Goal: Task Accomplishment & Management: Complete application form

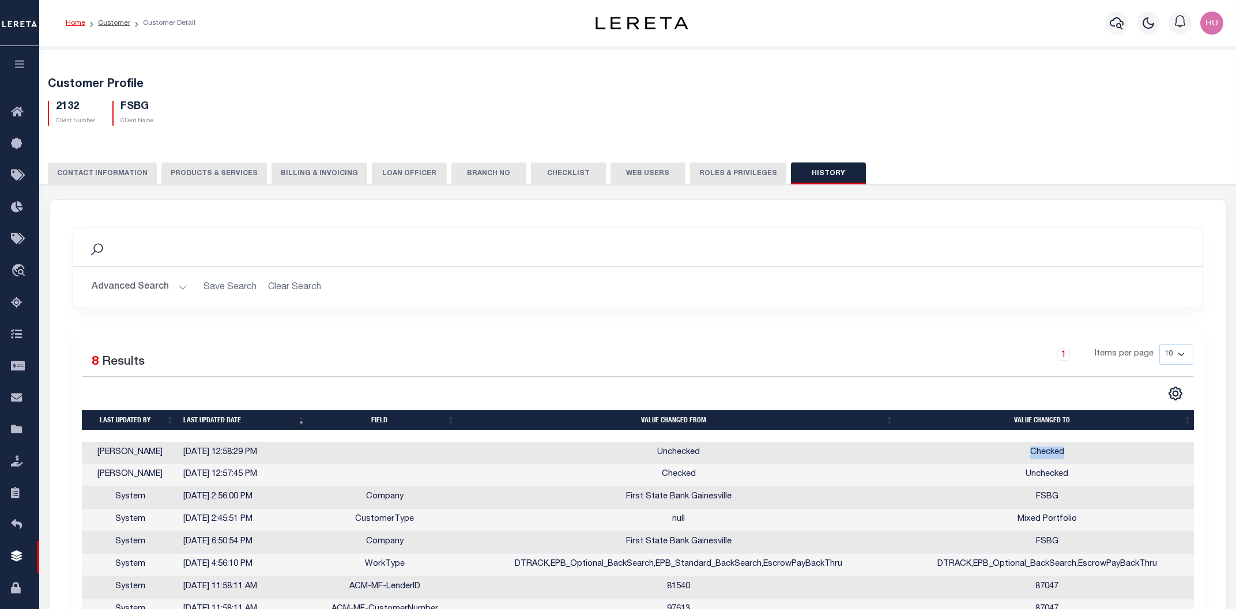
click at [227, 71] on div "Customer Profile 2132 Client Number FSBG Client Name" at bounding box center [638, 99] width 1208 height 71
click at [116, 22] on link "Customer" at bounding box center [114, 23] width 32 height 7
click at [107, 18] on li "Customer" at bounding box center [107, 23] width 45 height 10
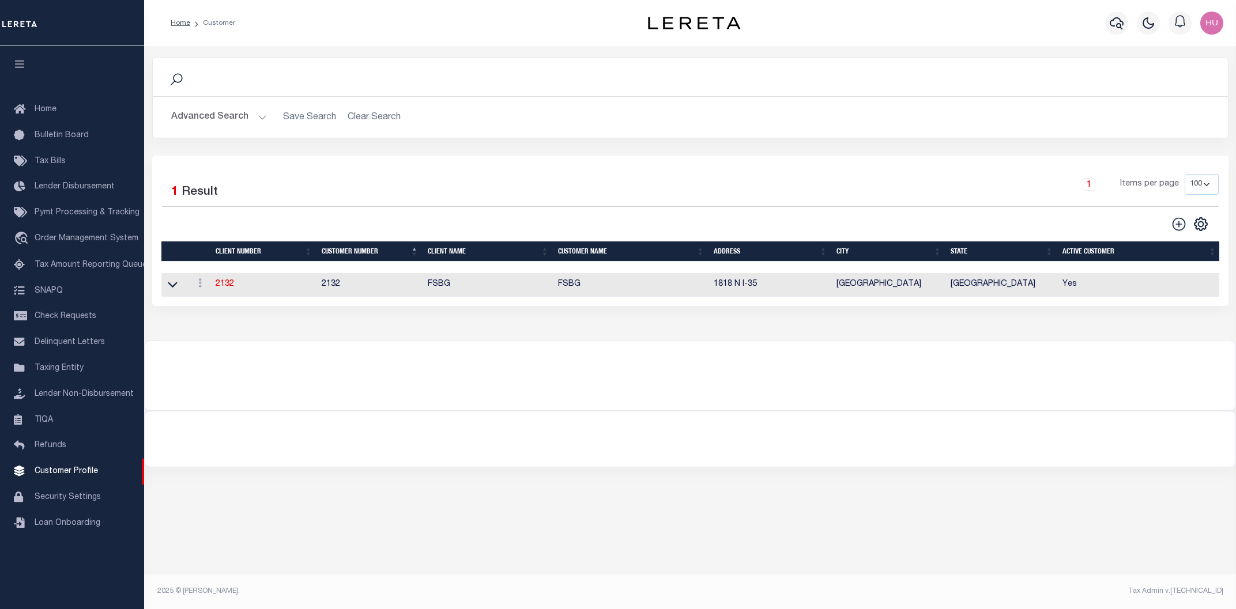
click at [216, 116] on button "Advanced Search" at bounding box center [219, 117] width 96 height 22
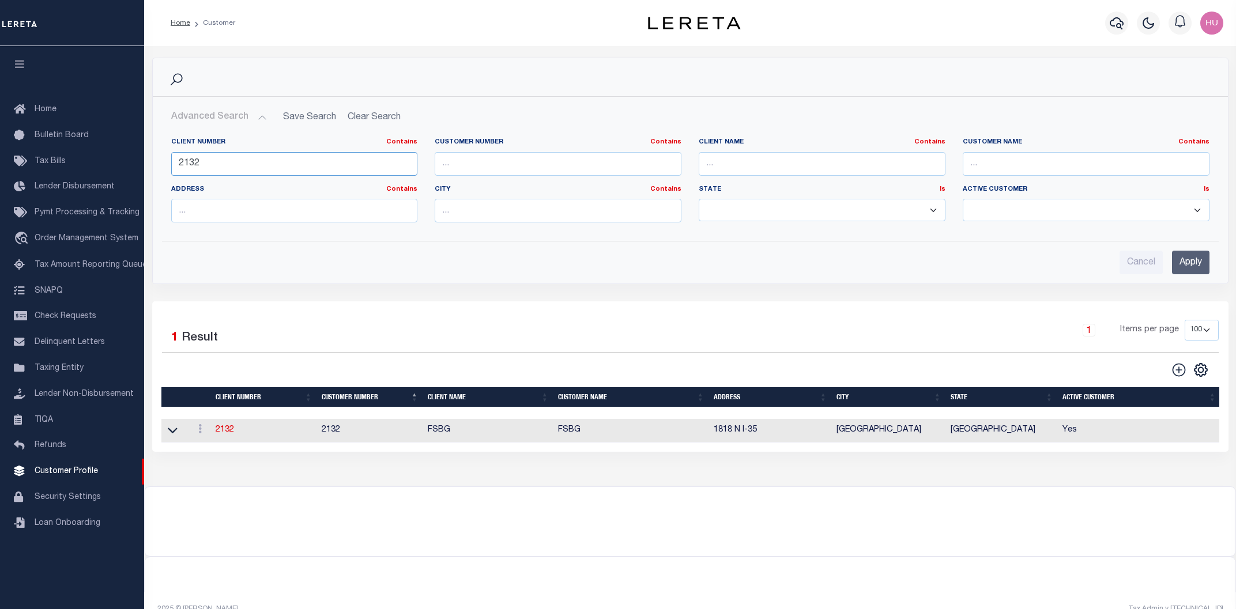
click at [193, 167] on input "2132" at bounding box center [294, 164] width 247 height 24
type input "12341"
click at [1180, 263] on input "Apply" at bounding box center [1190, 263] width 37 height 24
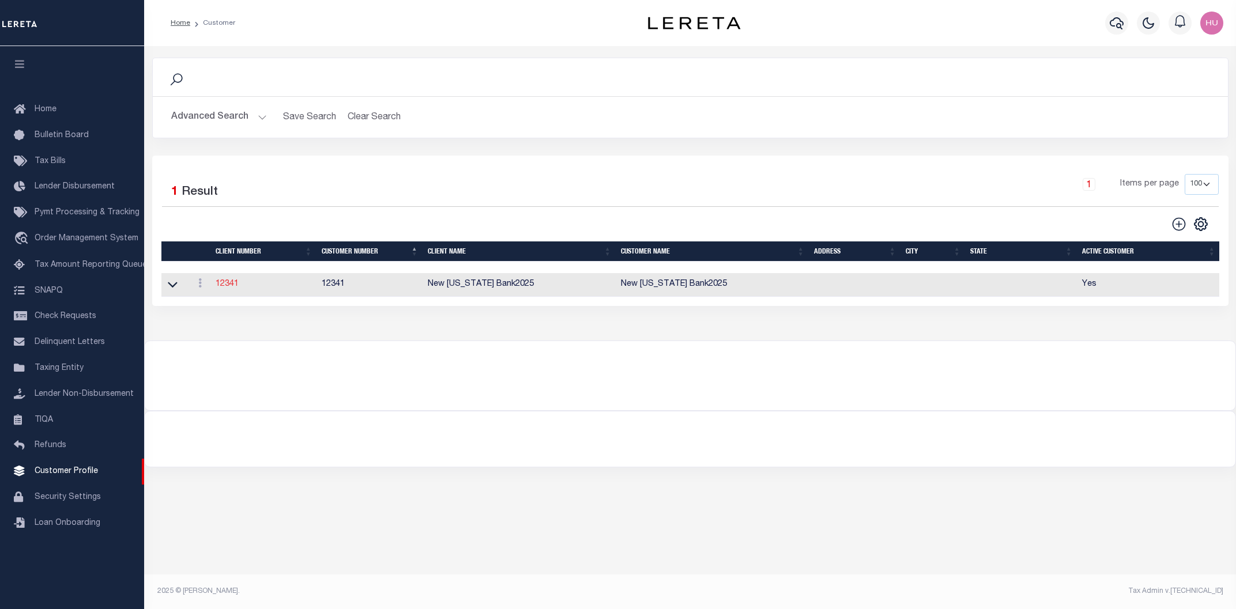
click at [228, 285] on link "12341" at bounding box center [227, 284] width 23 height 8
select select "2513"
type input "New Indiana Bank2025"
type input "12341"
type input "New Indiana Bank2025"
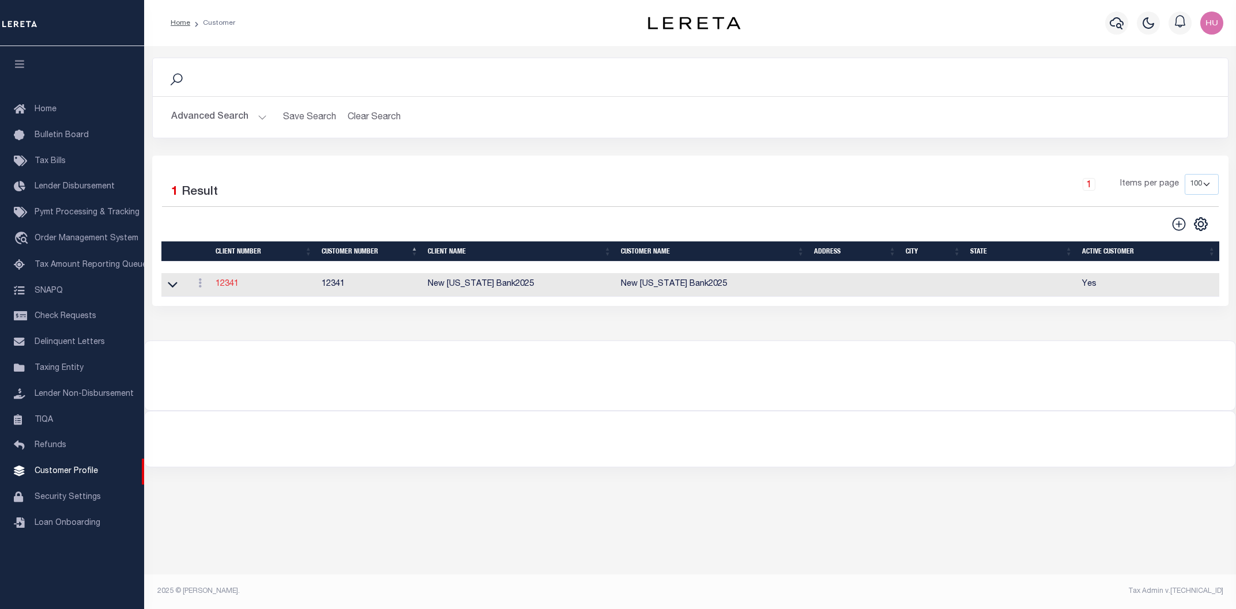
select select "Residential"
checkbox input "true"
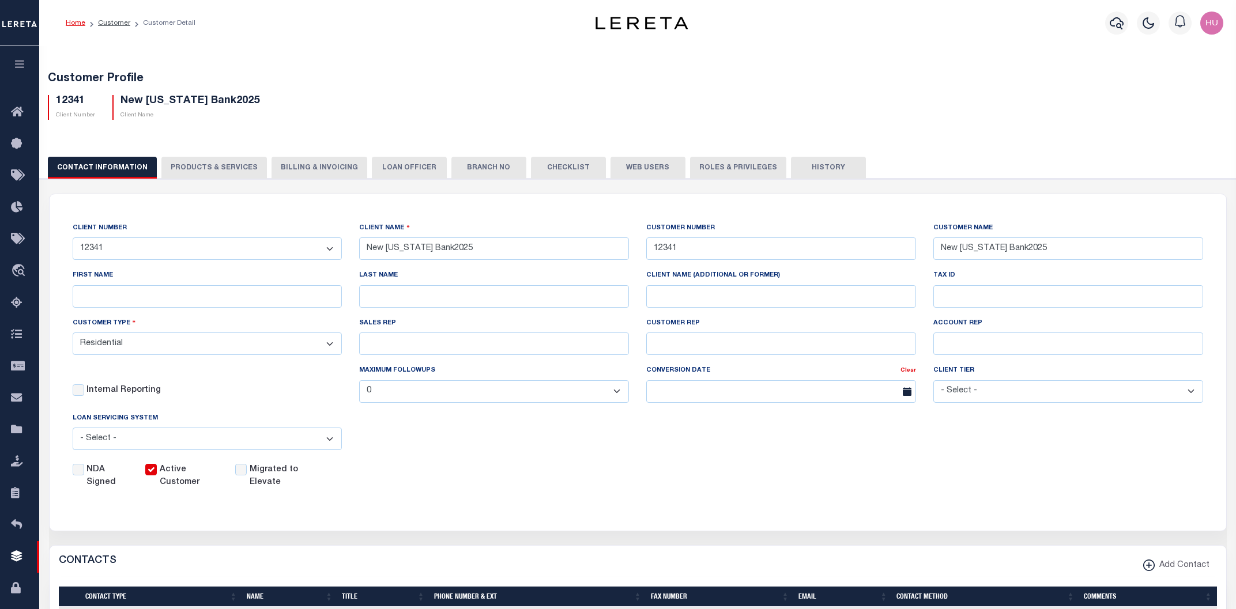
click at [203, 162] on button "PRODUCTS & SERVICES" at bounding box center [213, 168] width 105 height 22
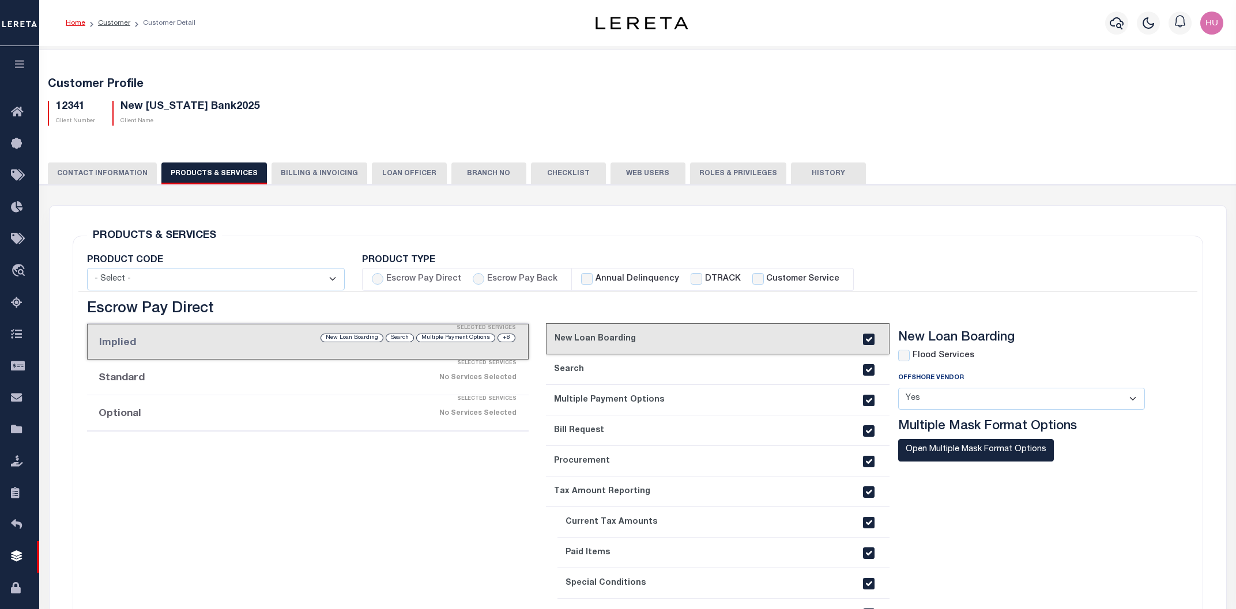
radio input "true"
checkbox input "true"
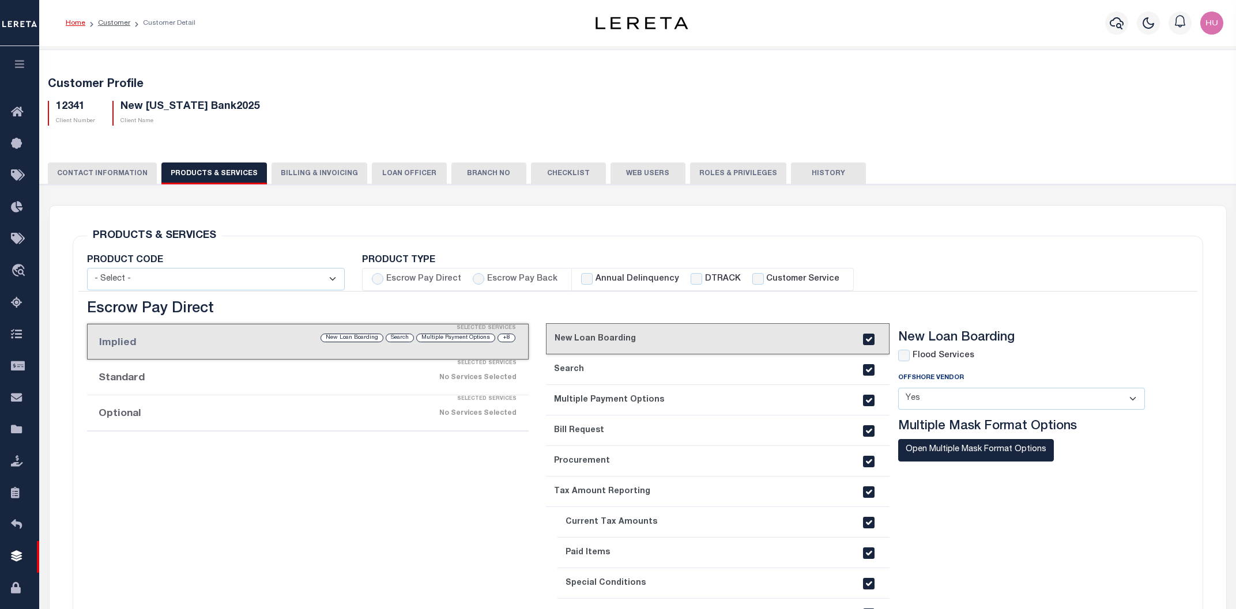
checkbox input "true"
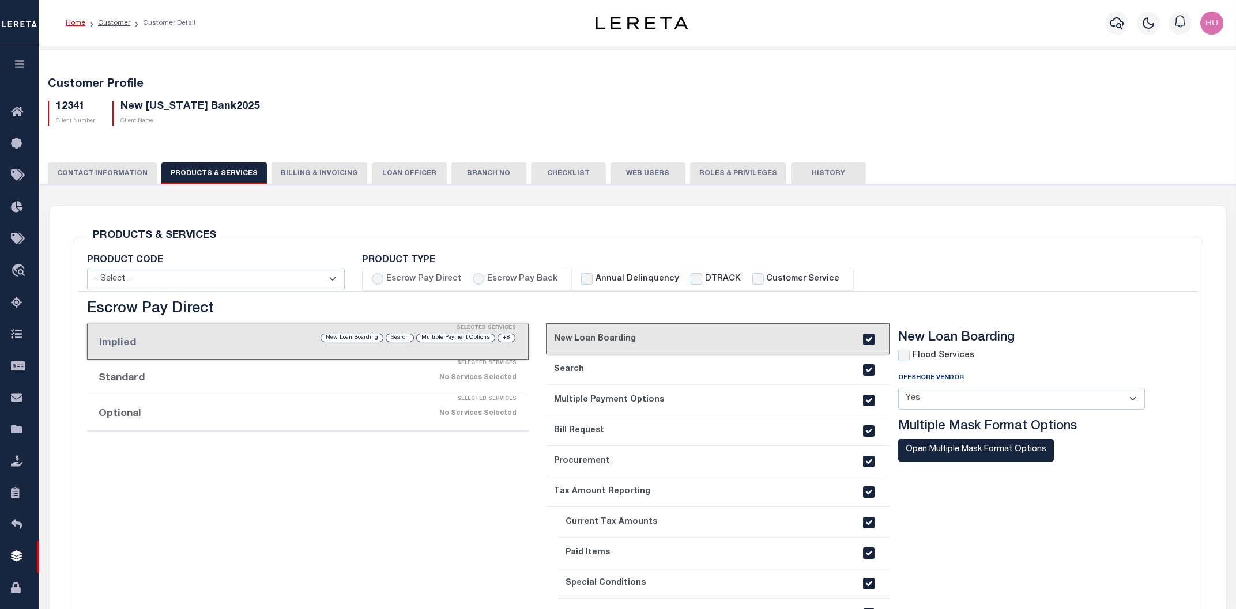
checkbox input "true"
click at [115, 21] on link "Customer" at bounding box center [114, 23] width 32 height 7
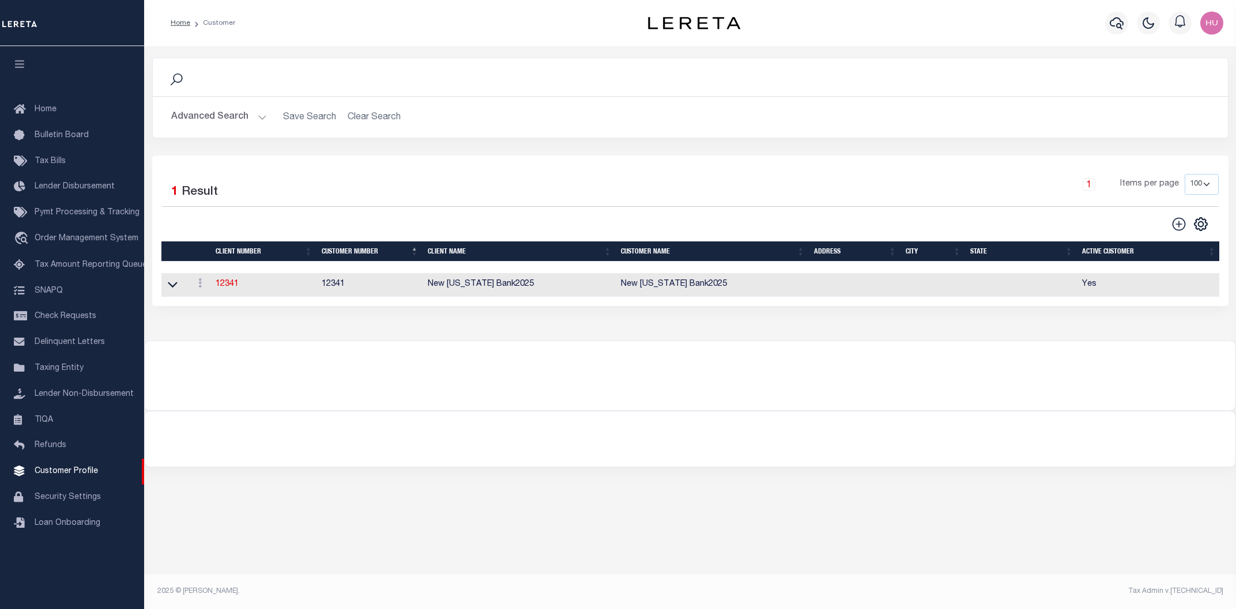
click at [227, 118] on button "Advanced Search" at bounding box center [219, 117] width 96 height 22
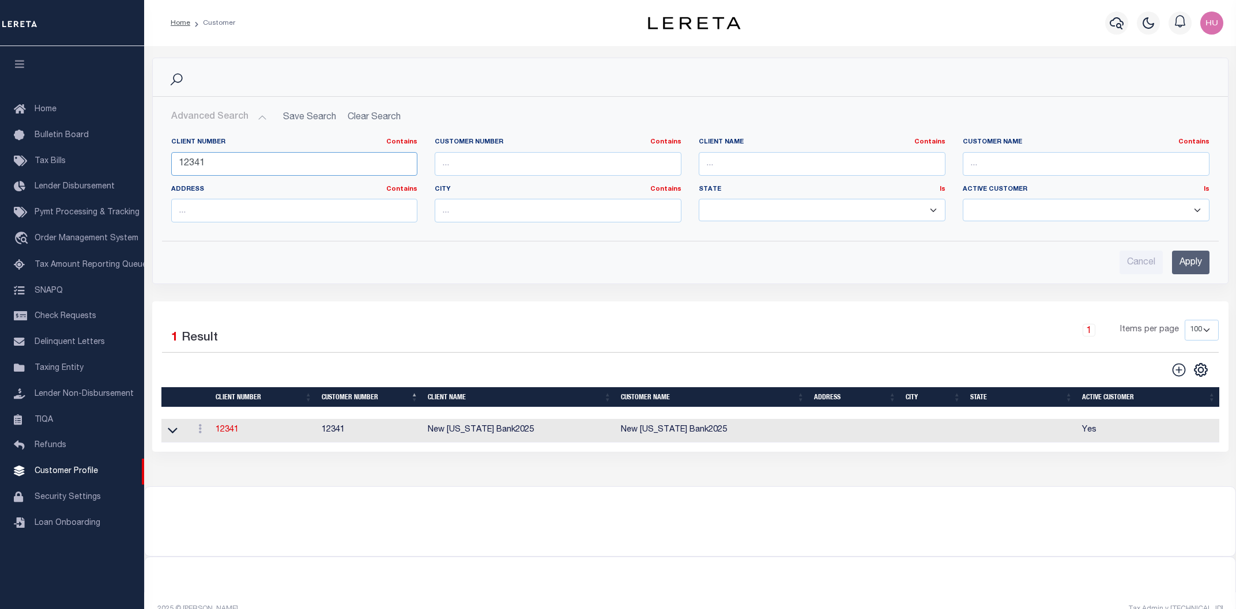
click at [214, 159] on input "12341" at bounding box center [294, 164] width 247 height 24
type input "12342"
click at [1187, 260] on input "Apply" at bounding box center [1190, 263] width 37 height 24
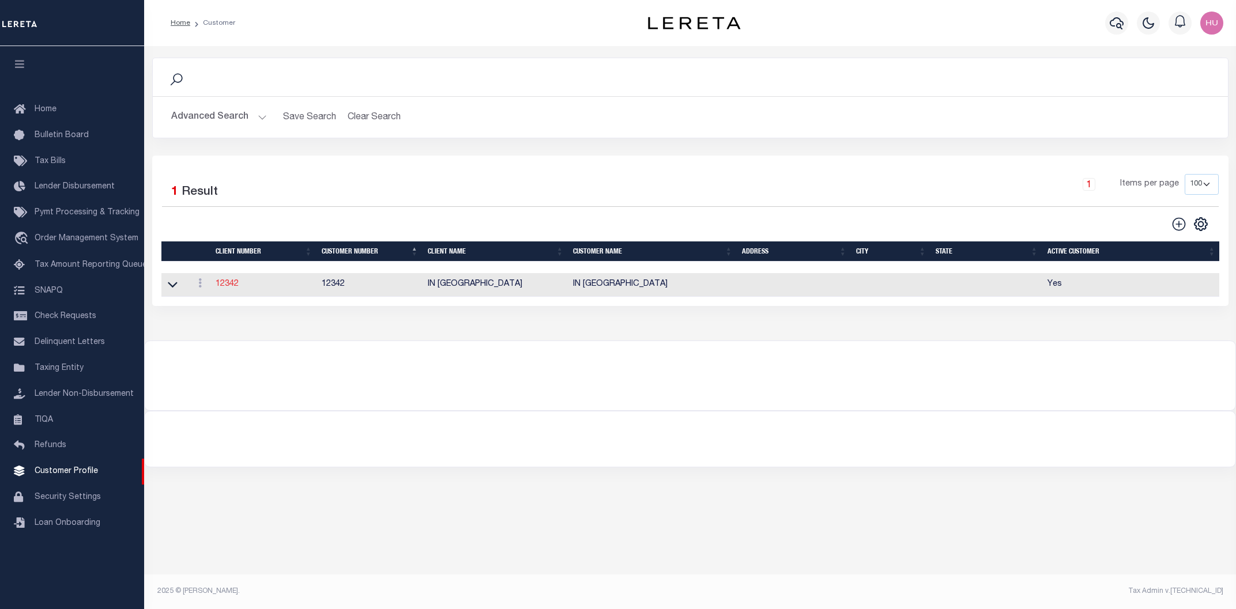
click at [220, 284] on link "12342" at bounding box center [227, 284] width 23 height 8
select select "2514"
type input "IN [GEOGRAPHIC_DATA]"
type input "12342"
type input "IN [GEOGRAPHIC_DATA]"
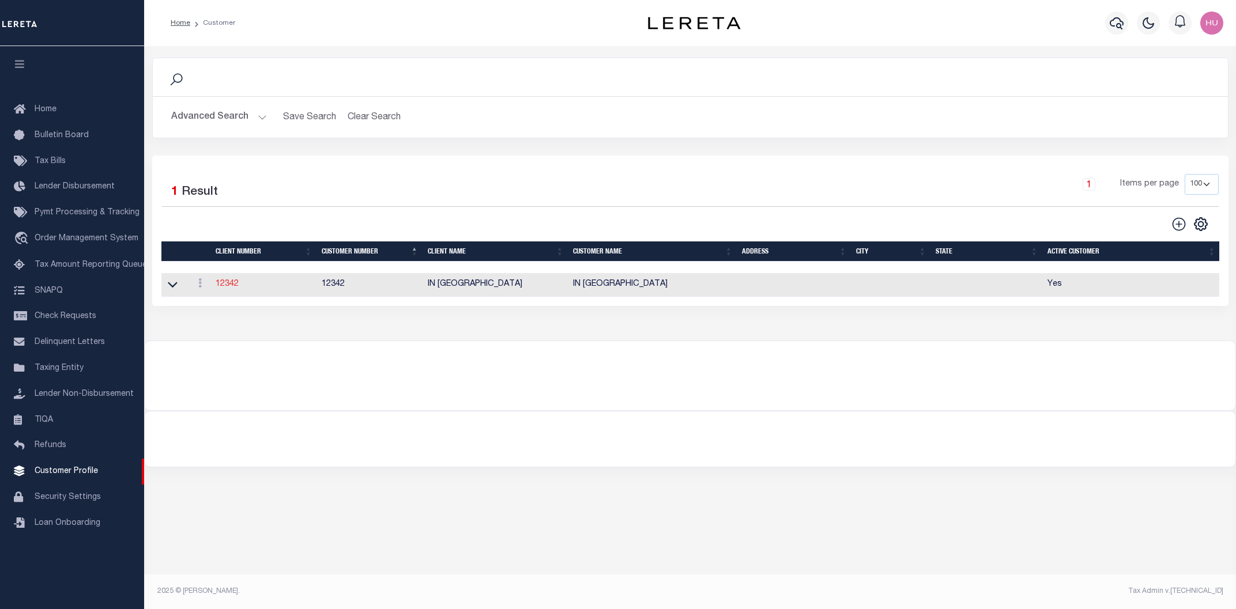
select select "Residential"
checkbox input "true"
select select
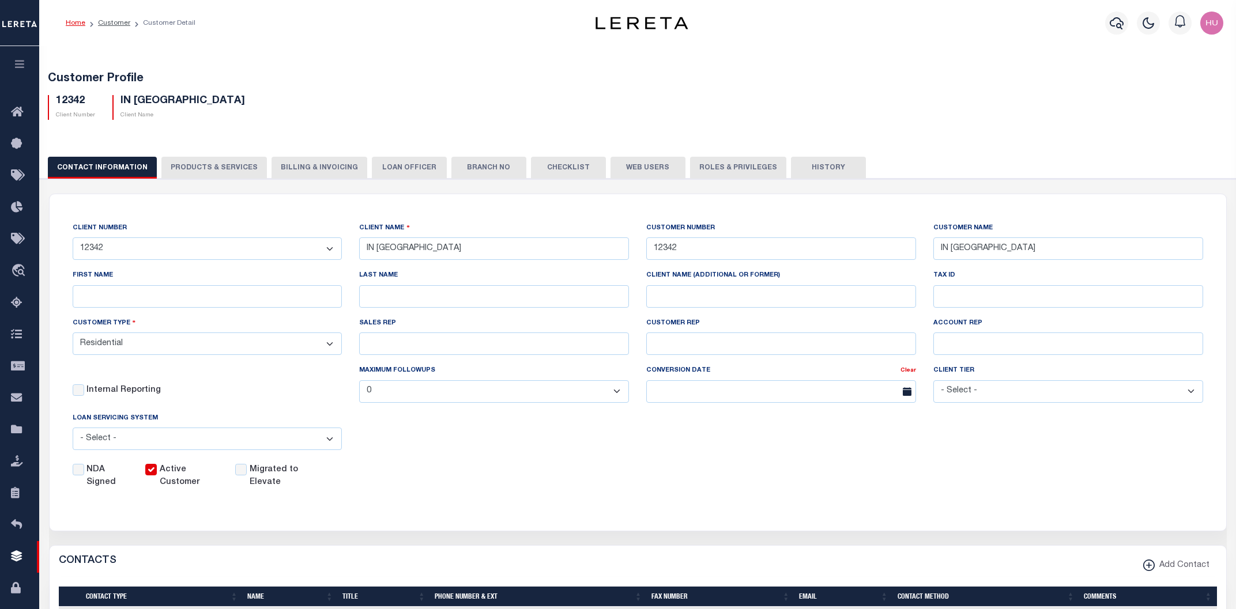
click at [194, 144] on div "CONTACT INFORMATION PRODUCTS & SERVICES PRODUCTS & SERVICES Billing & Invoicing…" at bounding box center [638, 539] width 1208 height 792
click at [199, 159] on button "PRODUCTS & SERVICES" at bounding box center [213, 168] width 105 height 22
checkbox input "true"
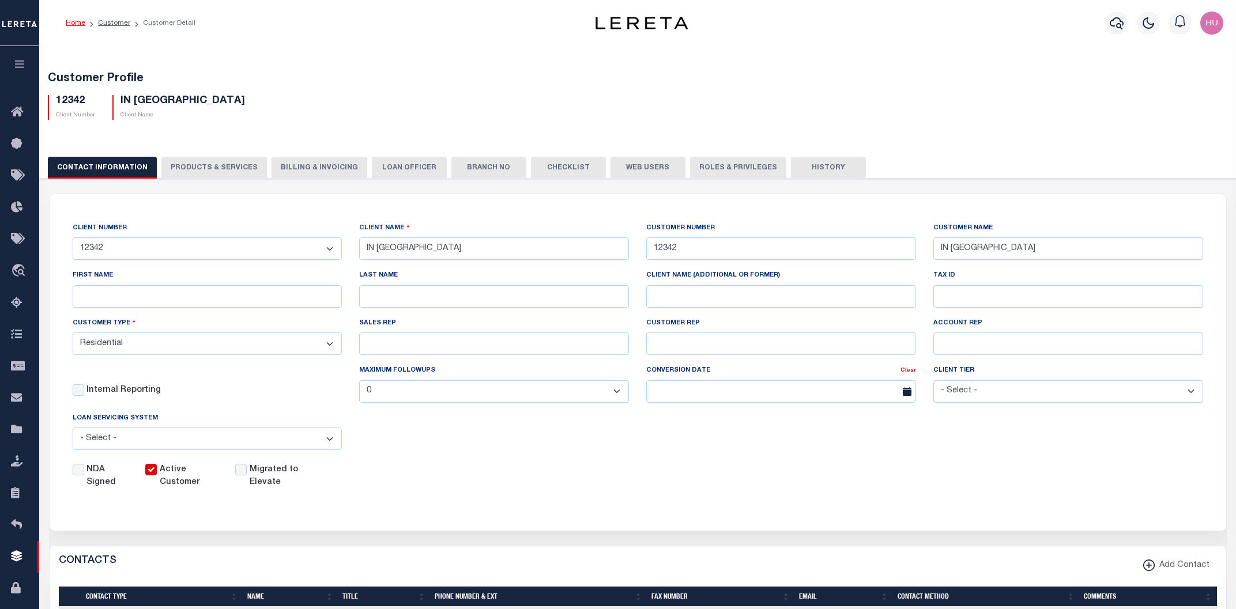
checkbox input "true"
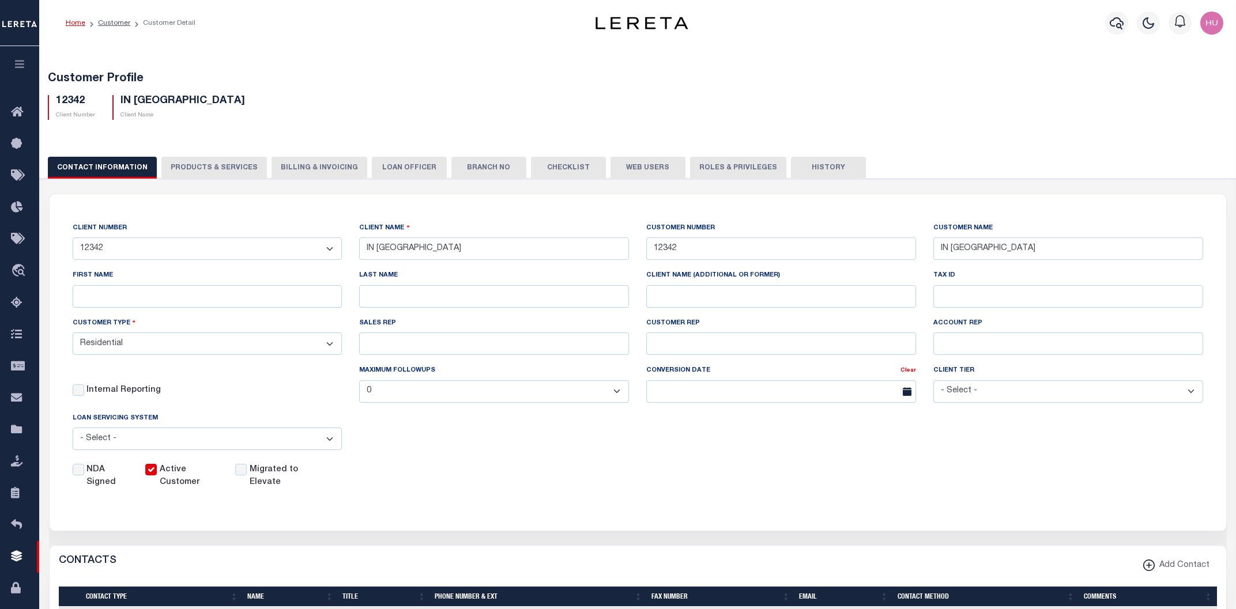
checkbox input "true"
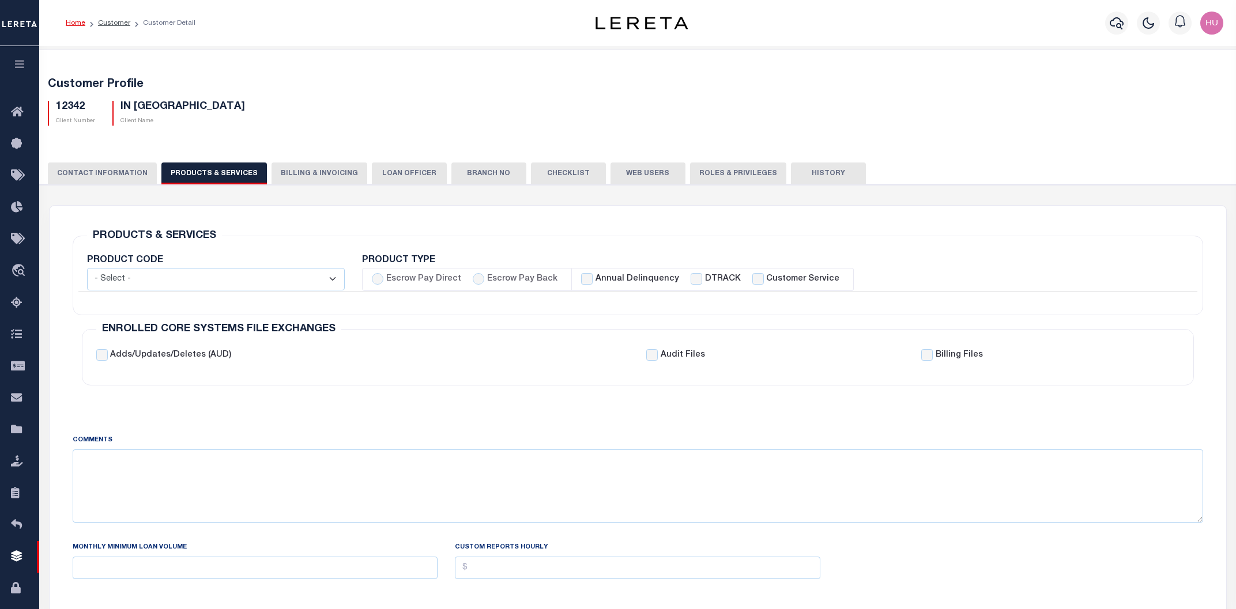
click at [515, 284] on label "Escrow Pay Back" at bounding box center [522, 279] width 70 height 13
click at [484, 284] on input "Escrow Pay Back" at bounding box center [479, 279] width 12 height 12
radio input "true"
checkbox input "true"
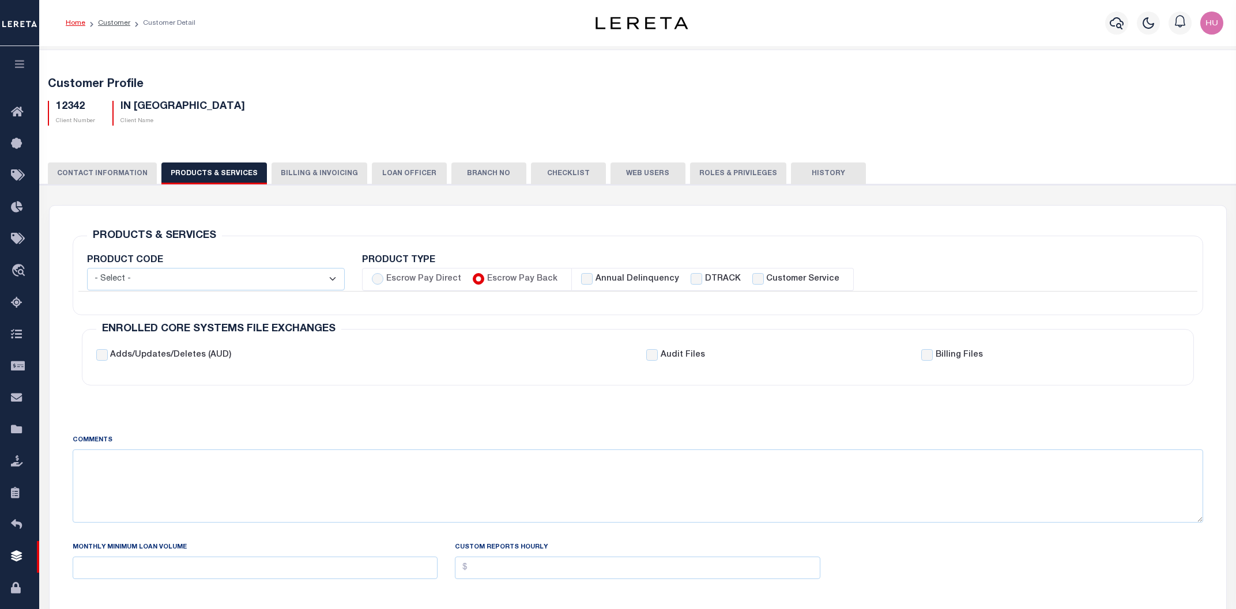
checkbox input "true"
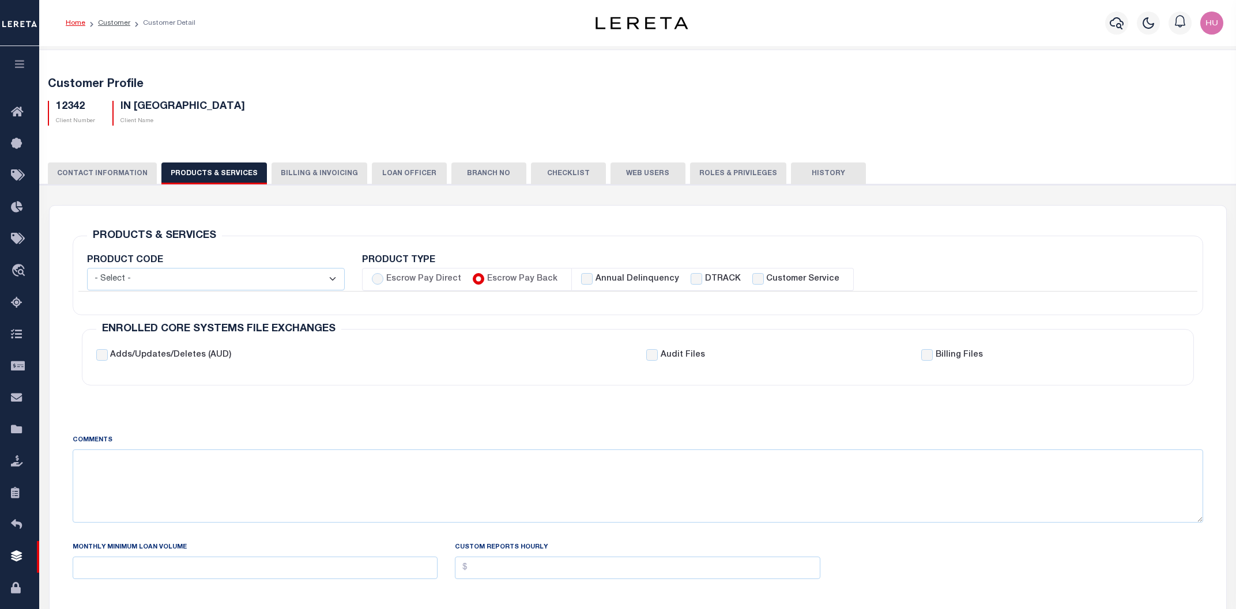
checkbox input "true"
checkbox input "false"
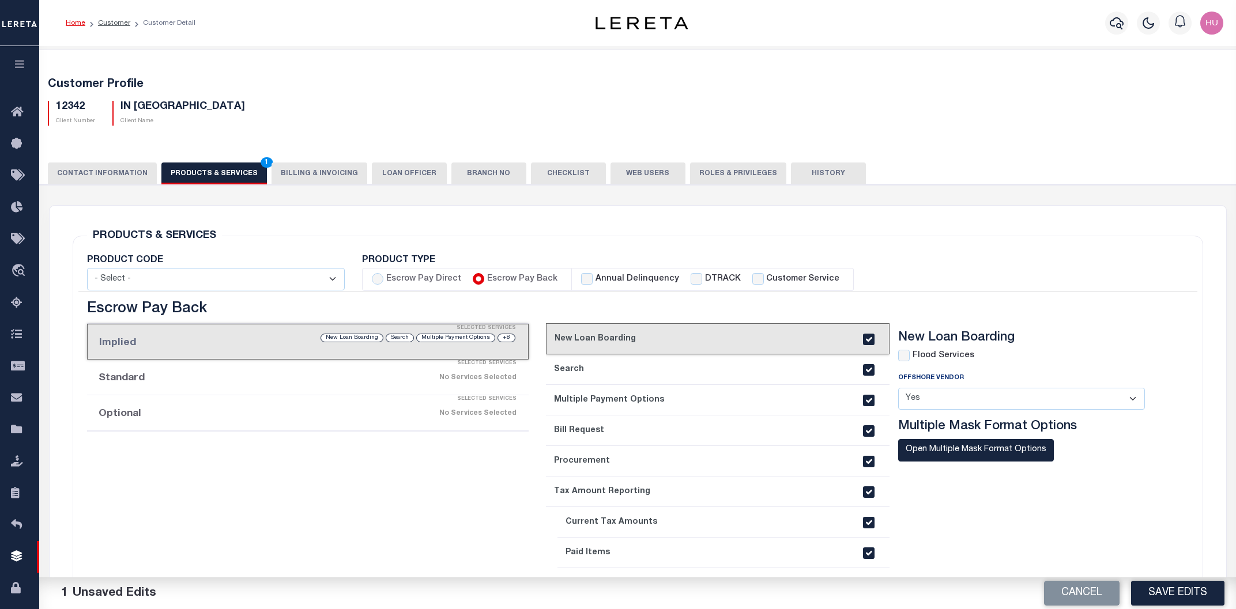
scroll to position [62, 0]
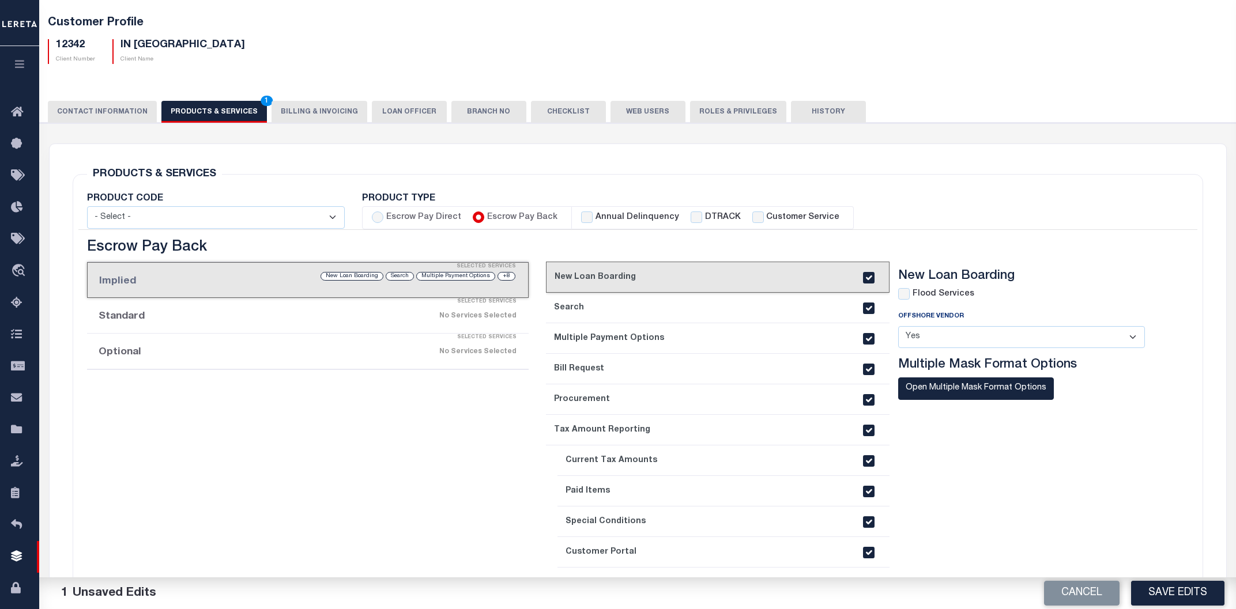
click at [378, 347] on div "Selected Services" at bounding box center [320, 337] width 442 height 23
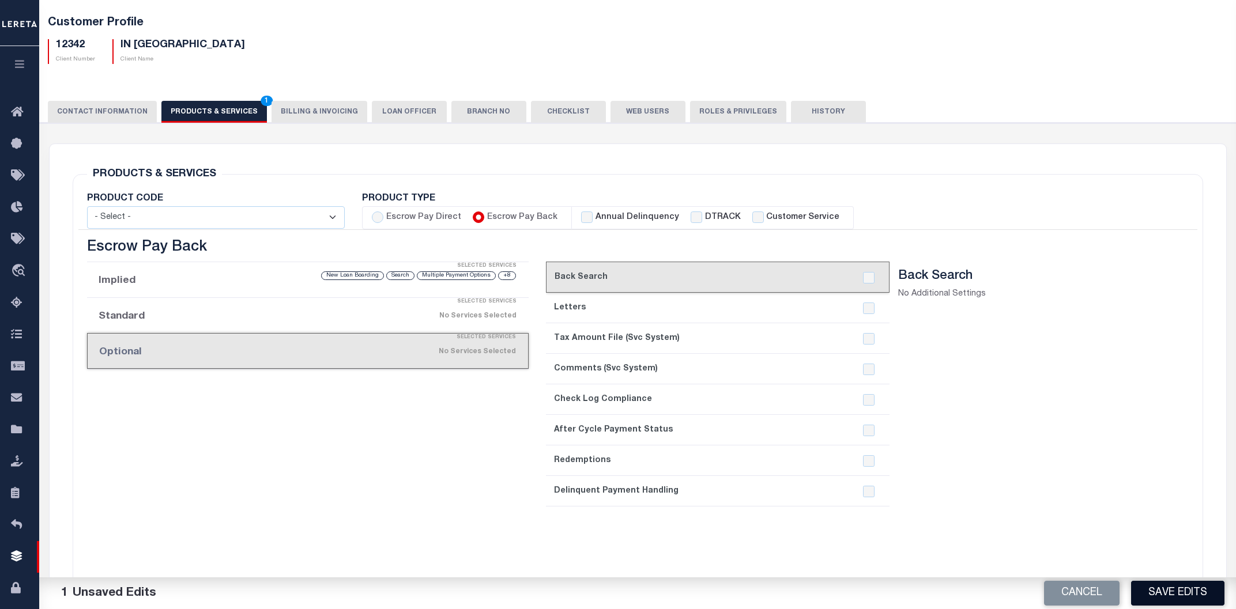
click at [1204, 591] on button "Save Edits" at bounding box center [1177, 593] width 93 height 25
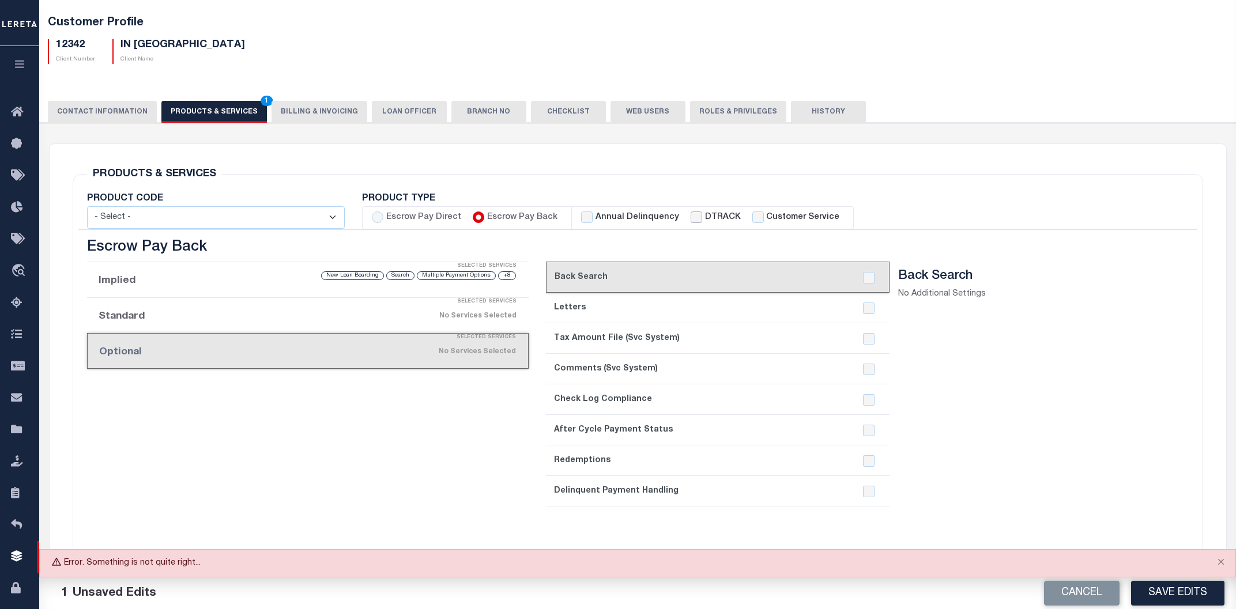
click at [691, 220] on input "DTRACK" at bounding box center [697, 218] width 12 height 12
checkbox input "true"
checkbox input "false"
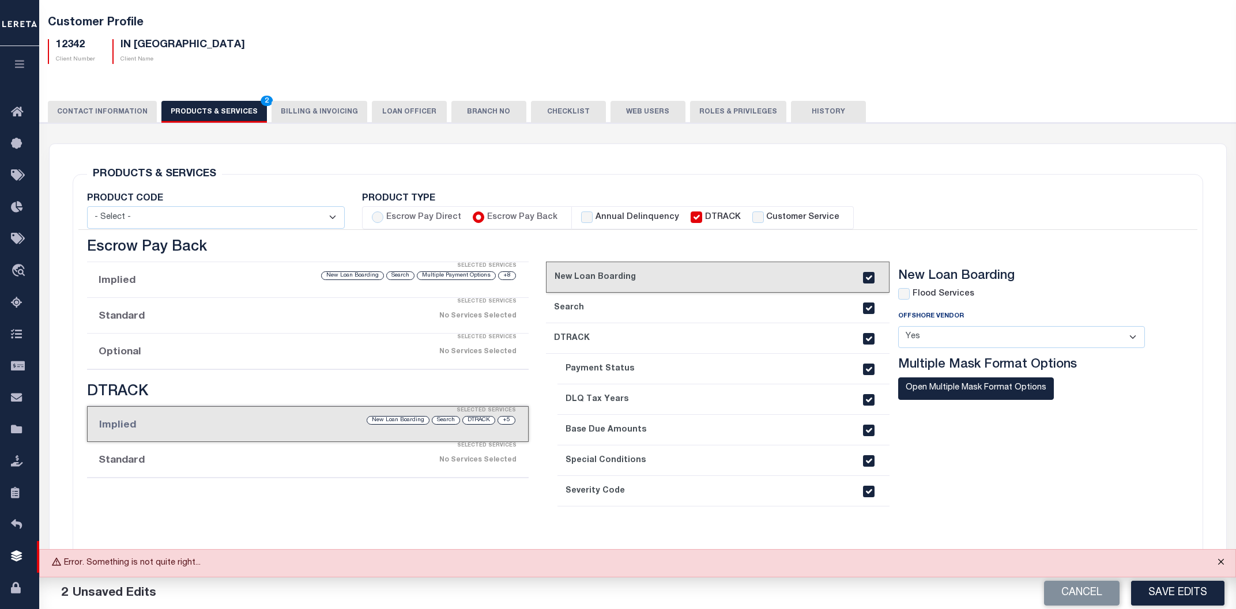
click at [1218, 563] on button "Close" at bounding box center [1220, 562] width 29 height 25
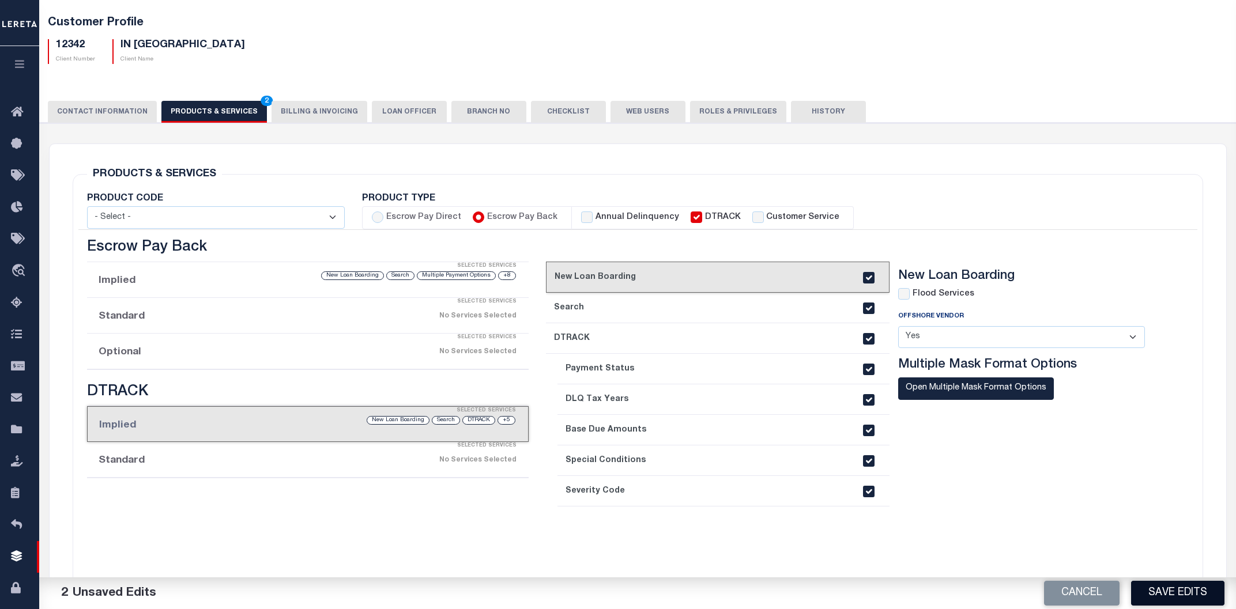
click at [1197, 591] on button "Save Edits" at bounding box center [1177, 593] width 93 height 25
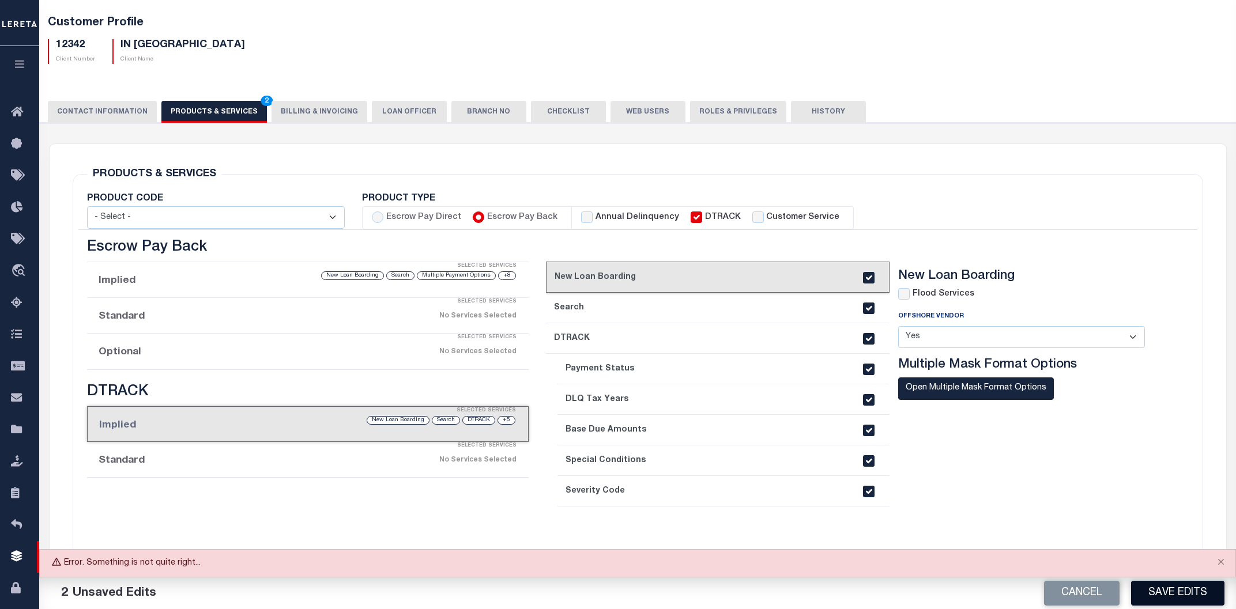
click at [1193, 591] on button "Save Edits" at bounding box center [1177, 593] width 93 height 25
click at [1221, 565] on button "Close" at bounding box center [1220, 562] width 29 height 25
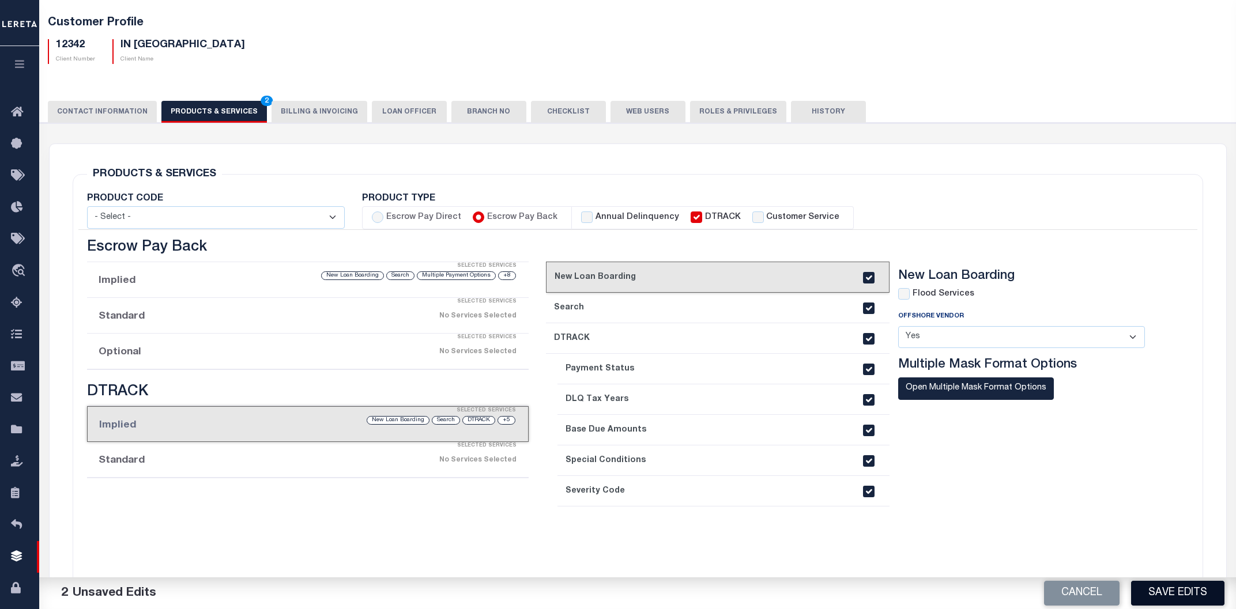
click at [1185, 590] on button "Save Edits" at bounding box center [1177, 593] width 93 height 25
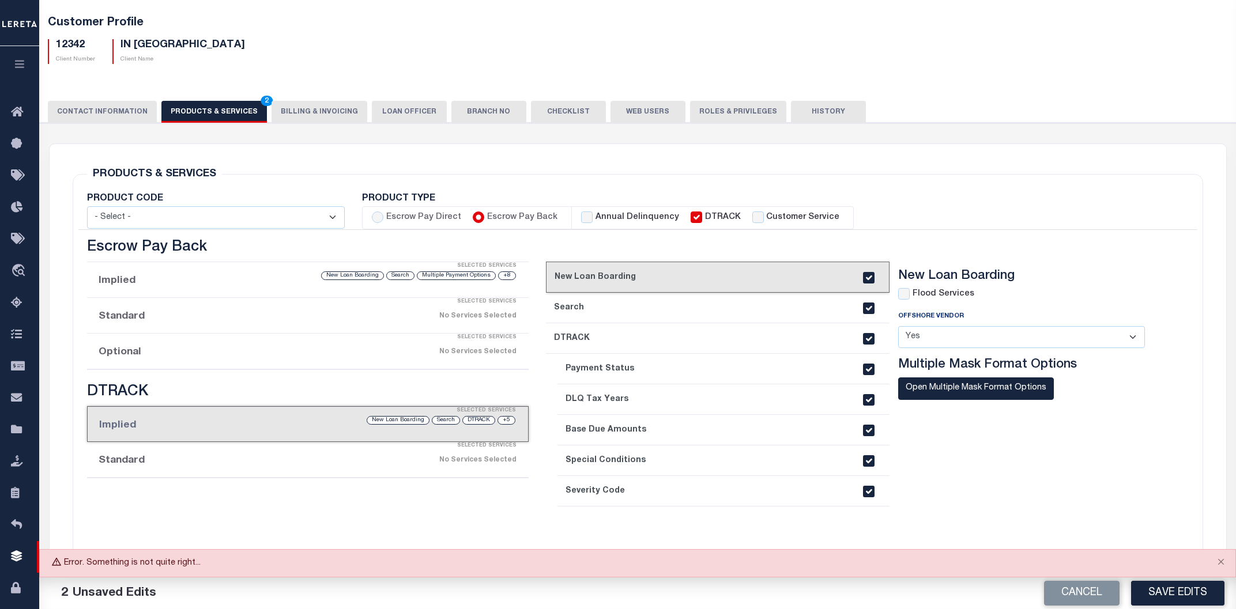
click at [604, 213] on label "Annual Delinquency" at bounding box center [637, 218] width 84 height 13
click at [593, 213] on input "Annual Delinquency" at bounding box center [587, 218] width 12 height 12
checkbox input "true"
checkbox input "false"
checkbox input "true"
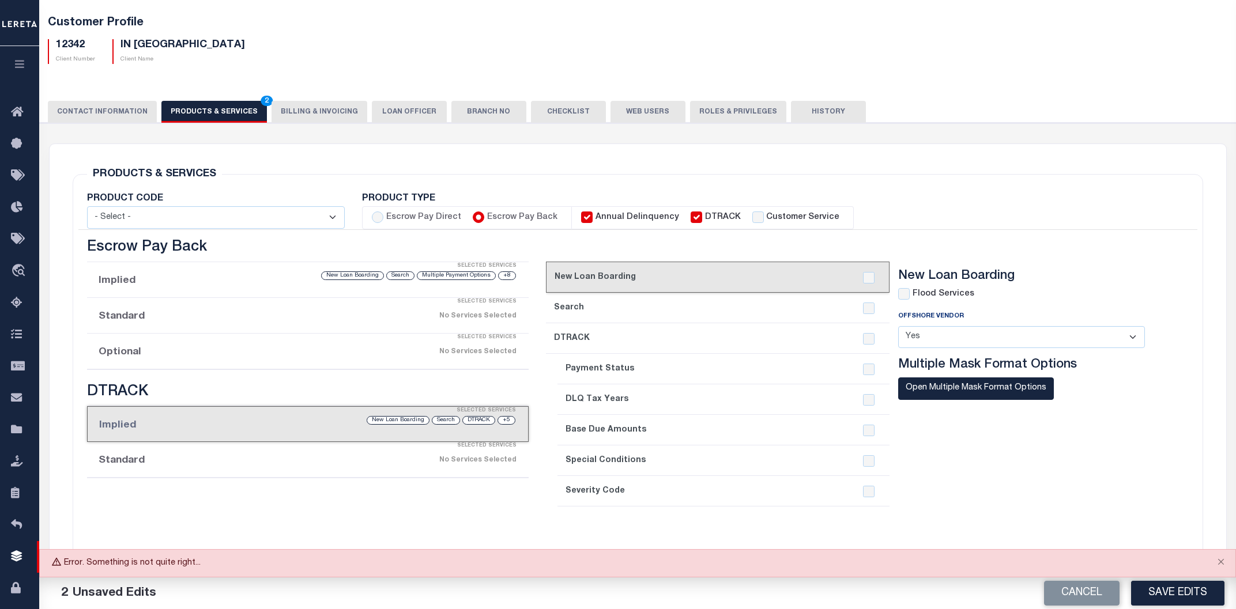
checkbox input "true"
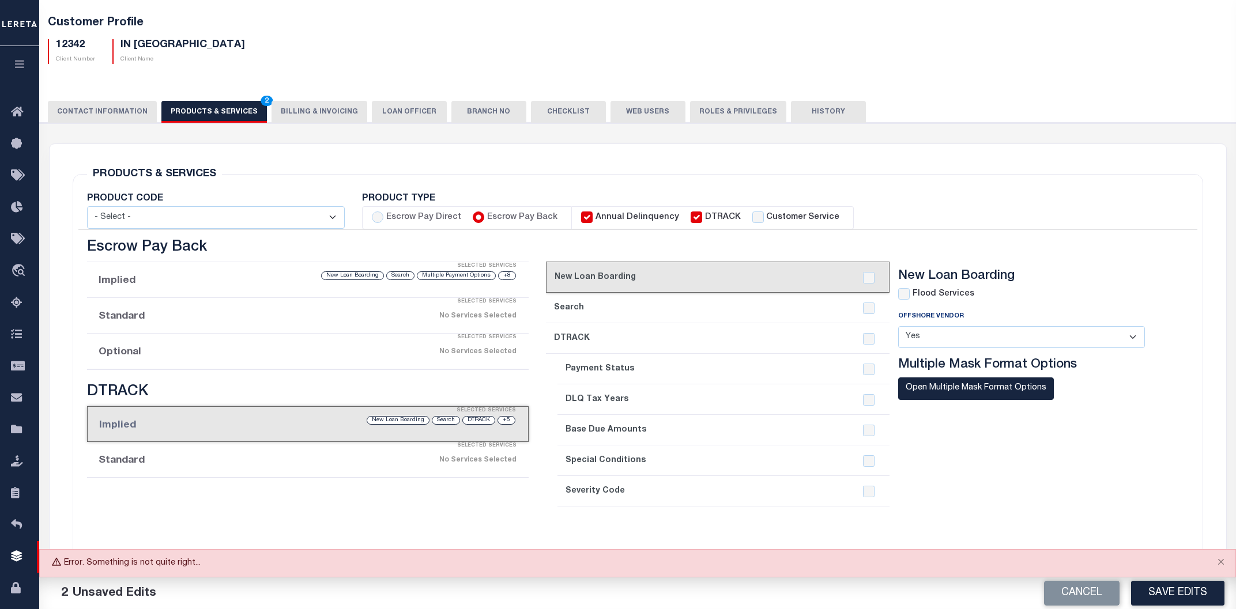
checkbox input "true"
checkbox input "false"
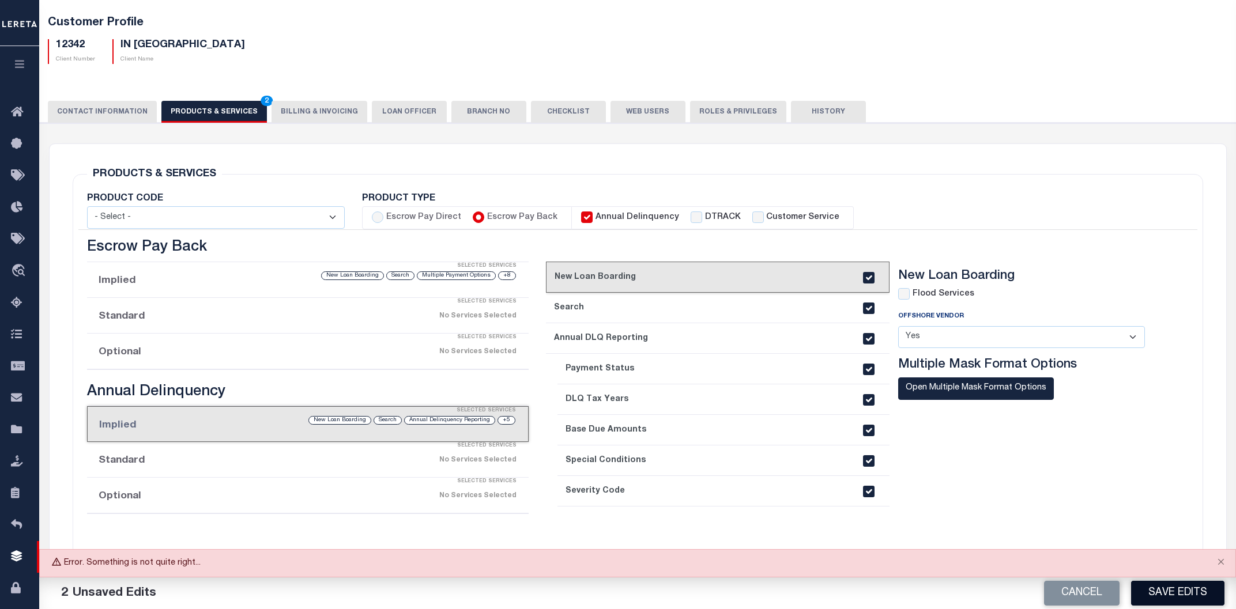
click at [1169, 595] on button "Save Edits" at bounding box center [1177, 593] width 93 height 25
click at [1224, 561] on button "Close" at bounding box center [1220, 562] width 29 height 25
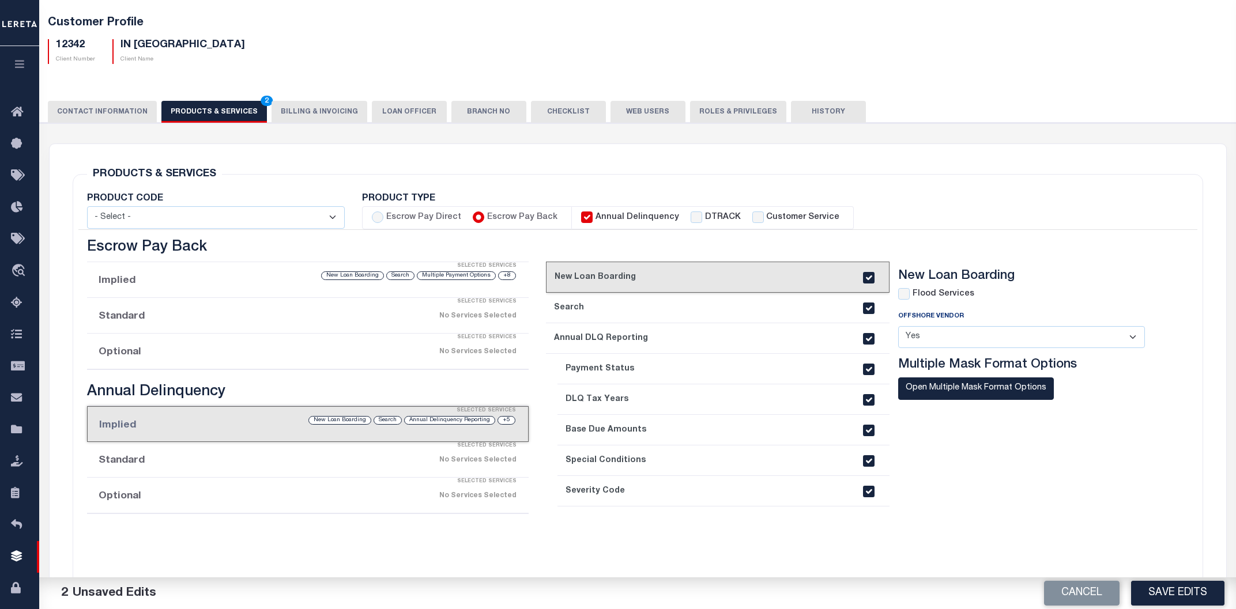
click at [583, 216] on input "Annual Delinquency" at bounding box center [587, 218] width 12 height 12
checkbox input "false"
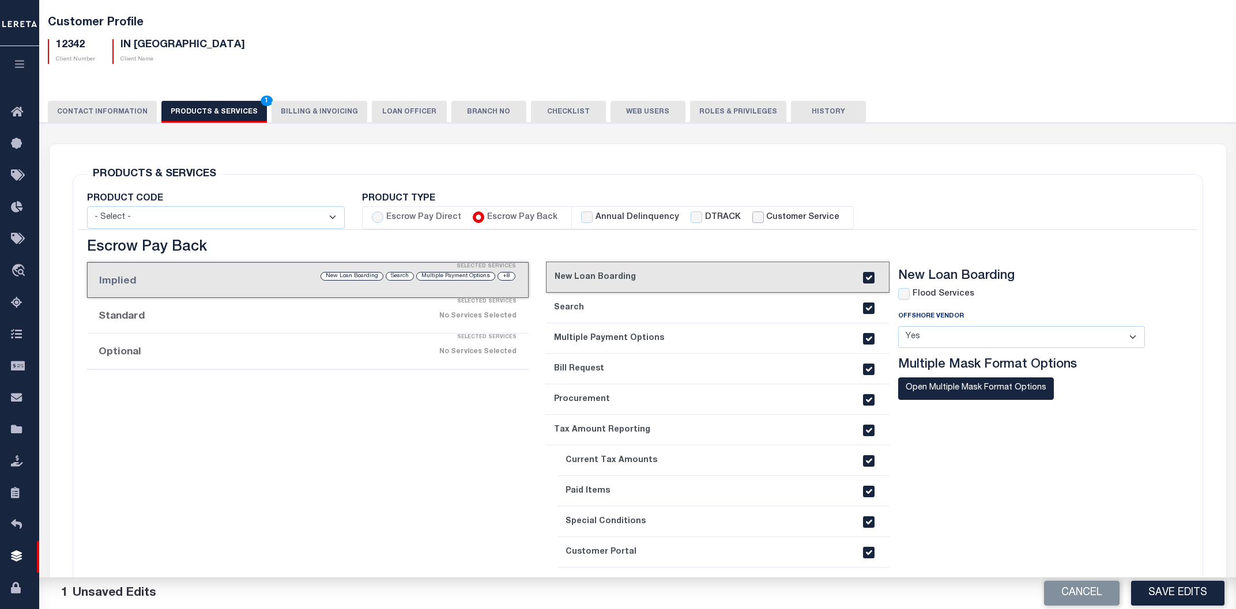
click at [752, 216] on input "Customer Service" at bounding box center [758, 218] width 12 height 12
checkbox input "true"
click at [1154, 590] on button "Save Edits" at bounding box center [1177, 593] width 93 height 25
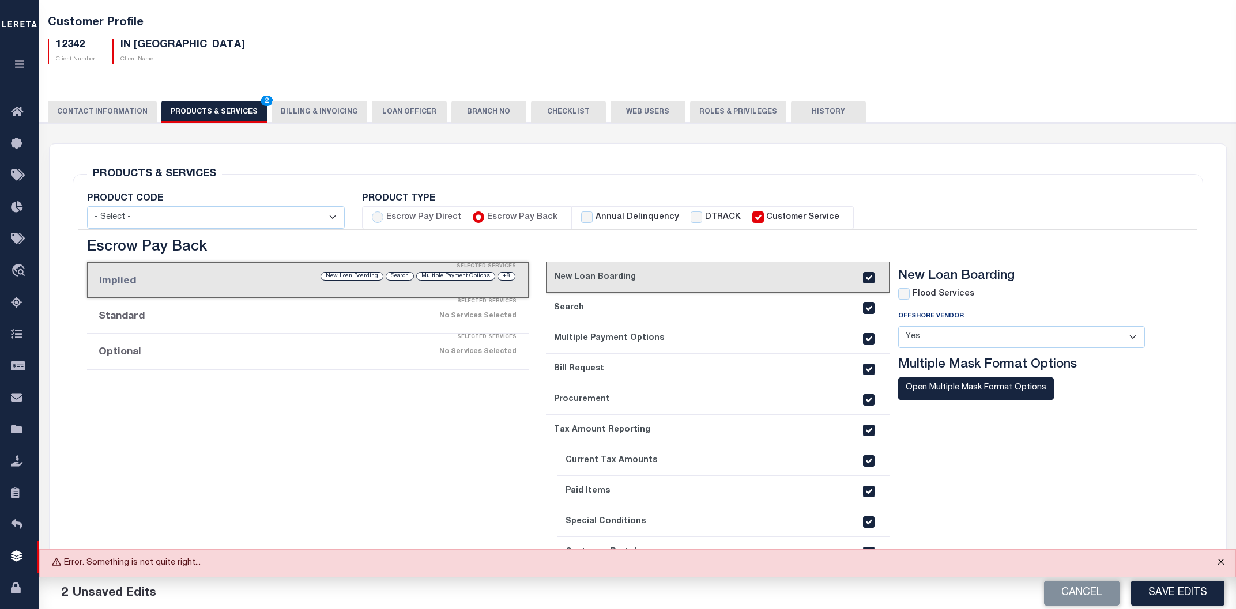
click at [1221, 563] on button "Close" at bounding box center [1220, 562] width 29 height 25
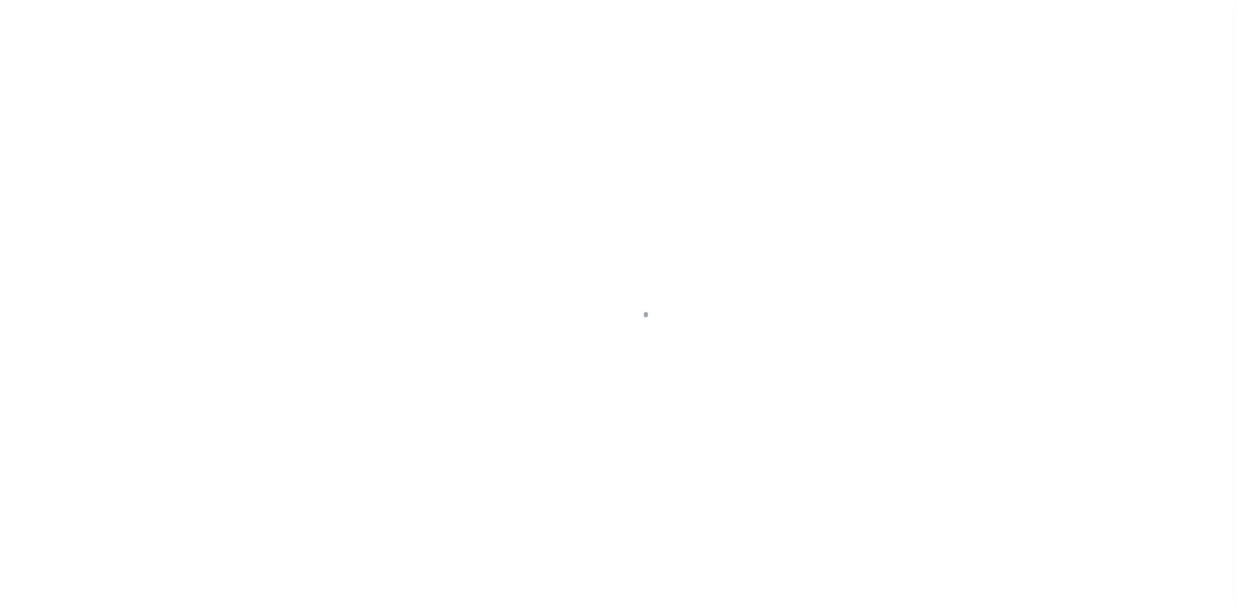
select select "Residential"
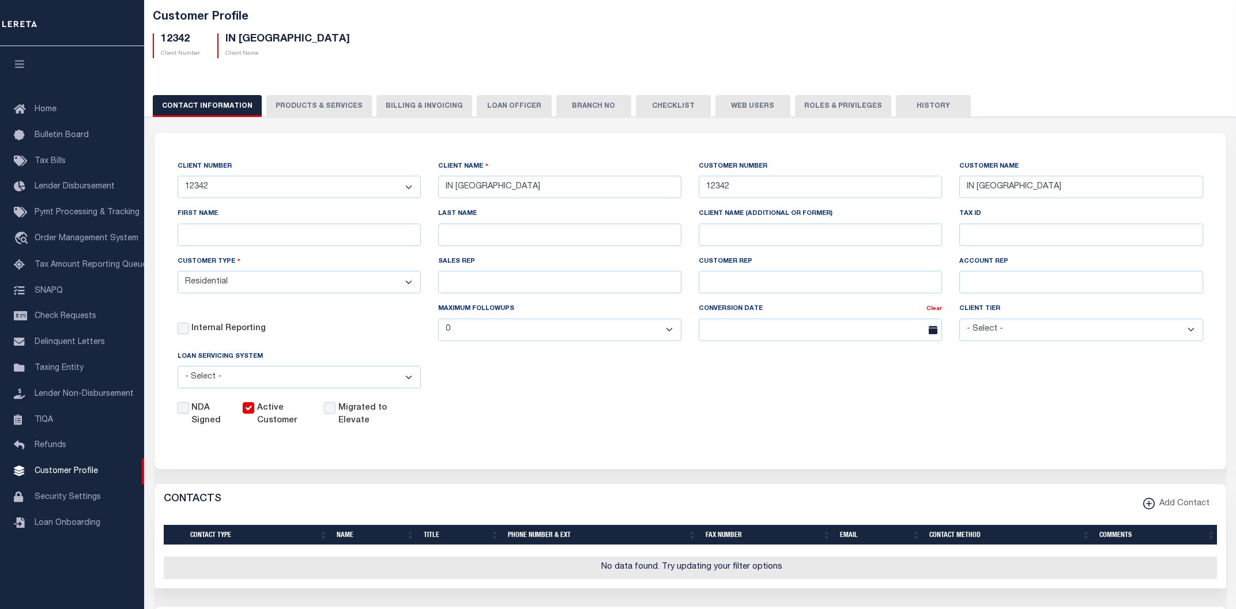
scroll to position [62, 0]
click at [304, 100] on button "PRODUCTS & SERVICES" at bounding box center [318, 106] width 105 height 22
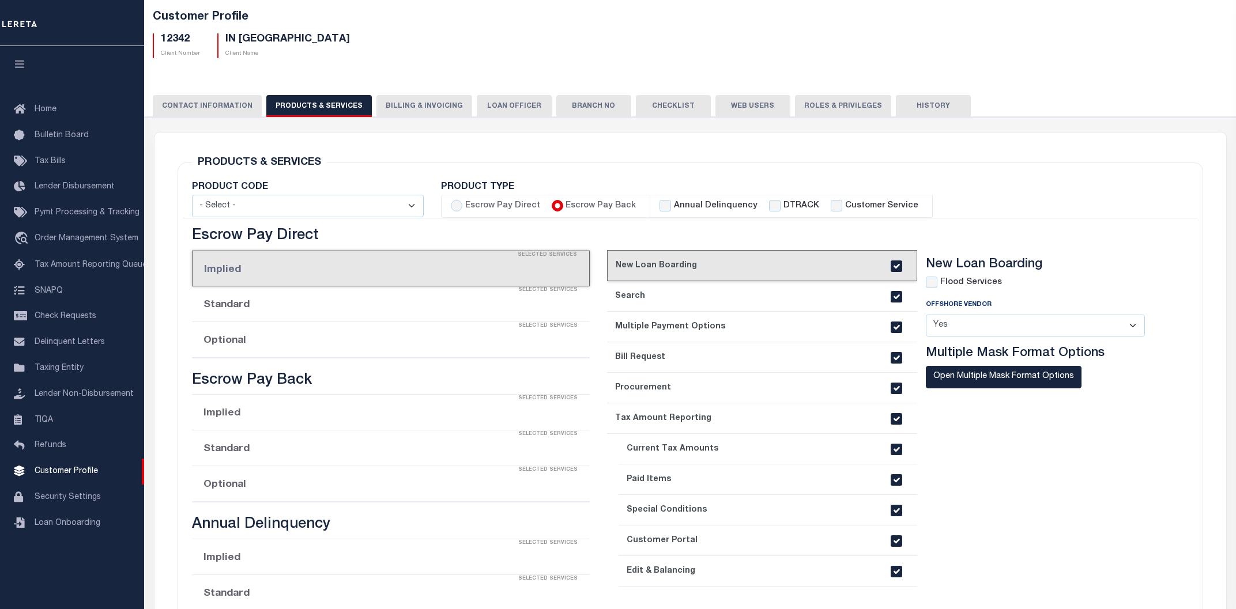
radio input "false"
checkbox input "false"
checkbox input "true"
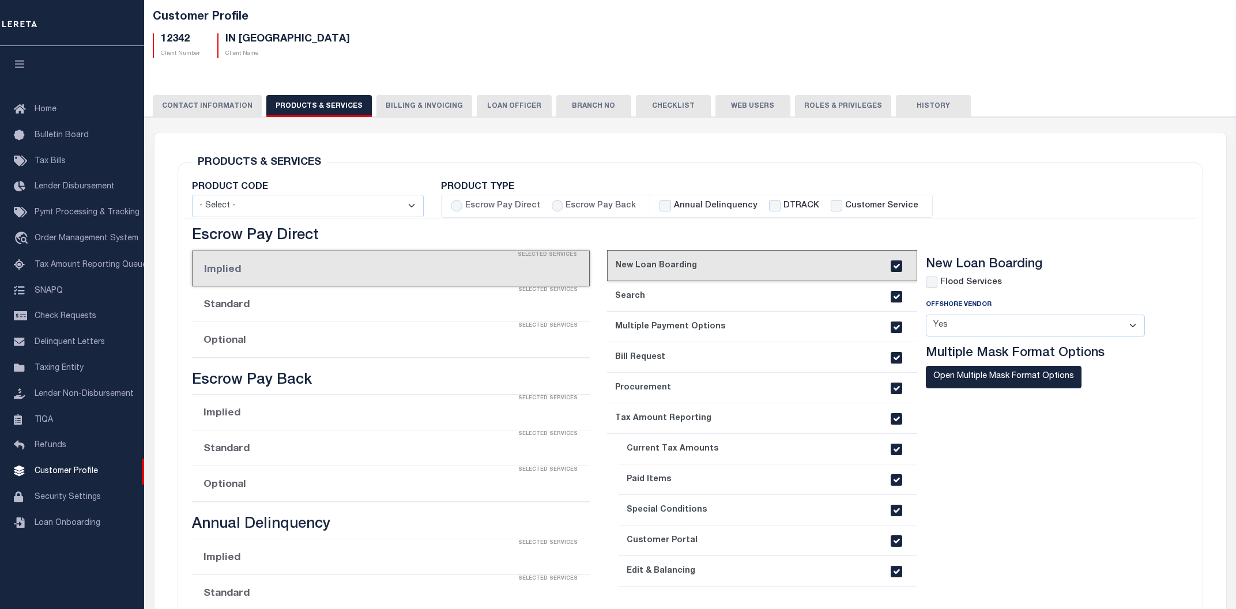
checkbox input "true"
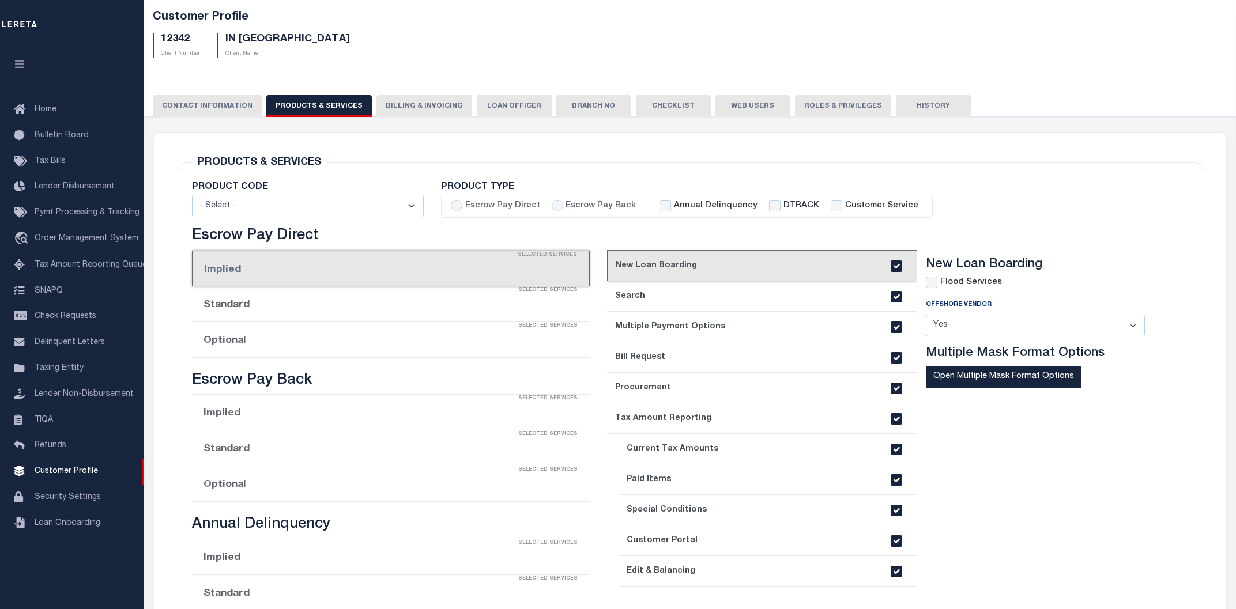
checkbox input "true"
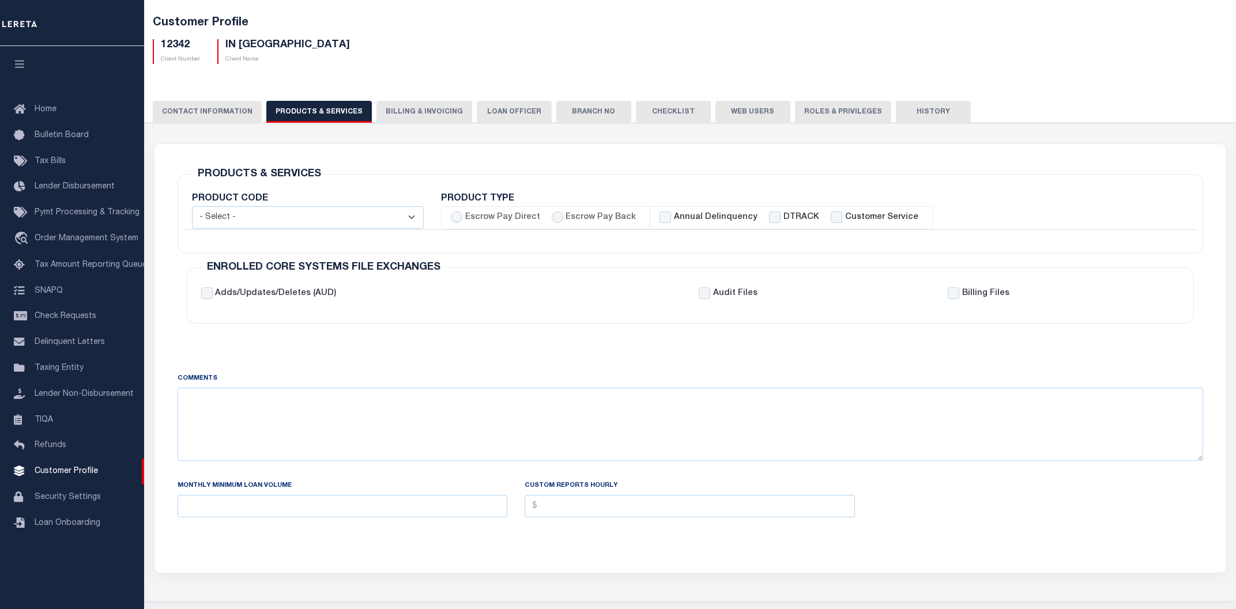
click at [575, 214] on label "Escrow Pay Back" at bounding box center [600, 218] width 70 height 13
click at [563, 214] on input "Escrow Pay Back" at bounding box center [558, 218] width 12 height 12
radio input "true"
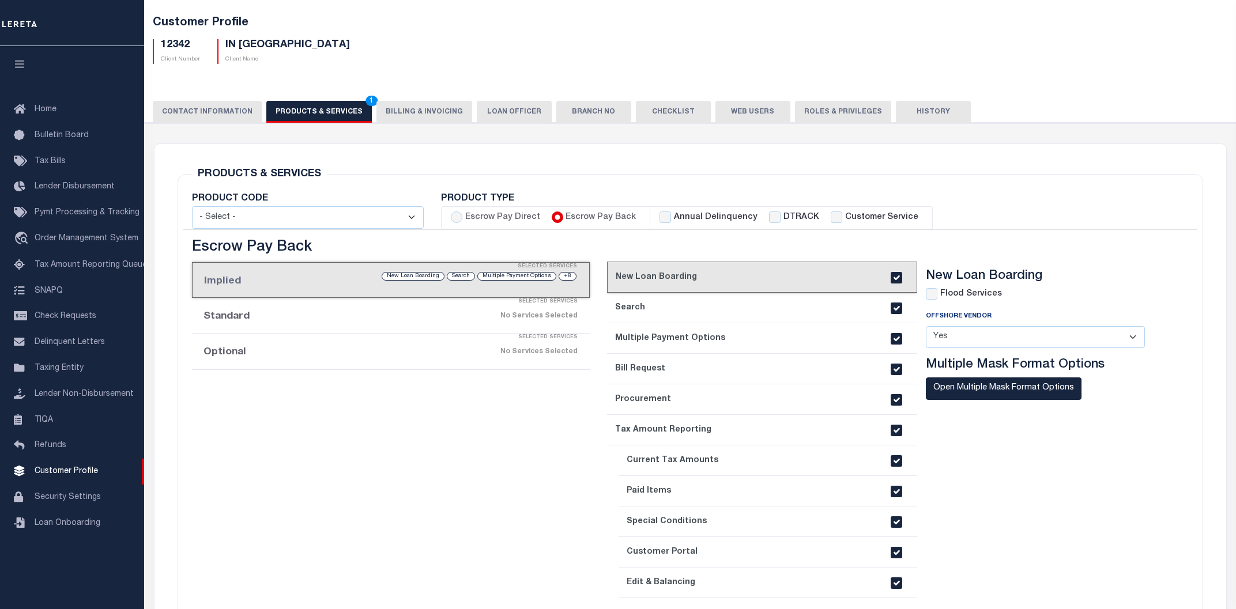
checkbox input "true"
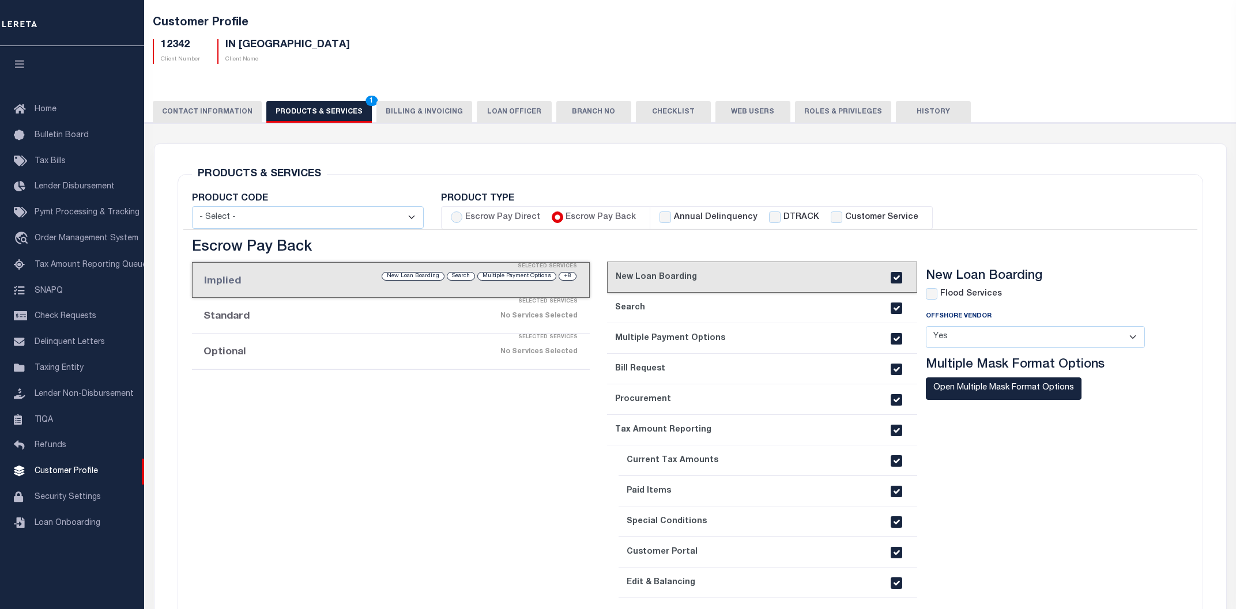
checkbox input "true"
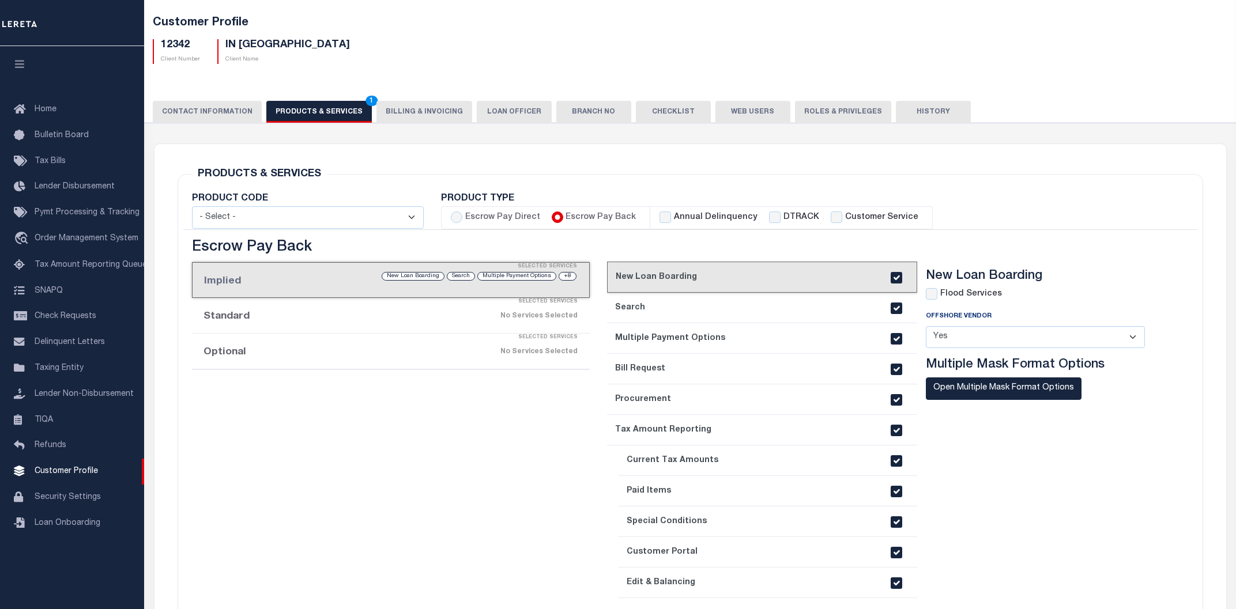
checkbox input "true"
checkbox input "false"
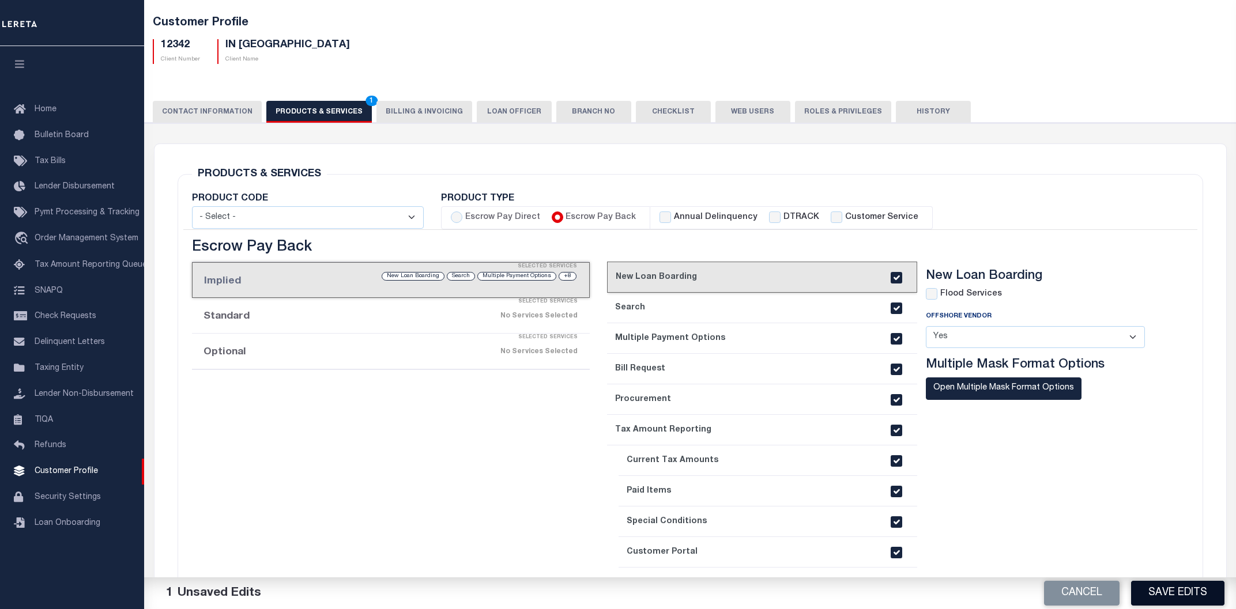
click at [1175, 599] on button "Save Edits" at bounding box center [1177, 593] width 93 height 25
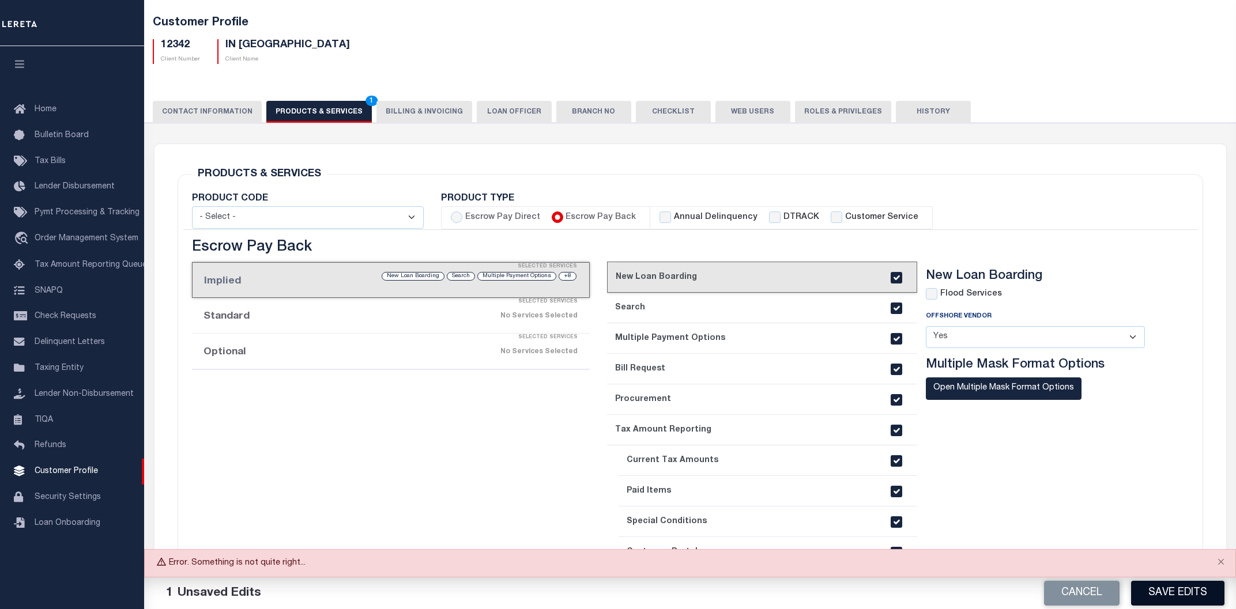
click at [1175, 595] on button "Save Edits" at bounding box center [1177, 593] width 93 height 25
click at [1218, 563] on button "Close" at bounding box center [1220, 562] width 29 height 25
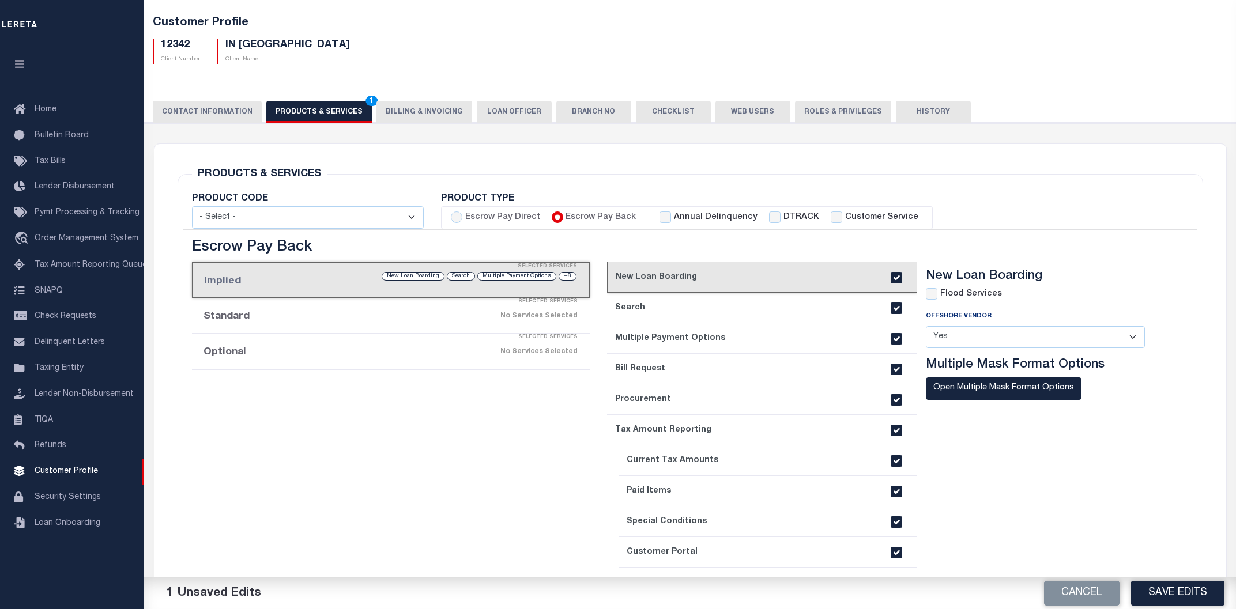
click at [1098, 481] on section "New Loan Boarding Flood Services Offshore Vendor - Select - Yes No" at bounding box center [1044, 452] width 236 height 367
click at [1152, 587] on button "Save Edits" at bounding box center [1177, 593] width 93 height 25
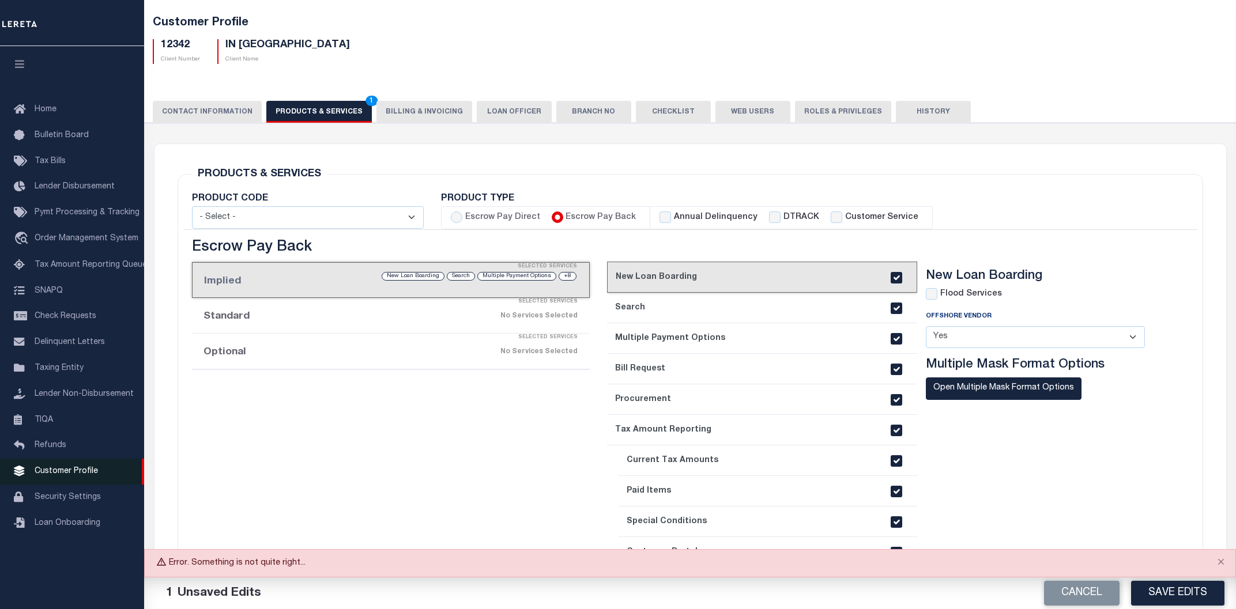
click at [62, 476] on span "Customer Profile" at bounding box center [66, 471] width 63 height 8
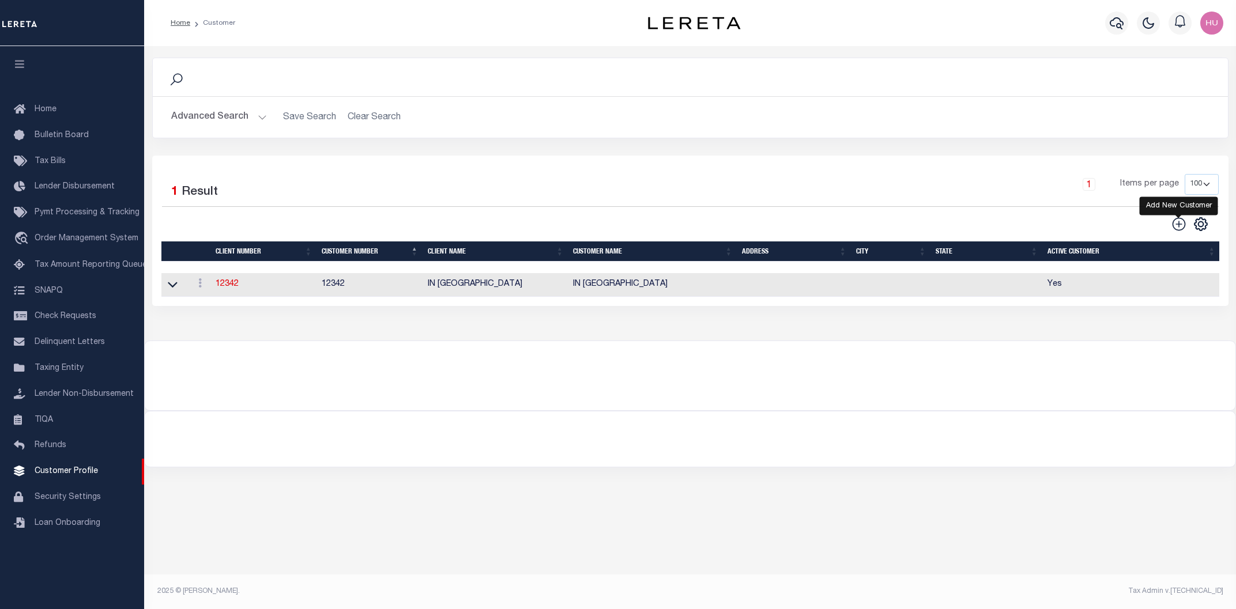
click at [1175, 228] on icon at bounding box center [1178, 224] width 15 height 15
type input "0"
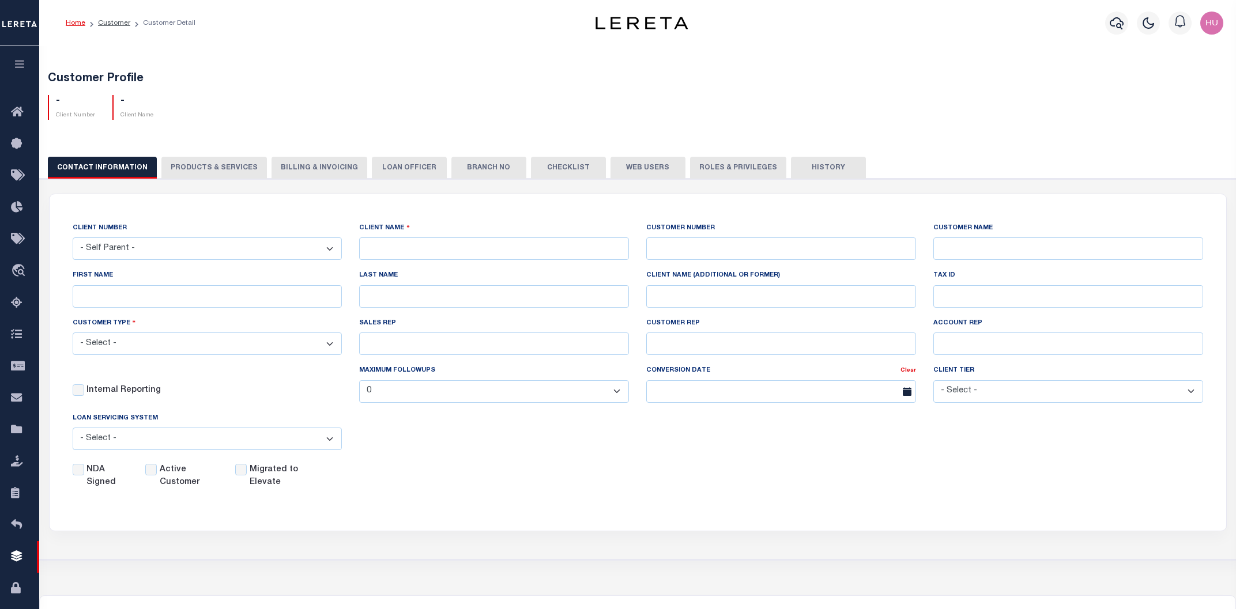
click at [194, 169] on div "CONTACT INFORMATION PRODUCTS & SERVICES PRODUCTS & SERVICES Billing & Invoicing…" at bounding box center [638, 167] width 1180 height 21
click at [217, 169] on div "CONTACT INFORMATION PRODUCTS & SERVICES PRODUCTS & SERVICES Billing & Invoicing…" at bounding box center [638, 167] width 1180 height 21
click at [258, 170] on div "CONTACT INFORMATION PRODUCTS & SERVICES PRODUCTS & SERVICES Billing & Invoicing…" at bounding box center [638, 167] width 1180 height 21
click at [250, 166] on div "CONTACT INFORMATION PRODUCTS & SERVICES PRODUCTS & SERVICES Billing & Invoicing…" at bounding box center [638, 167] width 1180 height 21
click at [242, 166] on div "CONTACT INFORMATION PRODUCTS & SERVICES PRODUCTS & SERVICES Billing & Invoicing…" at bounding box center [638, 167] width 1180 height 21
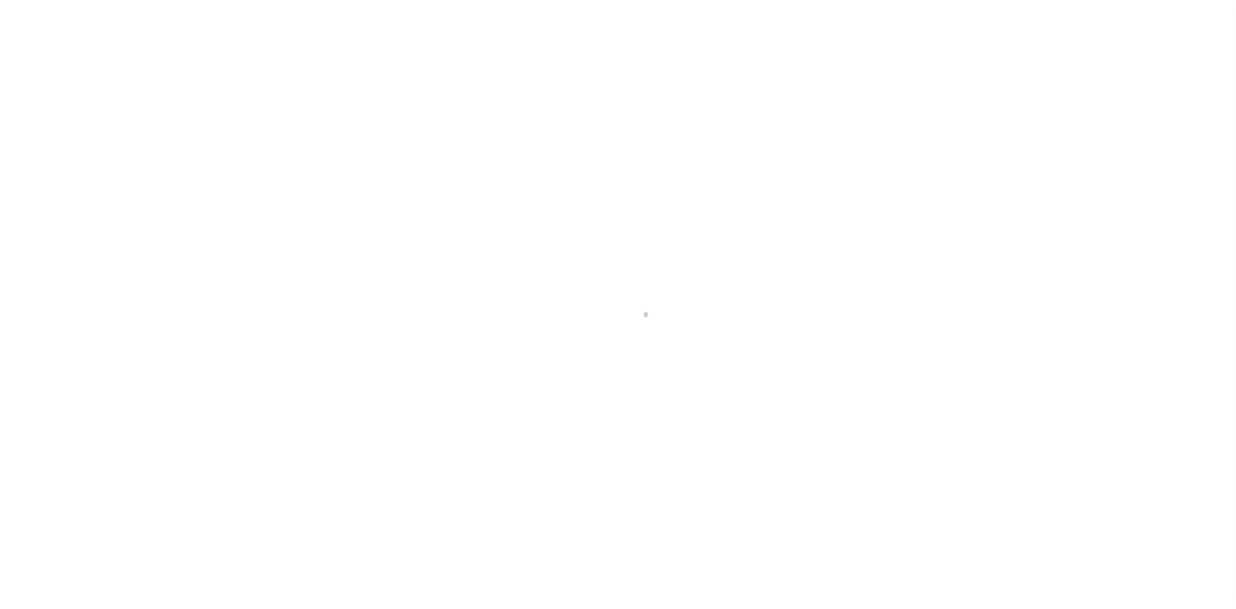
select select "2514"
select select "Residential"
select select
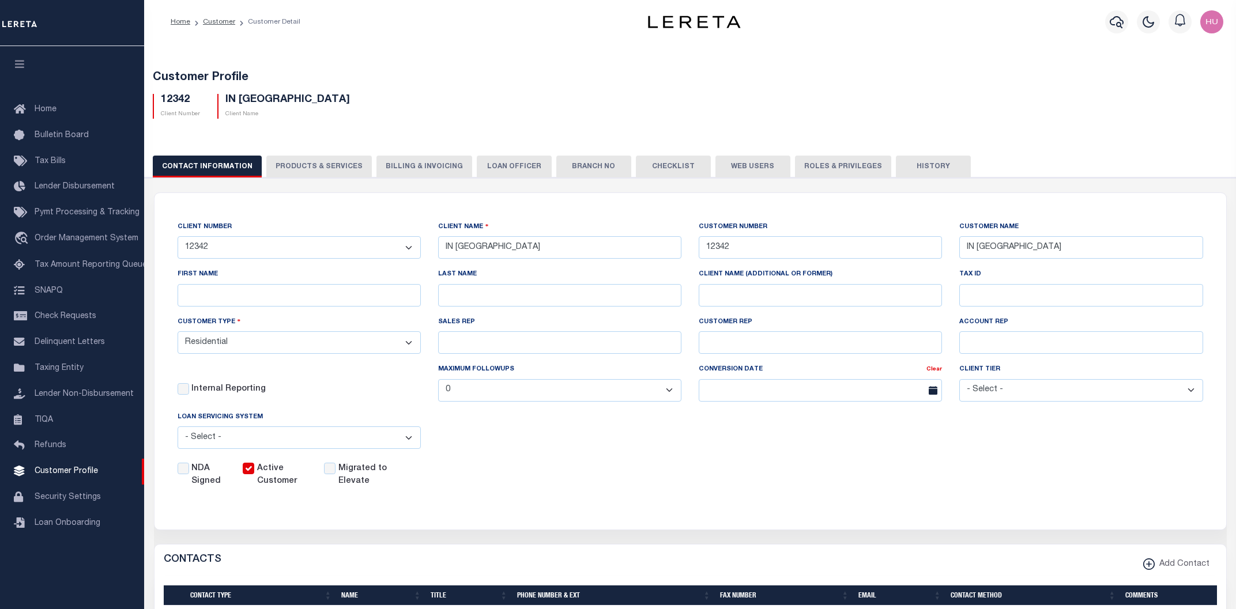
click at [291, 169] on button "PRODUCTS & SERVICES" at bounding box center [318, 167] width 105 height 22
radio input "false"
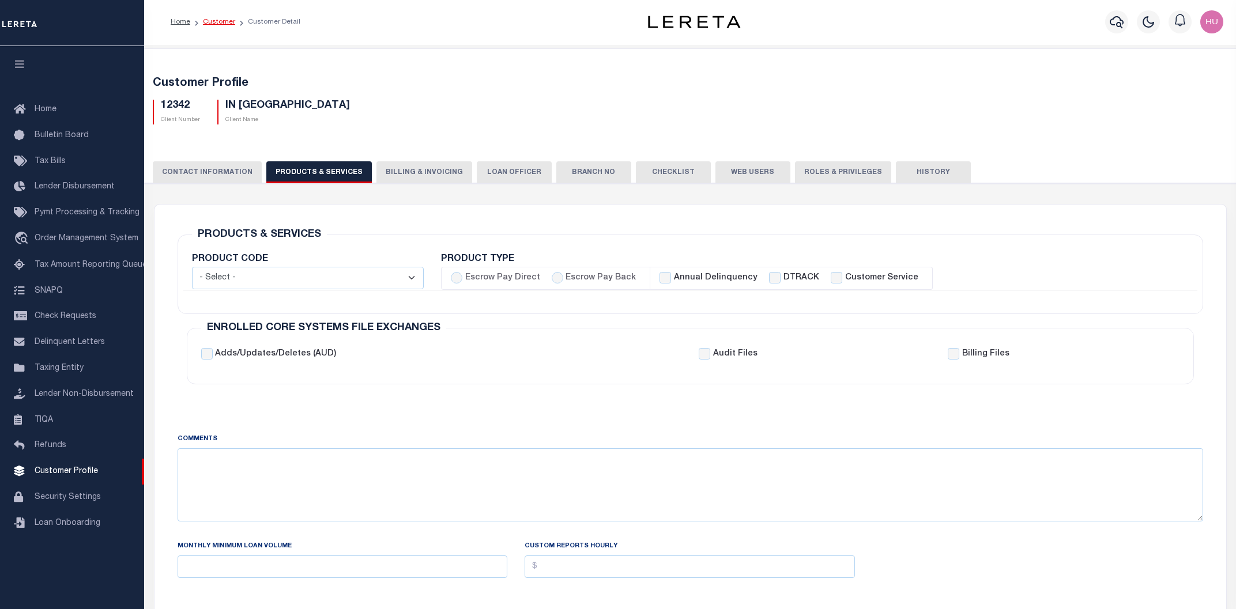
click at [221, 18] on link "Customer" at bounding box center [219, 21] width 32 height 7
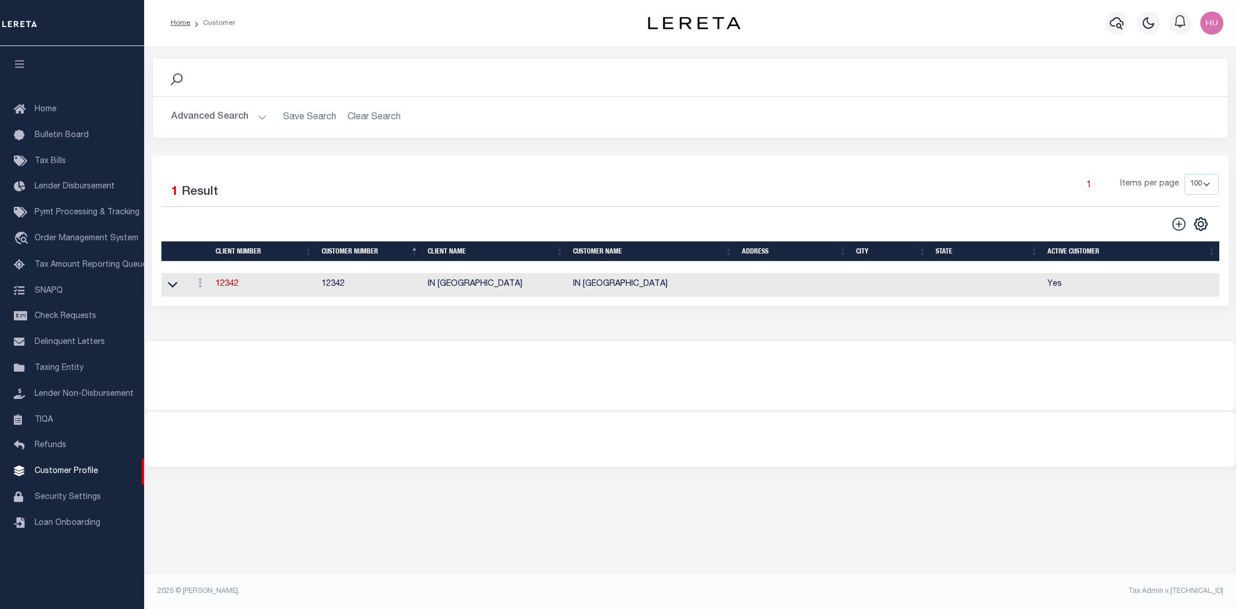
click at [245, 121] on button "Advanced Search" at bounding box center [219, 117] width 96 height 22
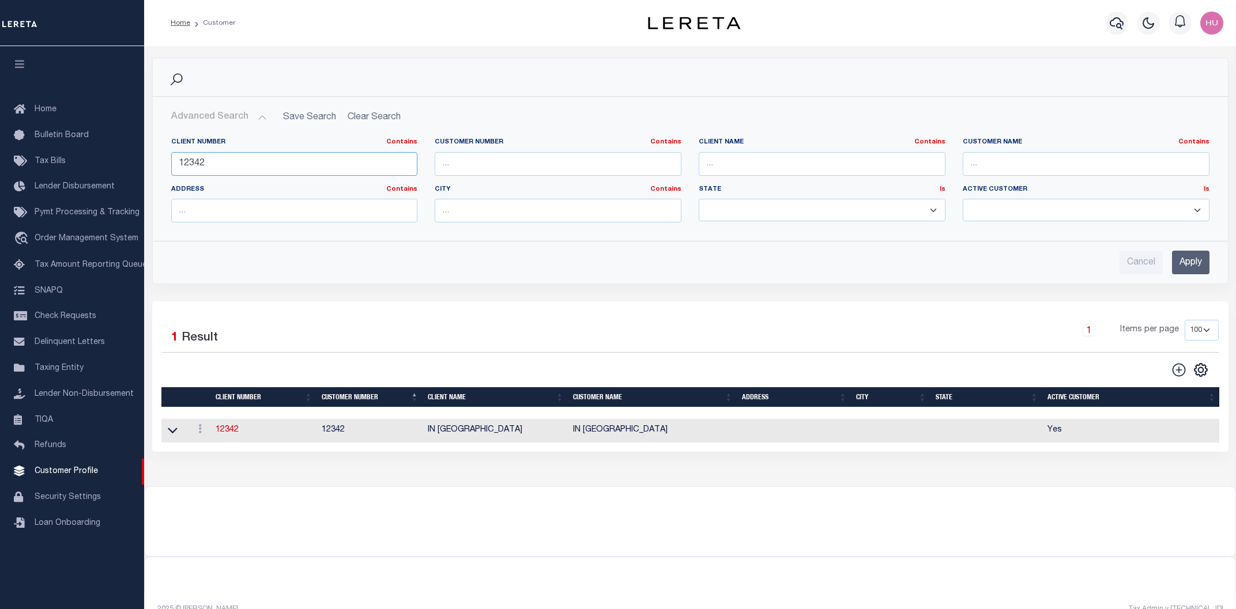
click at [198, 162] on input "12342" at bounding box center [294, 164] width 247 height 24
click at [1193, 259] on input "Apply" at bounding box center [1190, 263] width 37 height 24
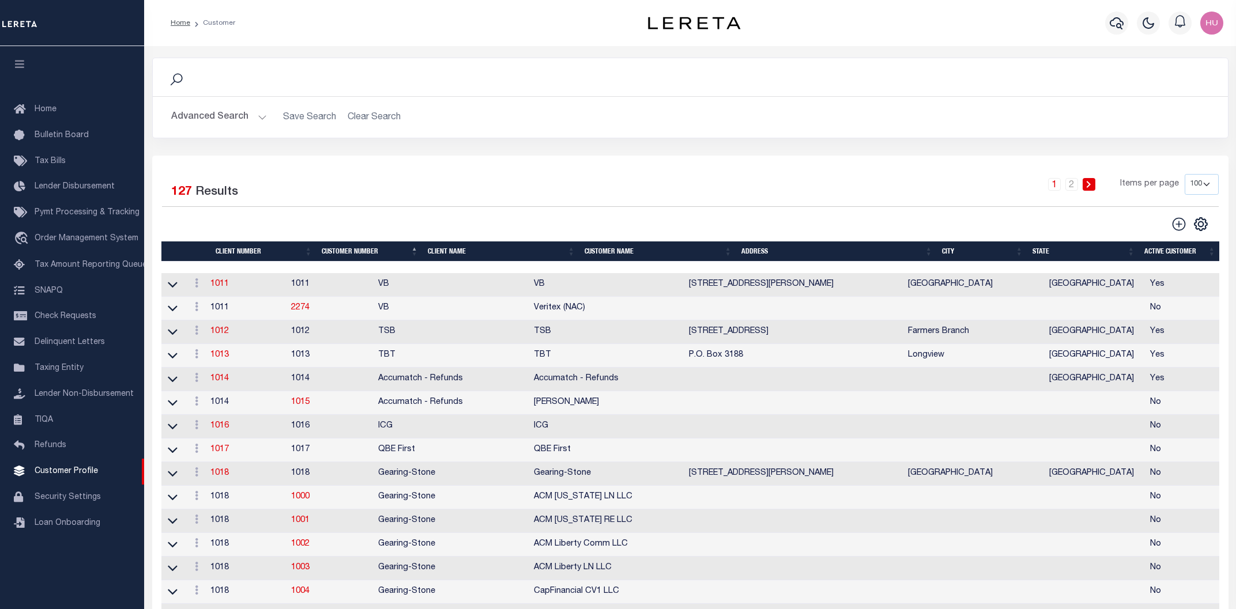
click at [644, 187] on div "1 2 Items per page 100 200 400" at bounding box center [824, 189] width 788 height 30
click at [1176, 231] on icon at bounding box center [1178, 224] width 15 height 15
type input "0"
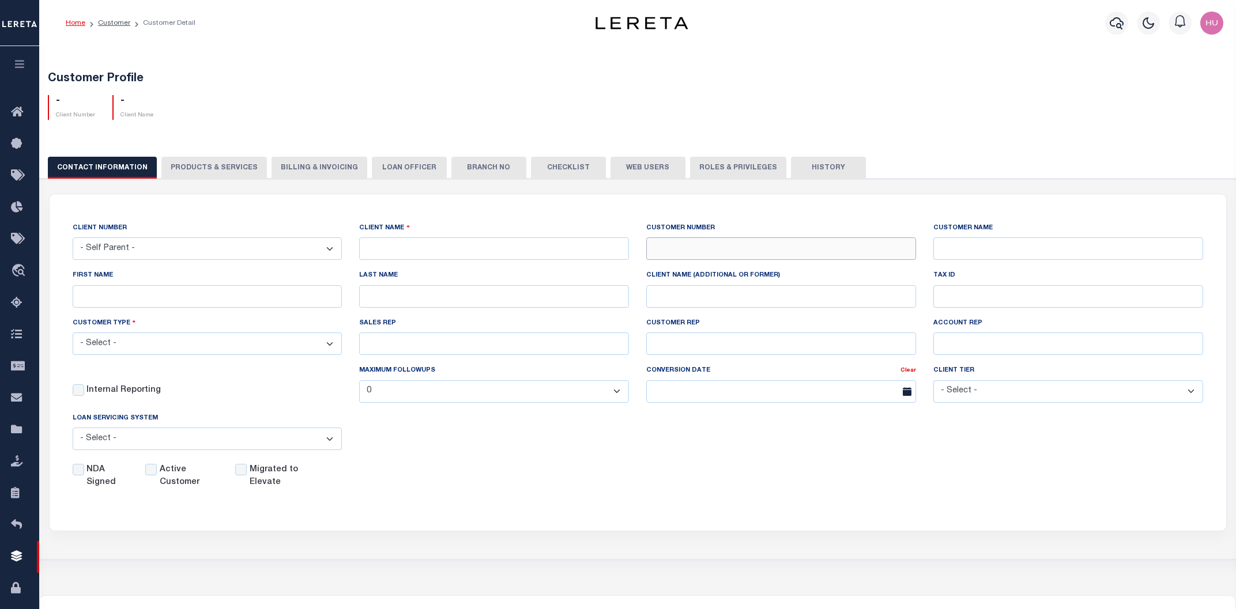
click at [666, 253] on input "text" at bounding box center [781, 248] width 270 height 22
paste input "123410"
type input "123410"
click at [507, 244] on input "text" at bounding box center [494, 248] width 270 height 22
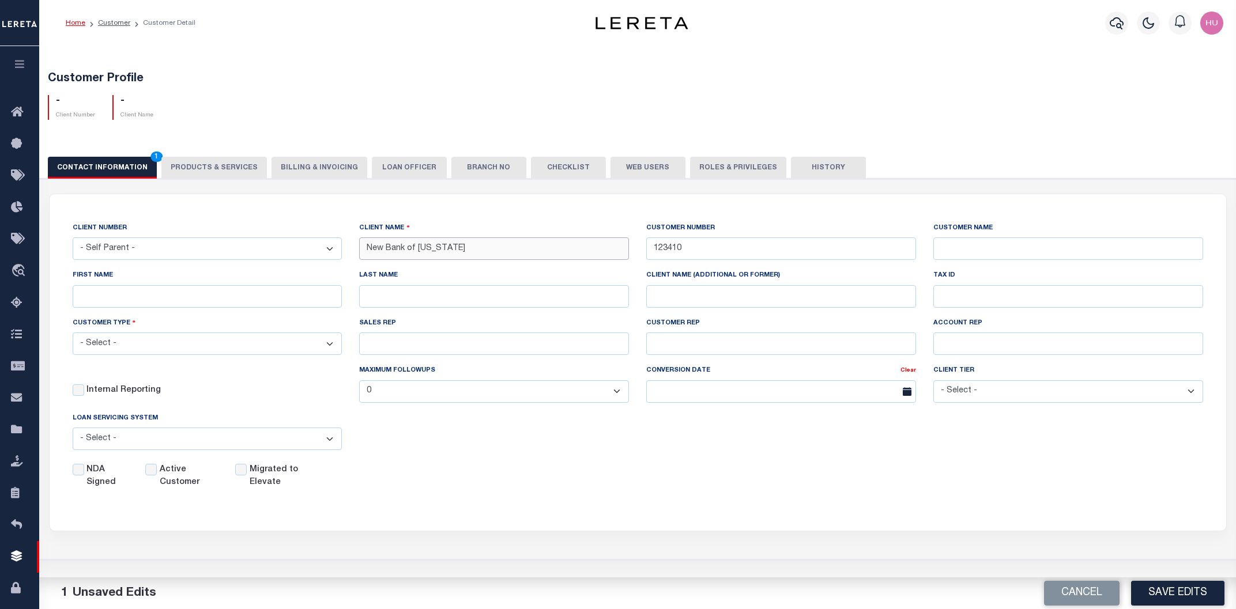
type input "New Bank of Arizona"
click at [73, 333] on select "- Select - Residential Commercial Mixed Portfolio" at bounding box center [208, 344] width 270 height 22
select select "Residential"
click option "Residential" at bounding box center [0, 0] width 0 height 0
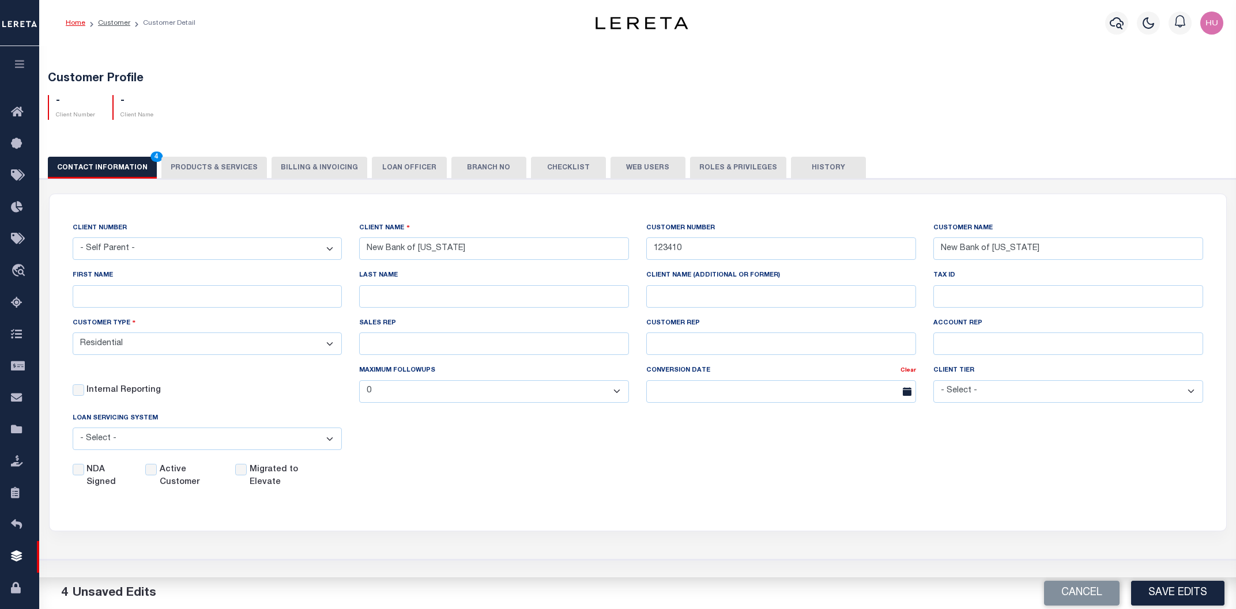
click at [161, 470] on label "Active Customer" at bounding box center [191, 476] width 62 height 25
click at [157, 470] on input "Active Customer" at bounding box center [151, 470] width 12 height 12
checkbox input "true"
click at [424, 480] on div "NDA Signed Active Customer Migrated to Elevate" at bounding box center [629, 474] width 1148 height 30
click at [1140, 590] on button "Save Edits" at bounding box center [1177, 593] width 93 height 25
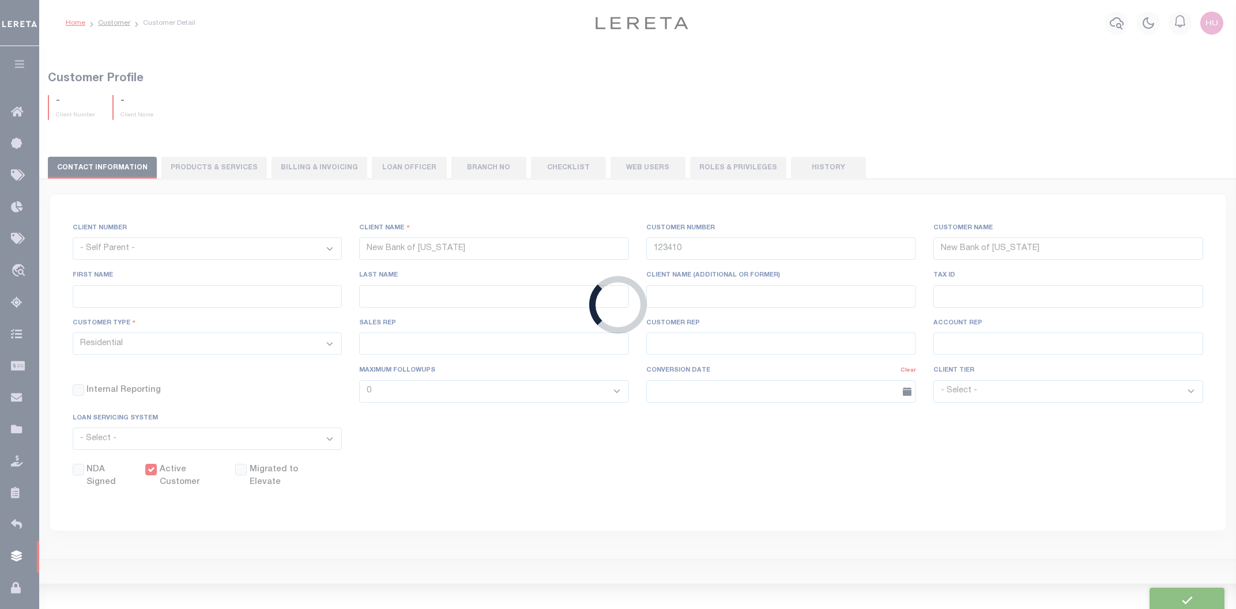
select select
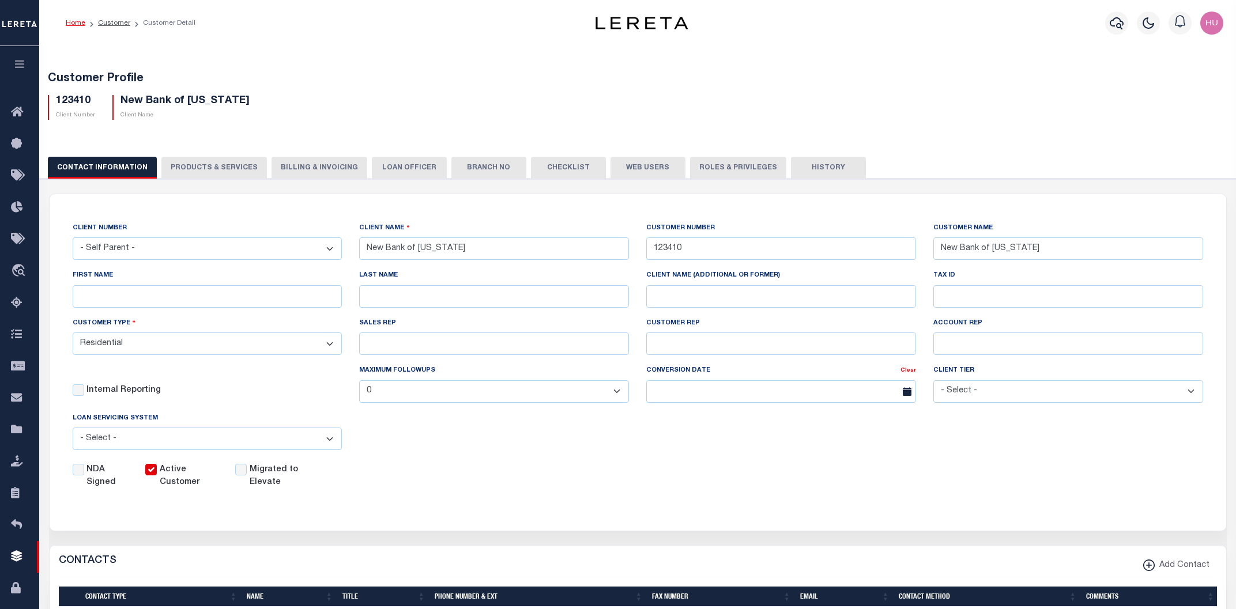
click at [209, 169] on button "PRODUCTS & SERVICES" at bounding box center [213, 168] width 105 height 22
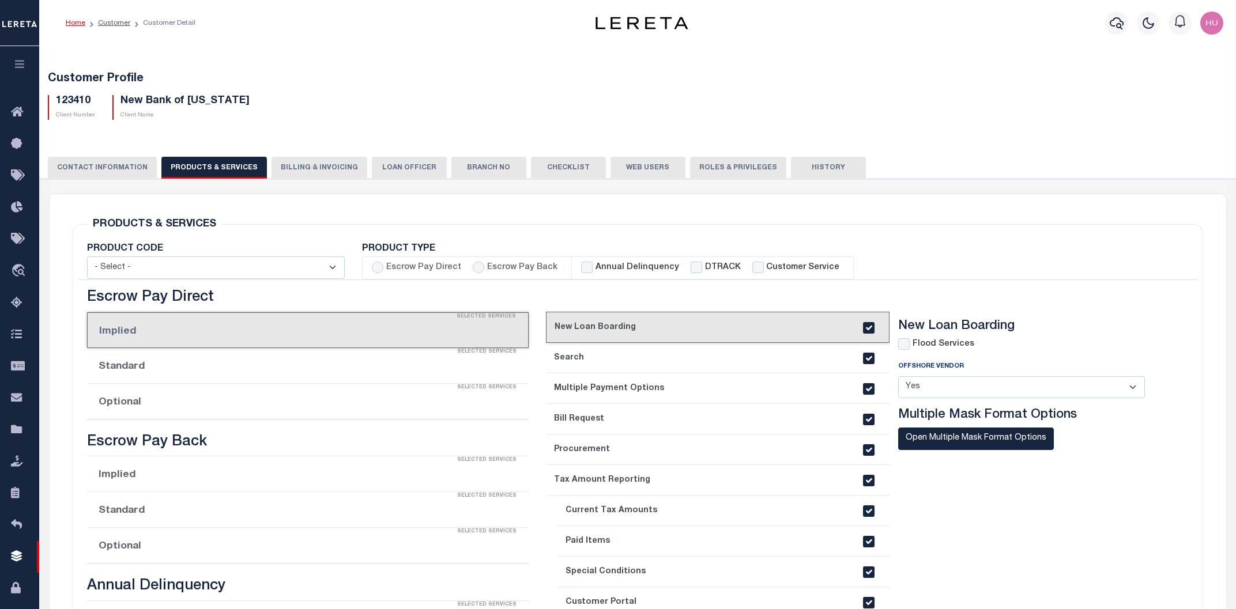
checkbox input "true"
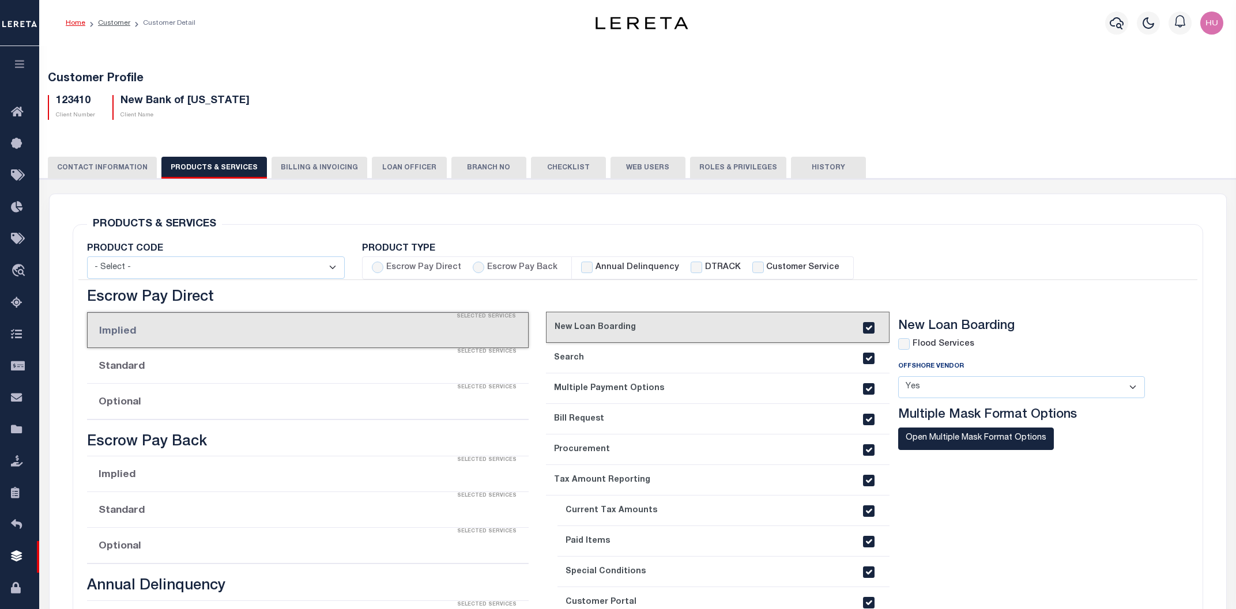
checkbox input "true"
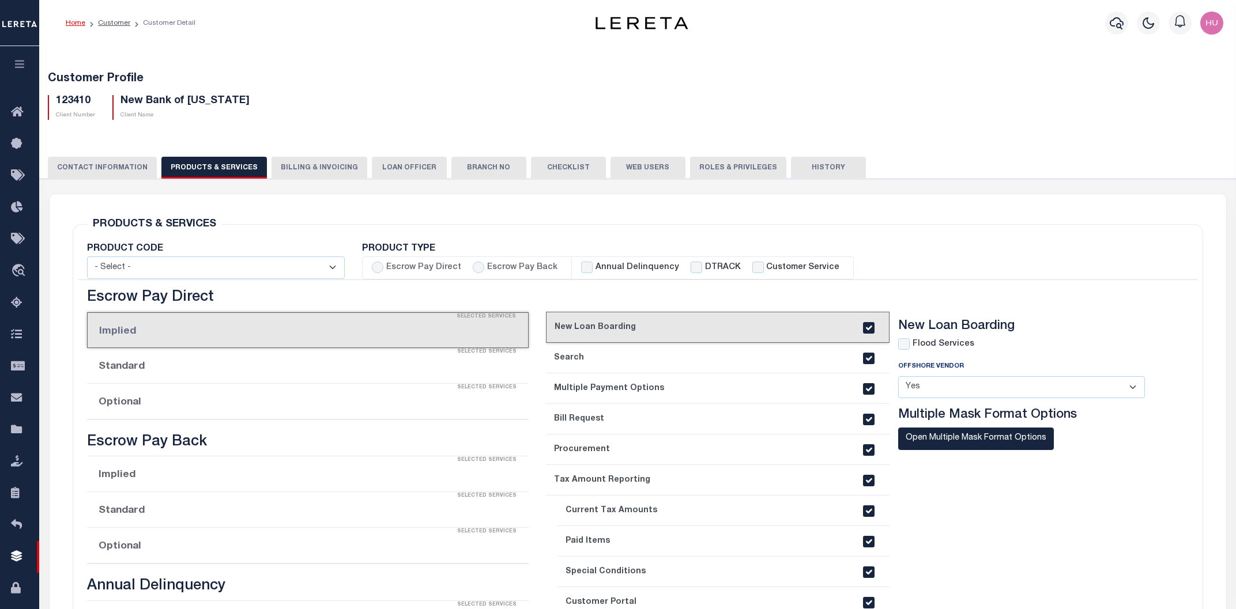
checkbox input "true"
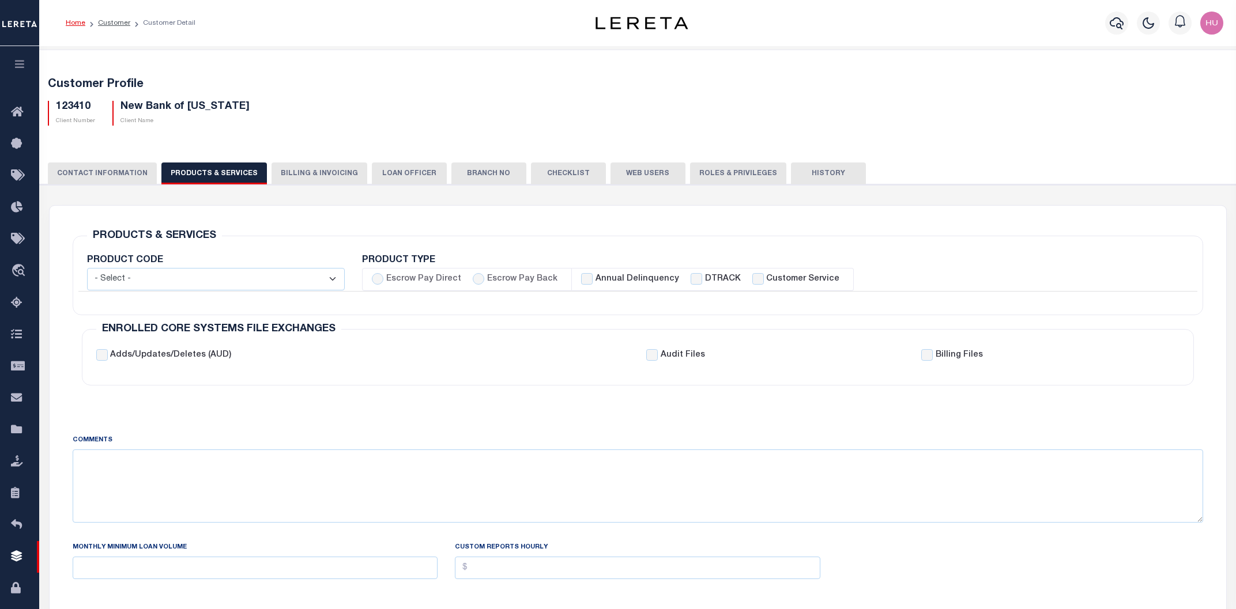
click at [530, 280] on label "Escrow Pay Back" at bounding box center [522, 279] width 70 height 13
click at [484, 280] on input "Escrow Pay Back" at bounding box center [479, 279] width 12 height 12
radio input "true"
checkbox input "true"
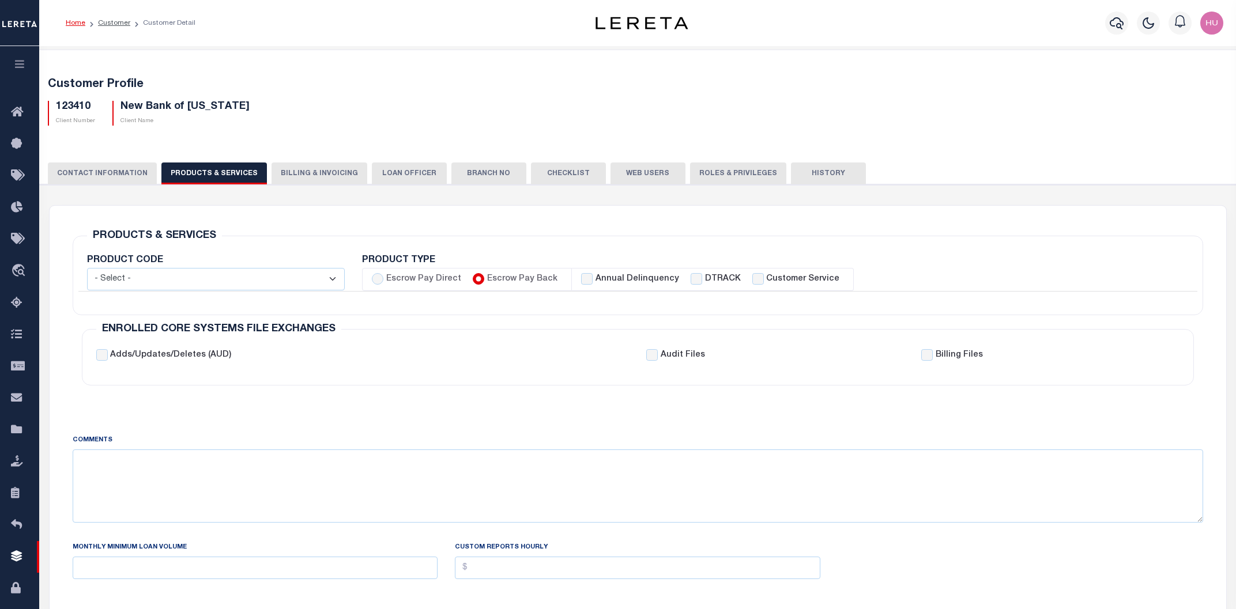
checkbox input "true"
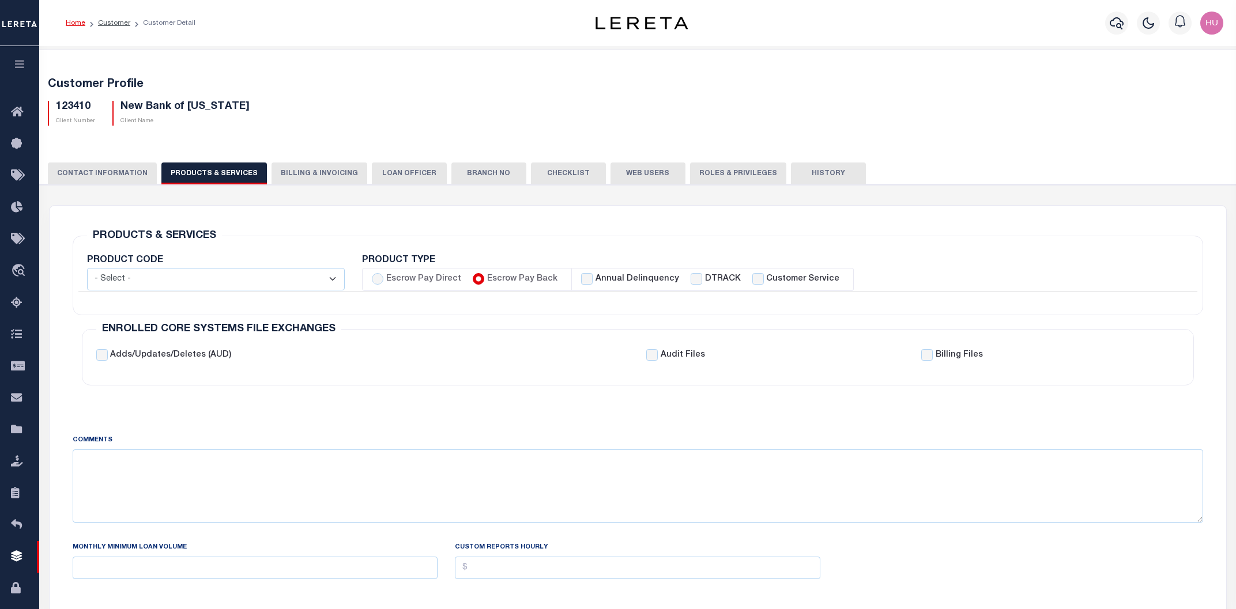
checkbox input "true"
checkbox input "false"
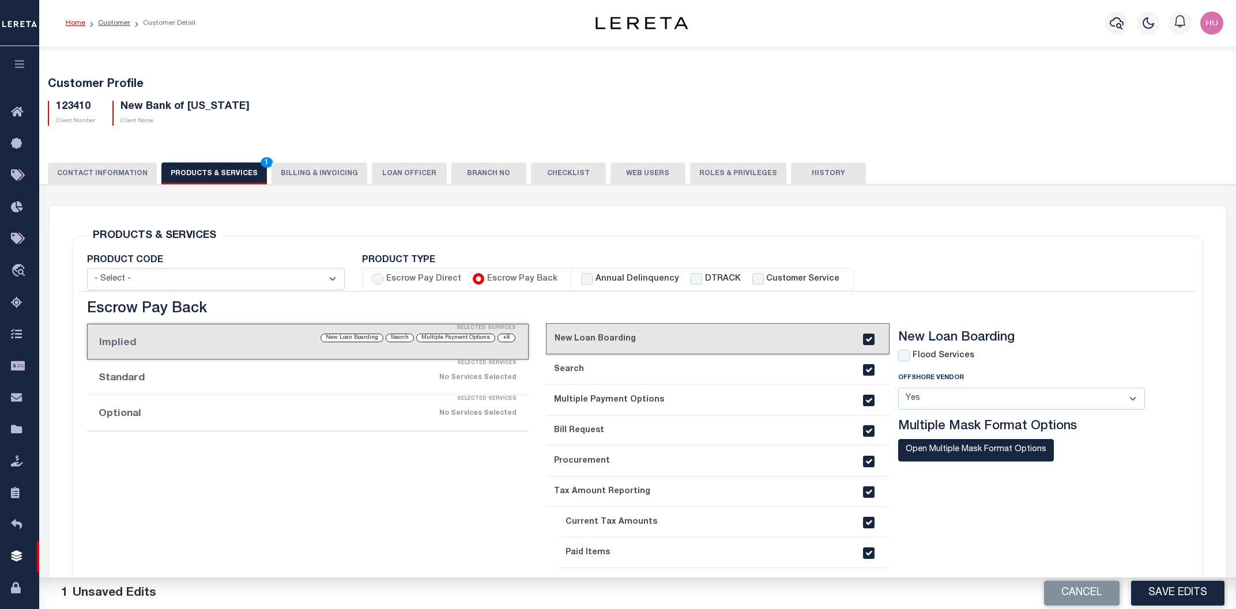
click at [395, 412] on div "No Services Selected" at bounding box center [360, 413] width 314 height 20
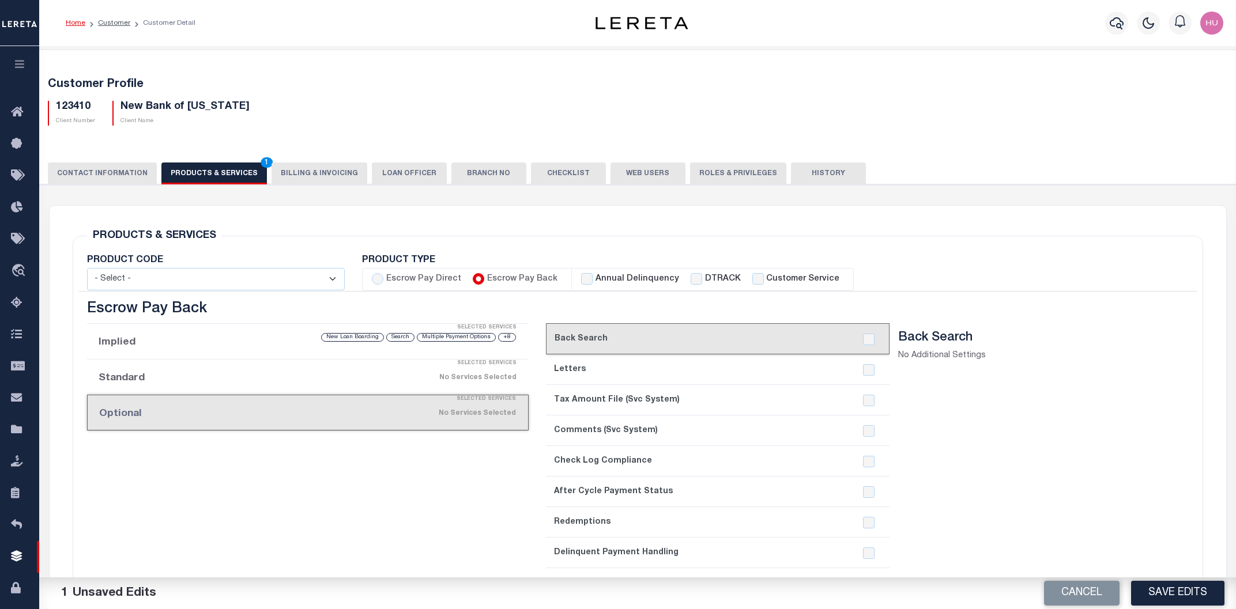
scroll to position [123, 0]
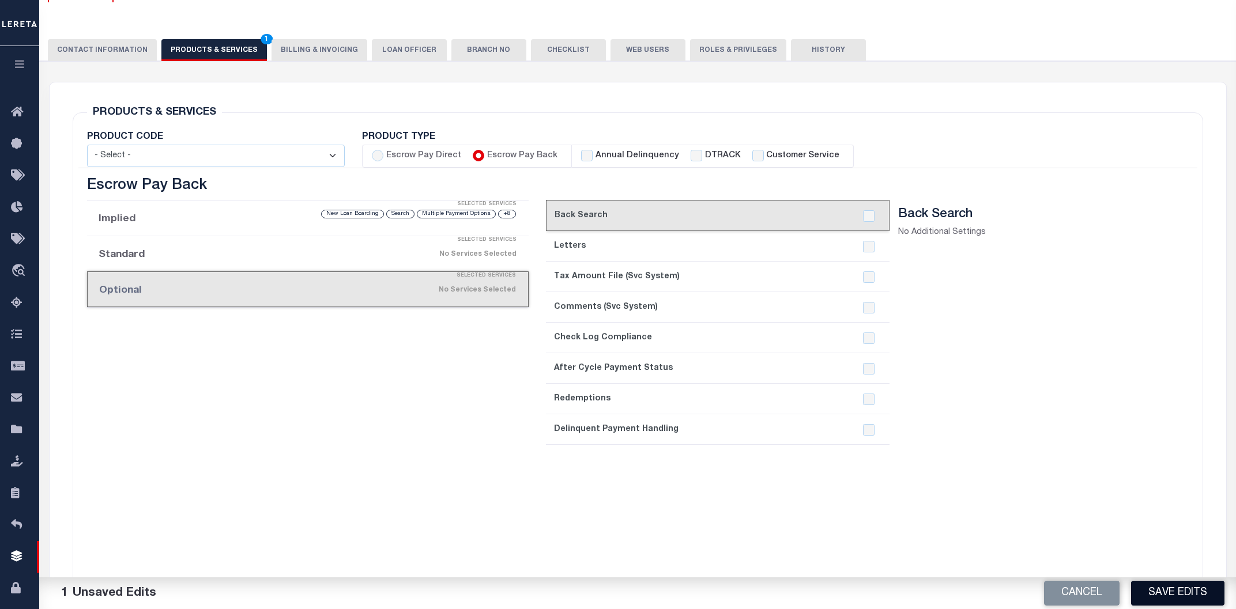
click at [1156, 590] on button "Save Edits" at bounding box center [1177, 593] width 93 height 25
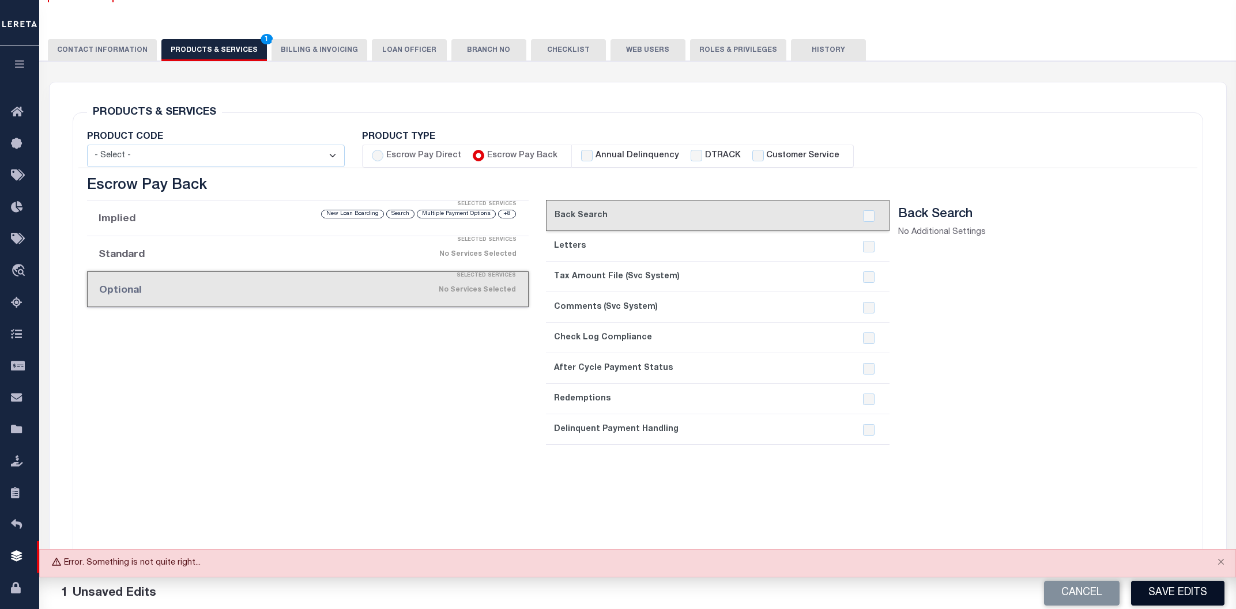
click at [1148, 583] on button "Save Edits" at bounding box center [1177, 593] width 93 height 25
click at [1150, 586] on button "Save Edits" at bounding box center [1177, 593] width 93 height 25
click at [1219, 562] on button "Close" at bounding box center [1220, 562] width 29 height 25
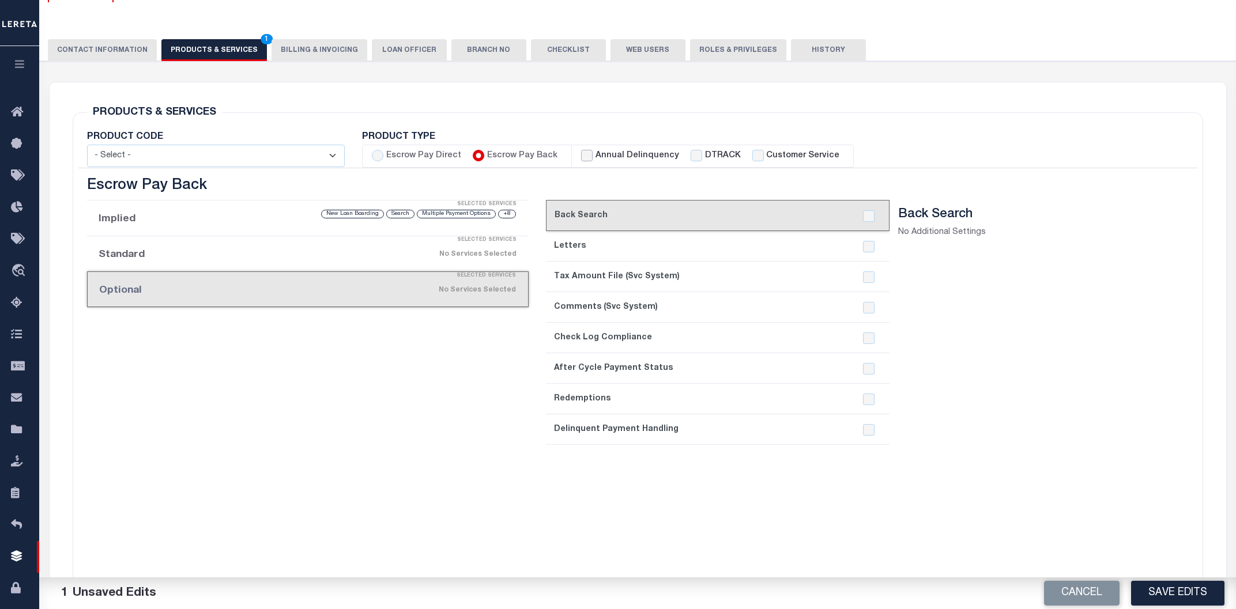
click at [583, 152] on input "Annual Delinquency" at bounding box center [587, 156] width 12 height 12
checkbox input "true"
checkbox input "false"
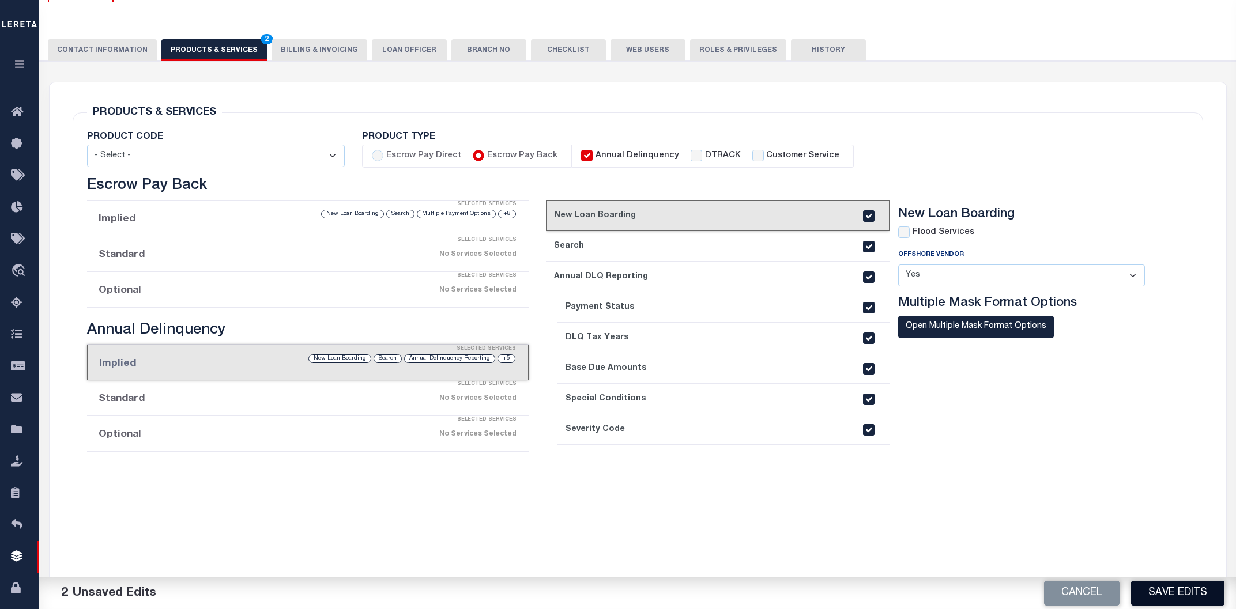
click at [1164, 583] on button "Save Edits" at bounding box center [1177, 593] width 93 height 25
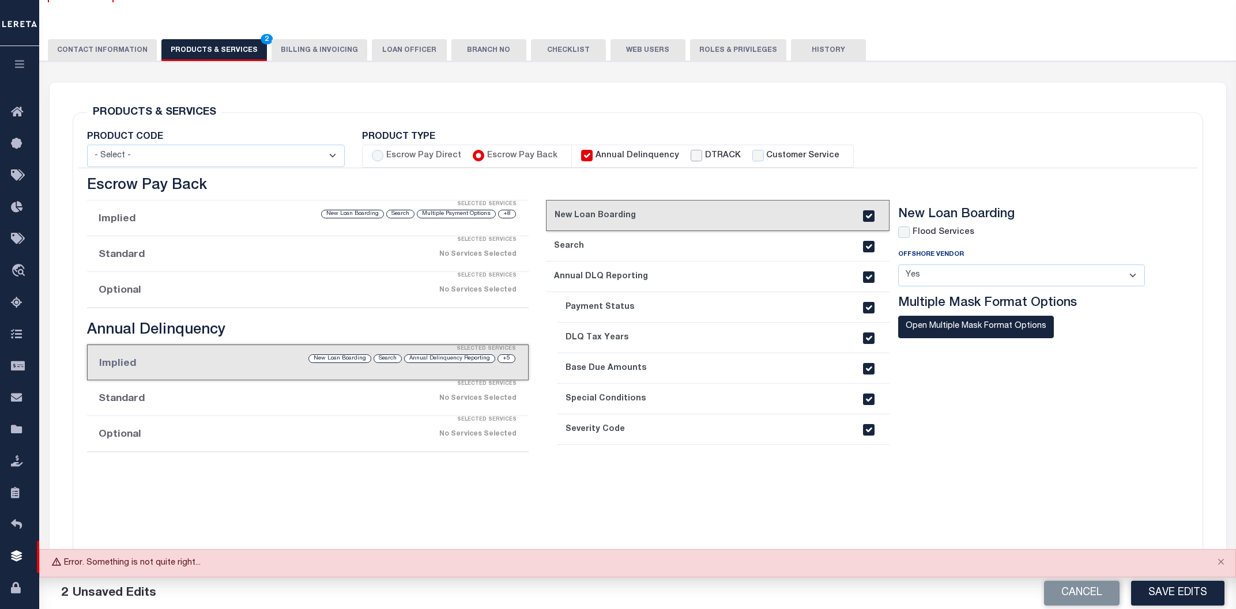
click at [691, 153] on input "DTRACK" at bounding box center [697, 156] width 12 height 12
checkbox input "true"
checkbox input "false"
checkbox input "true"
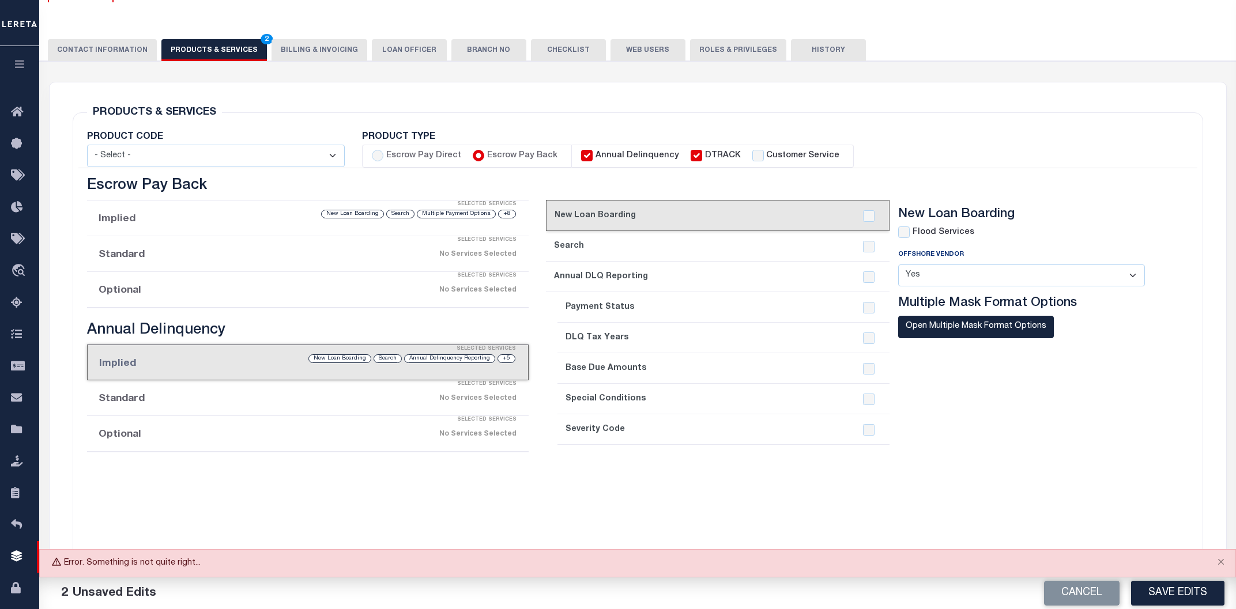
checkbox input "true"
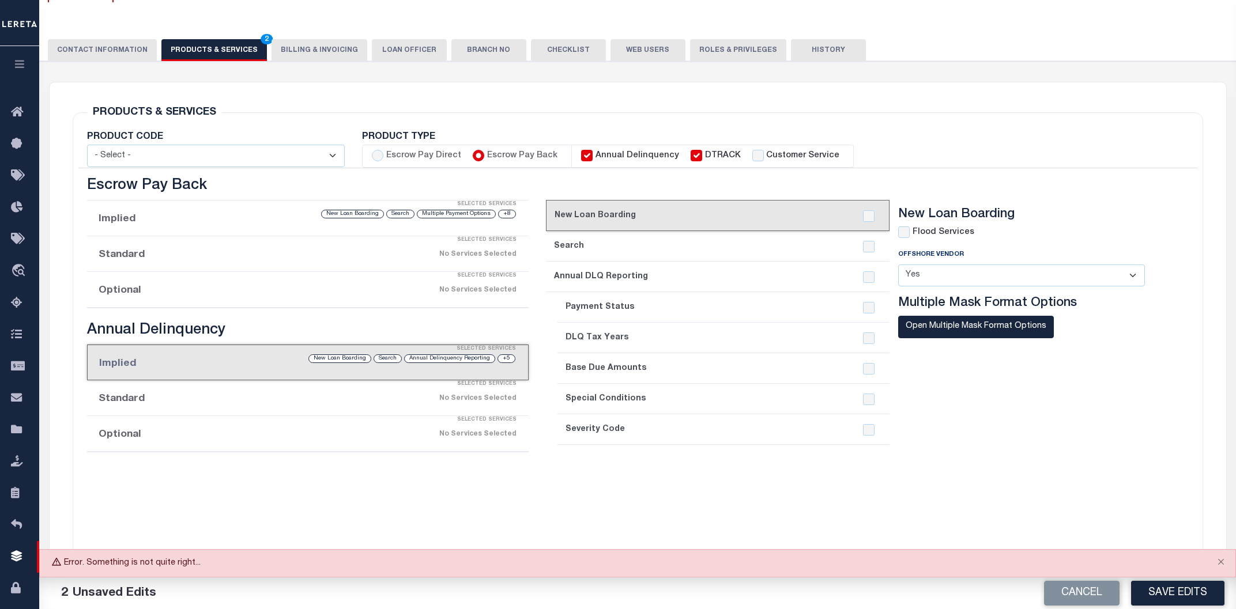
checkbox input "true"
checkbox input "false"
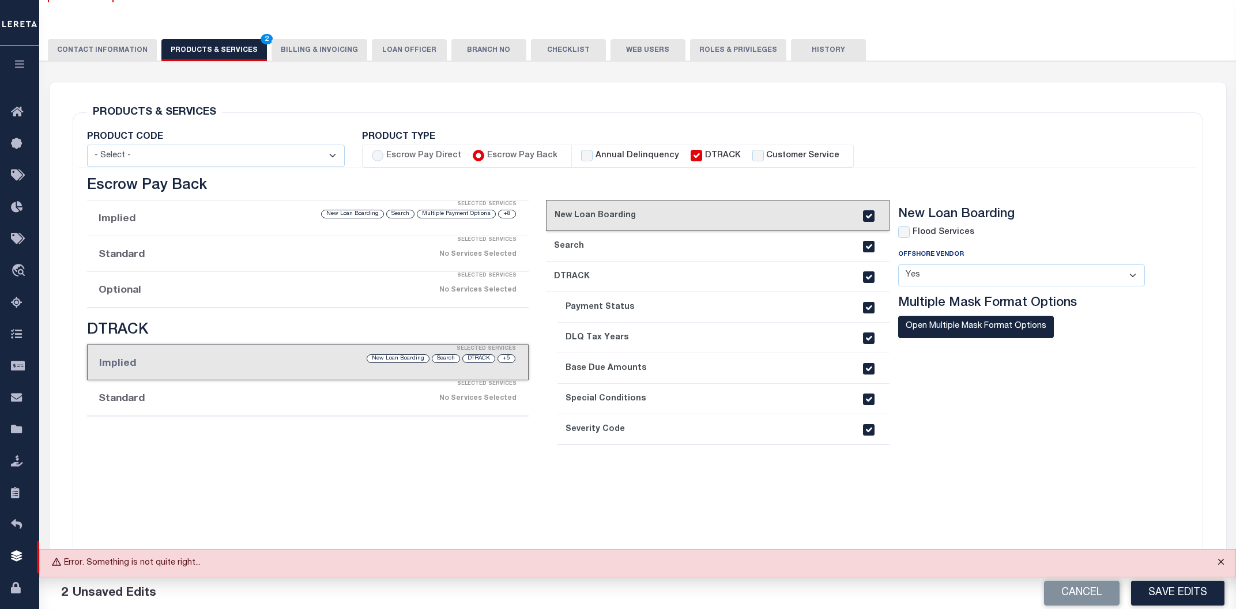
click at [1221, 565] on button "Close" at bounding box center [1220, 562] width 29 height 25
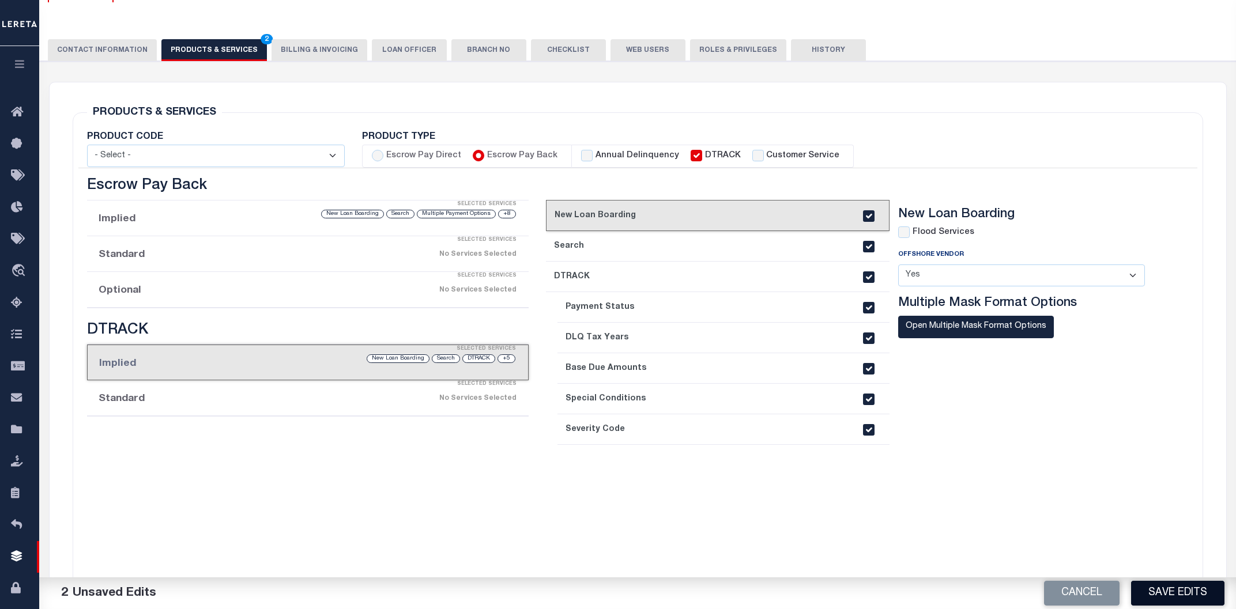
click at [1176, 587] on button "Save Edits" at bounding box center [1177, 593] width 93 height 25
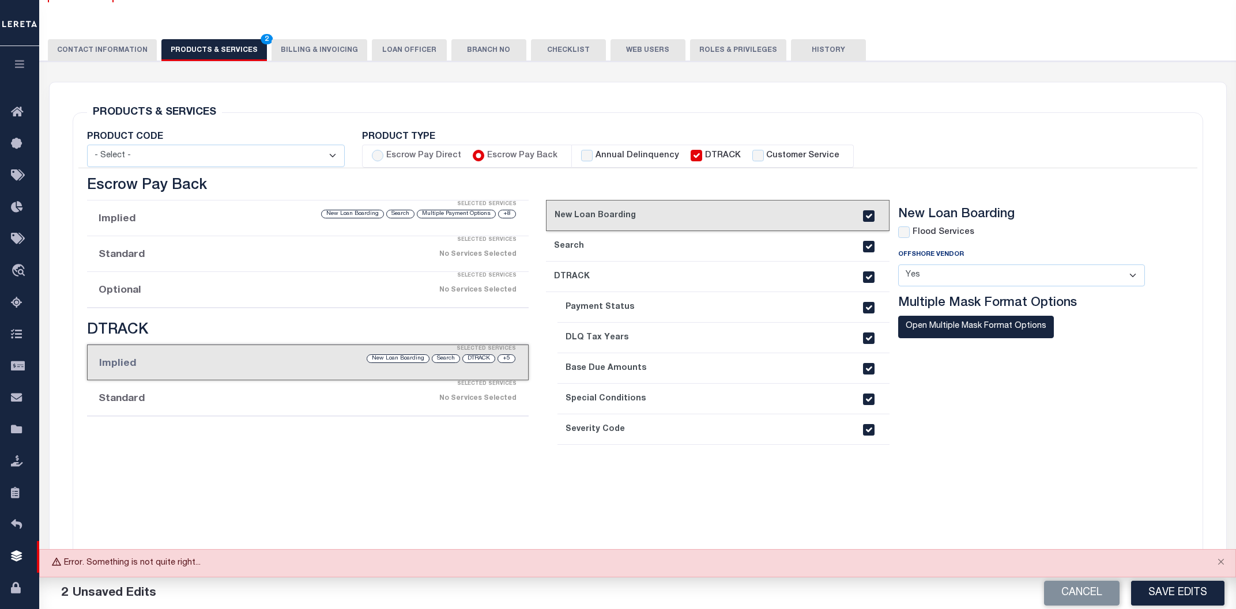
click at [705, 154] on label "DTRACK" at bounding box center [723, 156] width 36 height 13
click at [702, 154] on input "DTRACK" at bounding box center [697, 156] width 12 height 12
checkbox input "false"
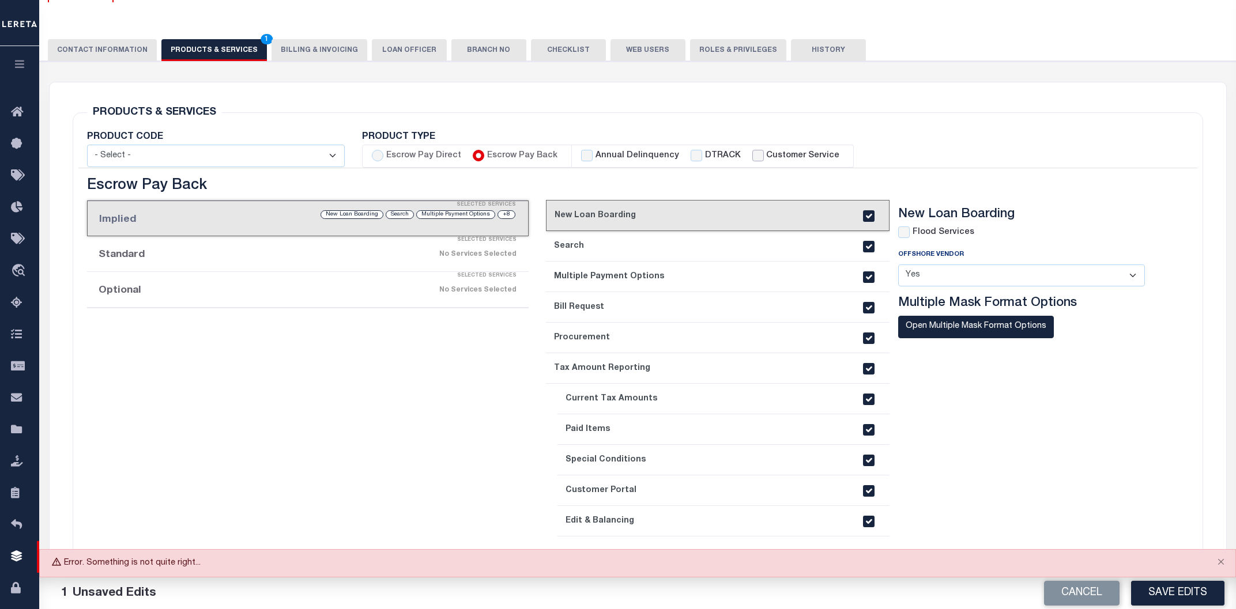
click at [752, 154] on input "Customer Service" at bounding box center [758, 156] width 12 height 12
checkbox input "true"
click at [1151, 606] on button "Save Edits" at bounding box center [1177, 593] width 93 height 25
click at [1225, 564] on button "Close" at bounding box center [1220, 562] width 29 height 25
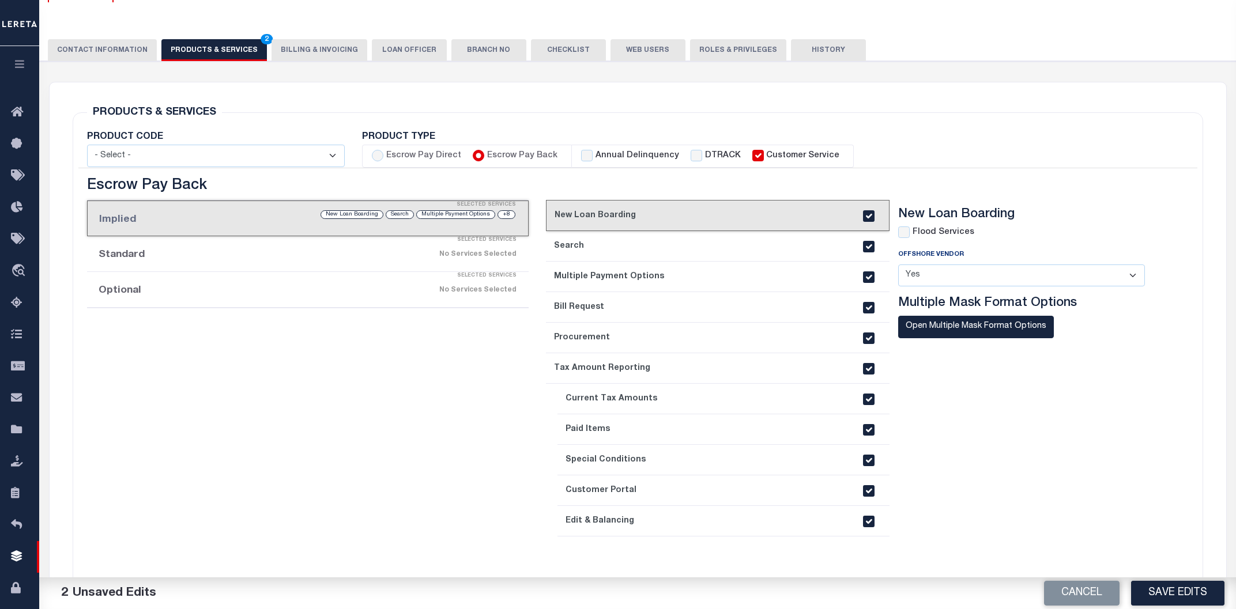
click at [705, 159] on label "DTRACK" at bounding box center [723, 156] width 36 height 13
click at [695, 159] on input "DTRACK" at bounding box center [697, 156] width 12 height 12
checkbox input "true"
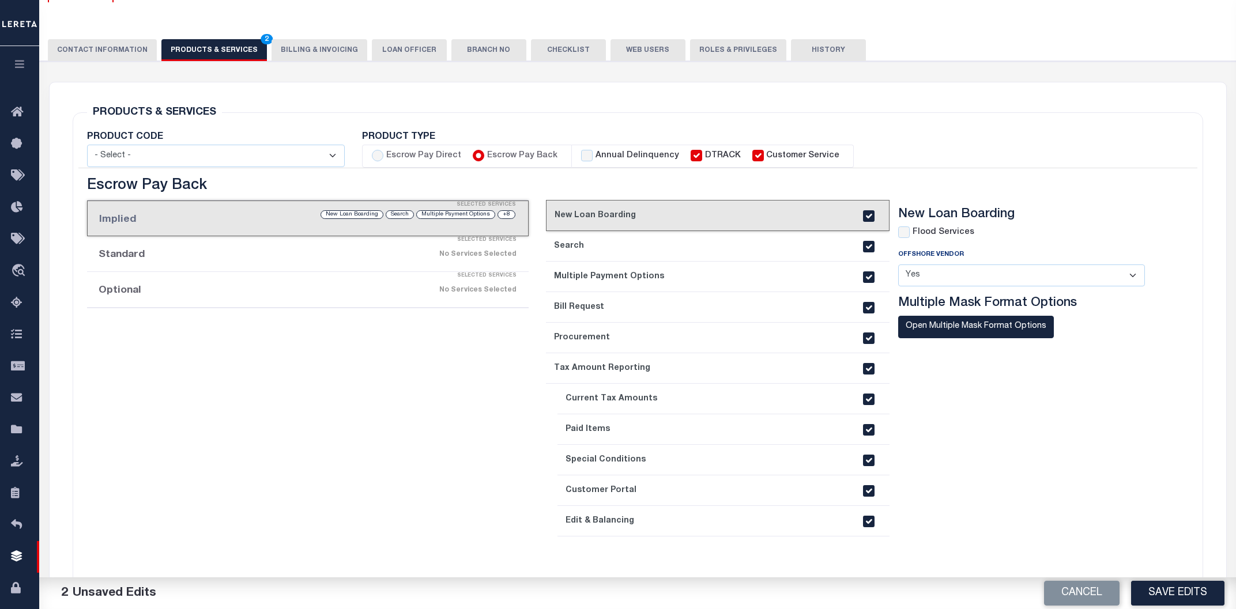
checkbox input "true"
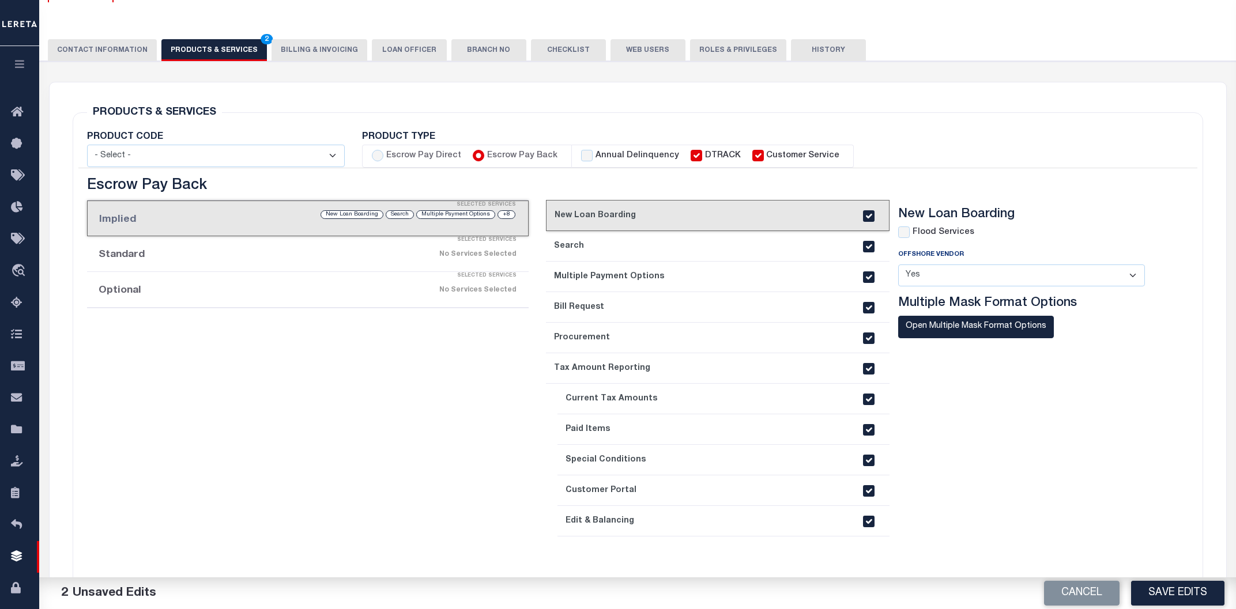
checkbox input "true"
checkbox input "false"
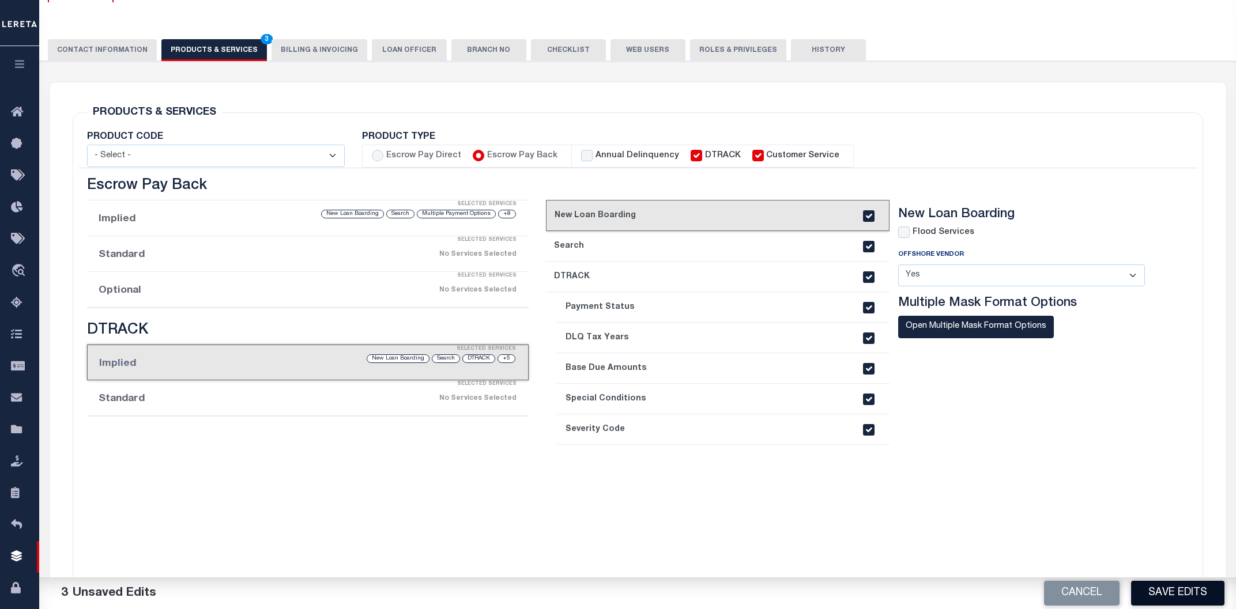
click at [1156, 596] on button "Save Edits" at bounding box center [1177, 593] width 93 height 25
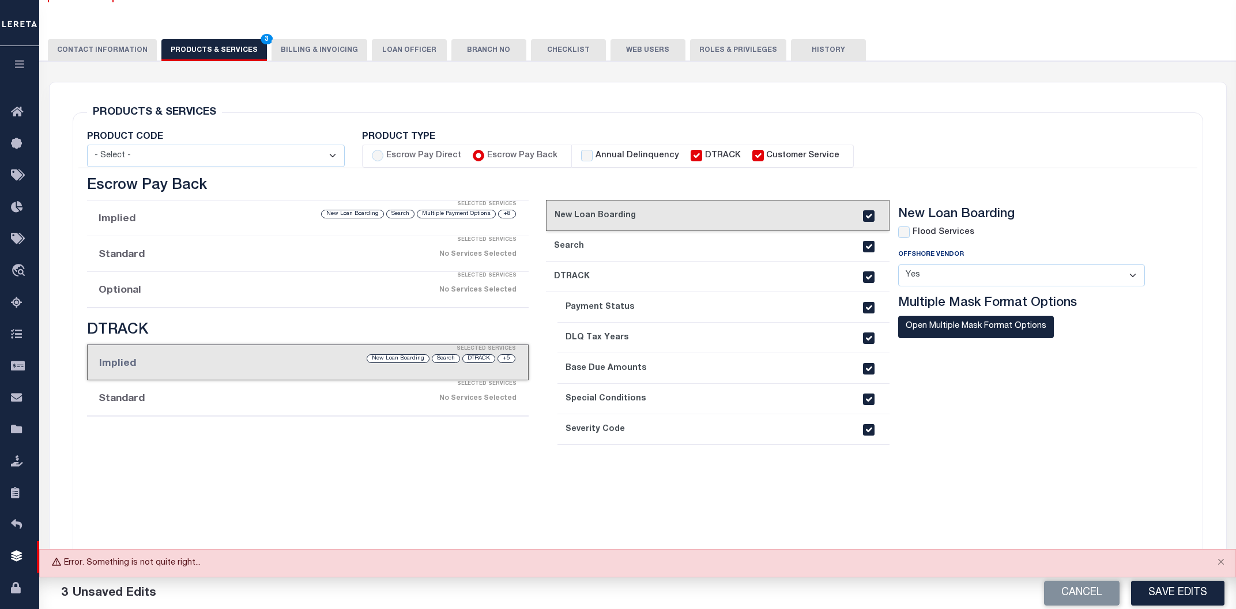
click at [635, 159] on label "Annual Delinquency" at bounding box center [637, 156] width 84 height 13
click at [593, 159] on input "Annual Delinquency" at bounding box center [587, 156] width 12 height 12
checkbox input "true"
checkbox input "false"
checkbox input "true"
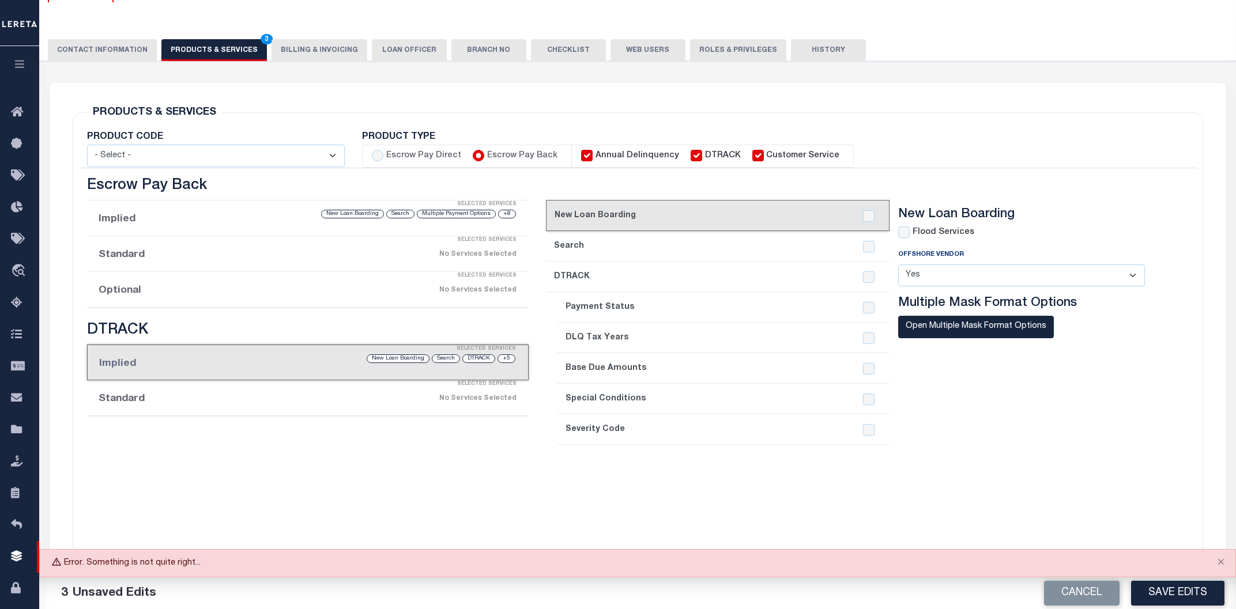
checkbox input "true"
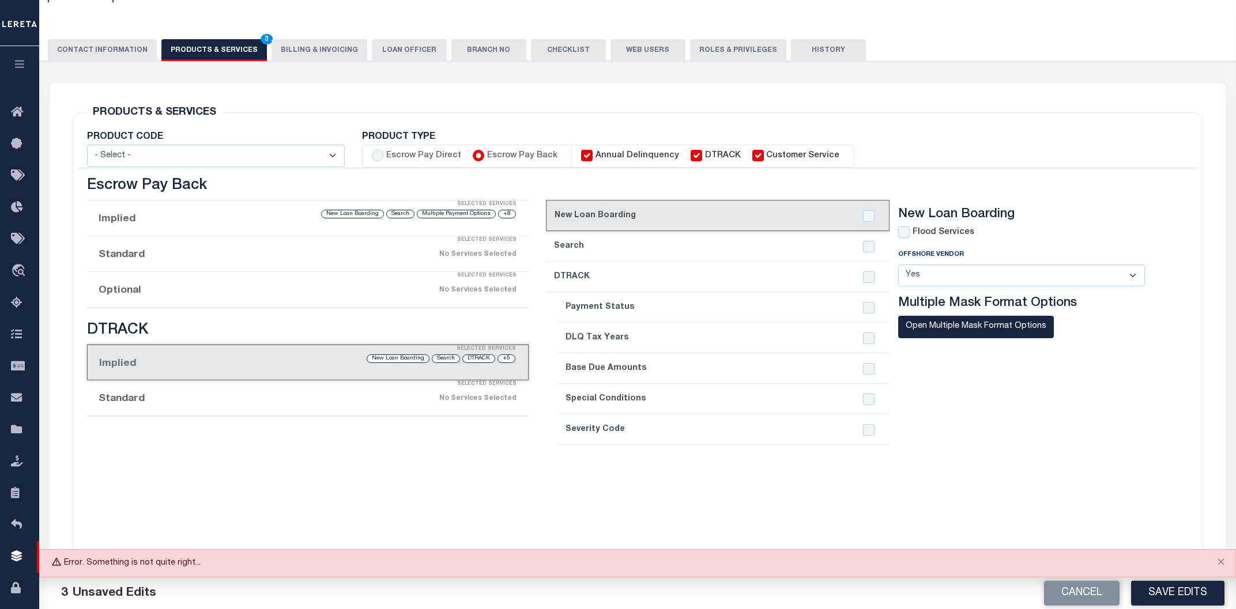
checkbox input "true"
checkbox input "false"
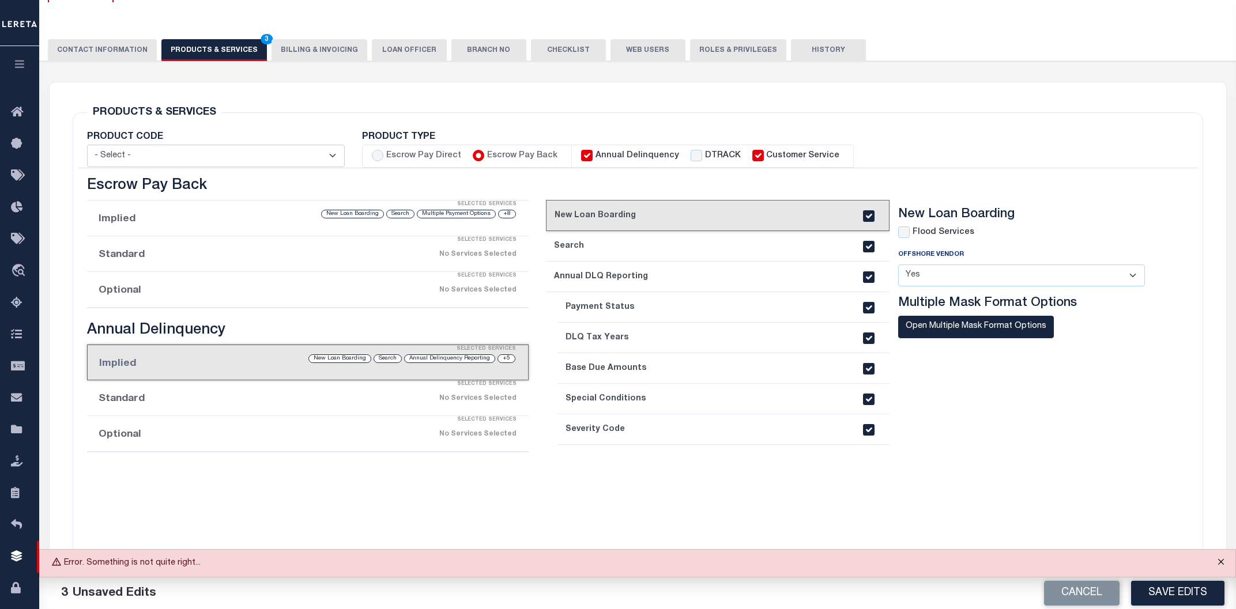
click at [1218, 561] on button "Close" at bounding box center [1220, 562] width 29 height 25
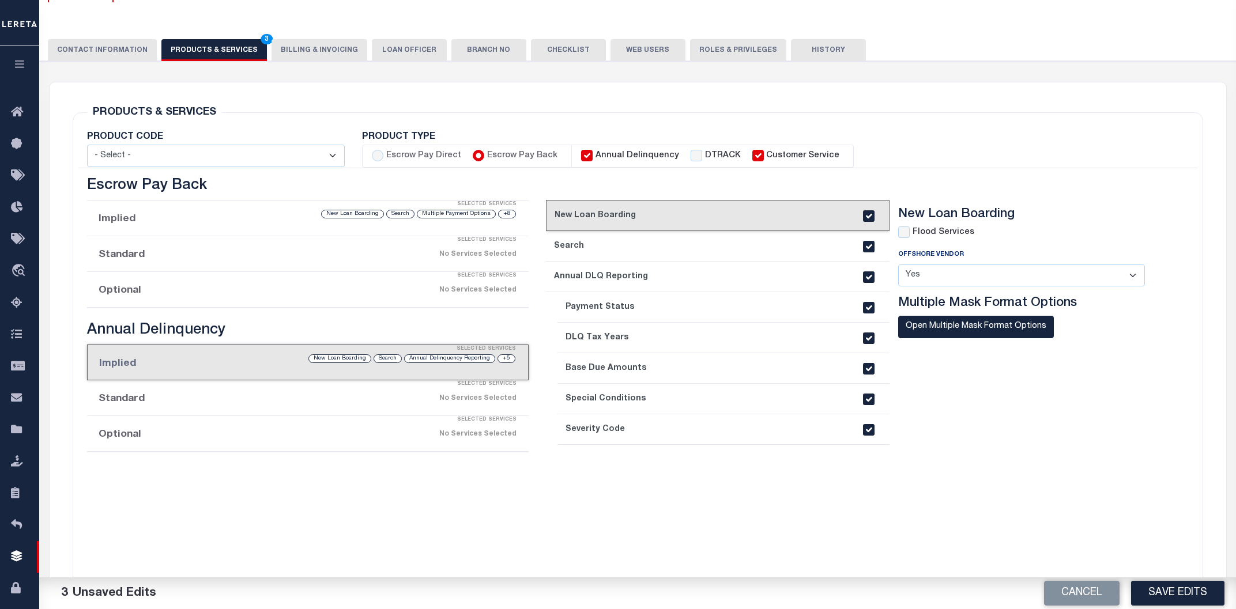
click at [1182, 580] on div "Cancel Save Edits" at bounding box center [937, 594] width 598 height 32
click at [1174, 588] on button "Save Edits" at bounding box center [1177, 593] width 93 height 25
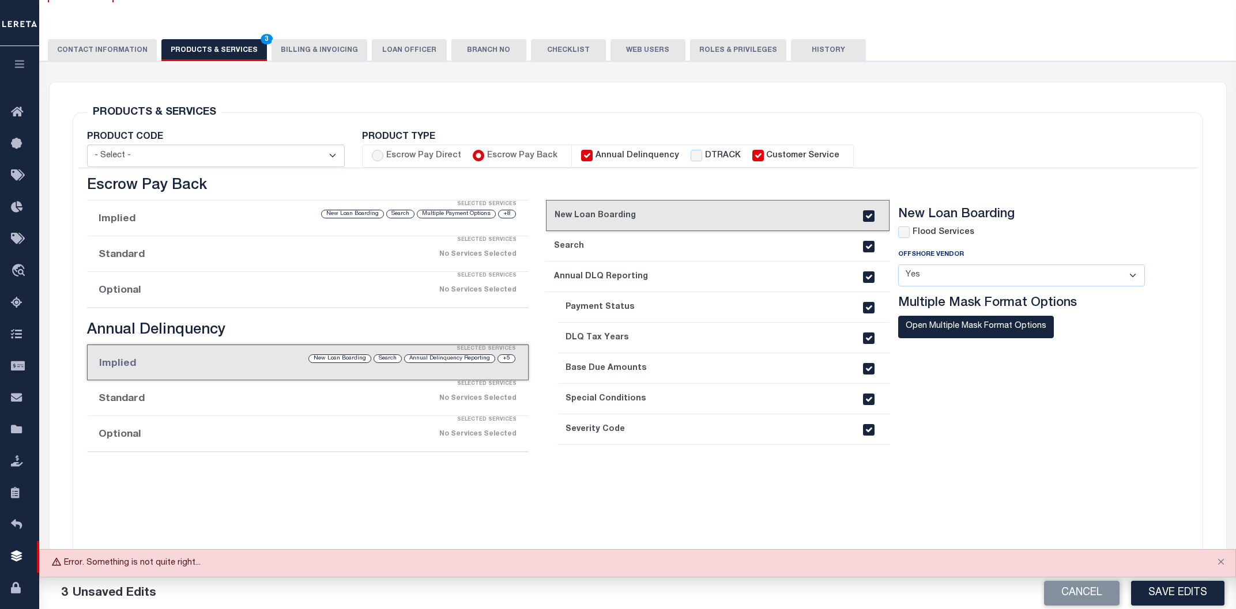
scroll to position [0, 0]
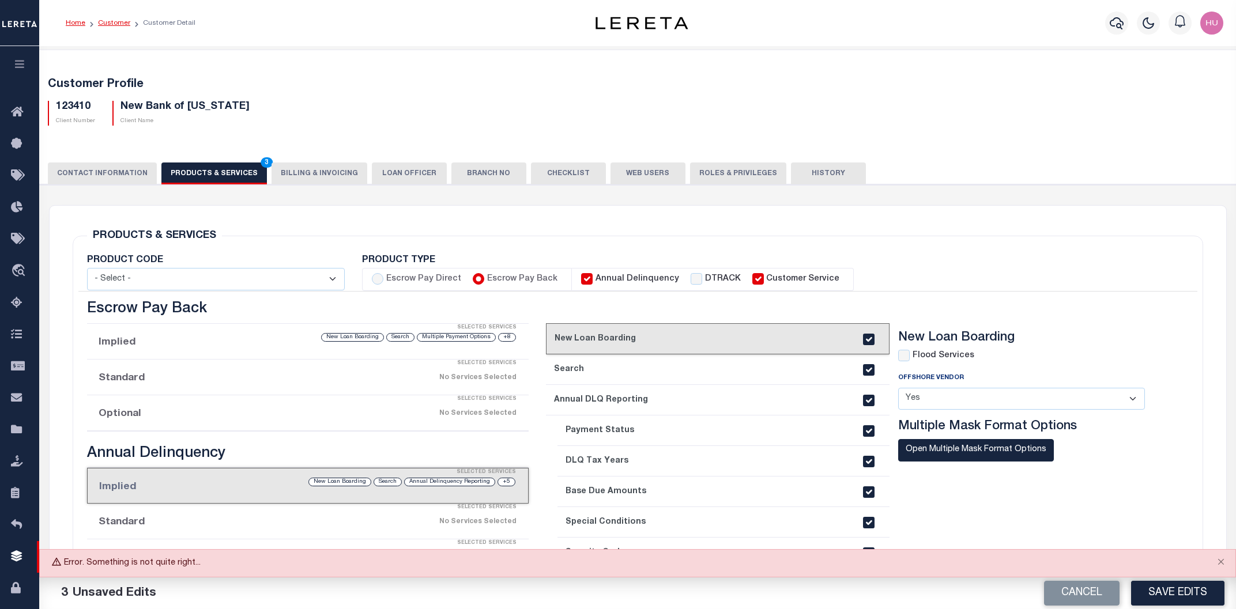
click at [111, 22] on link "Customer" at bounding box center [114, 23] width 32 height 7
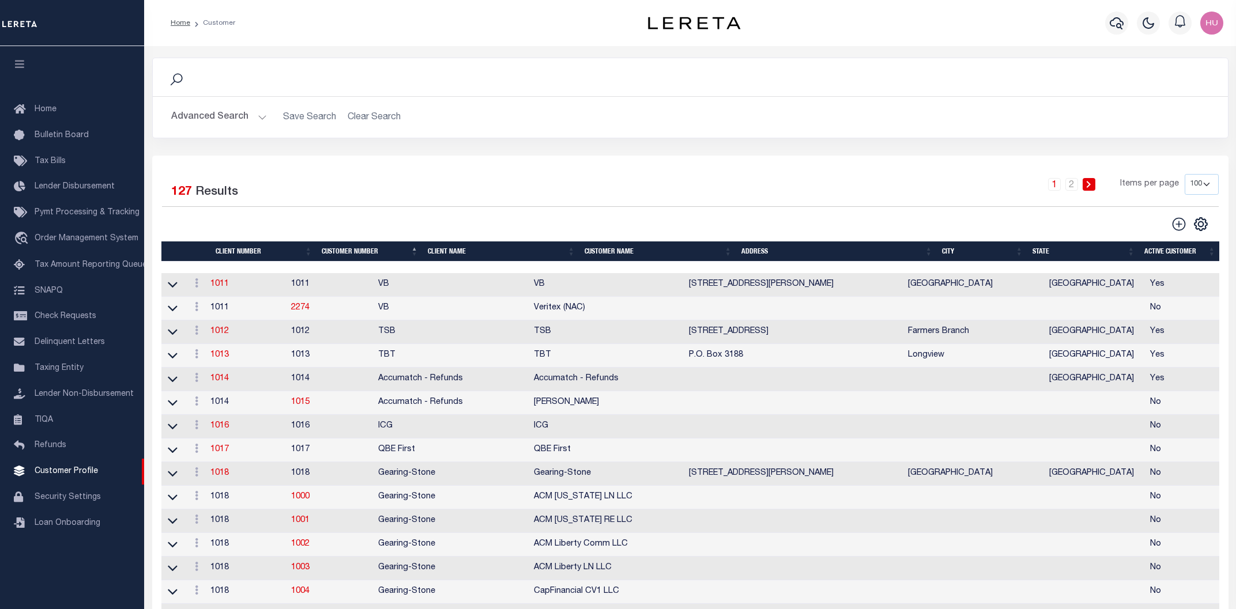
click at [215, 121] on button "Advanced Search" at bounding box center [219, 117] width 96 height 22
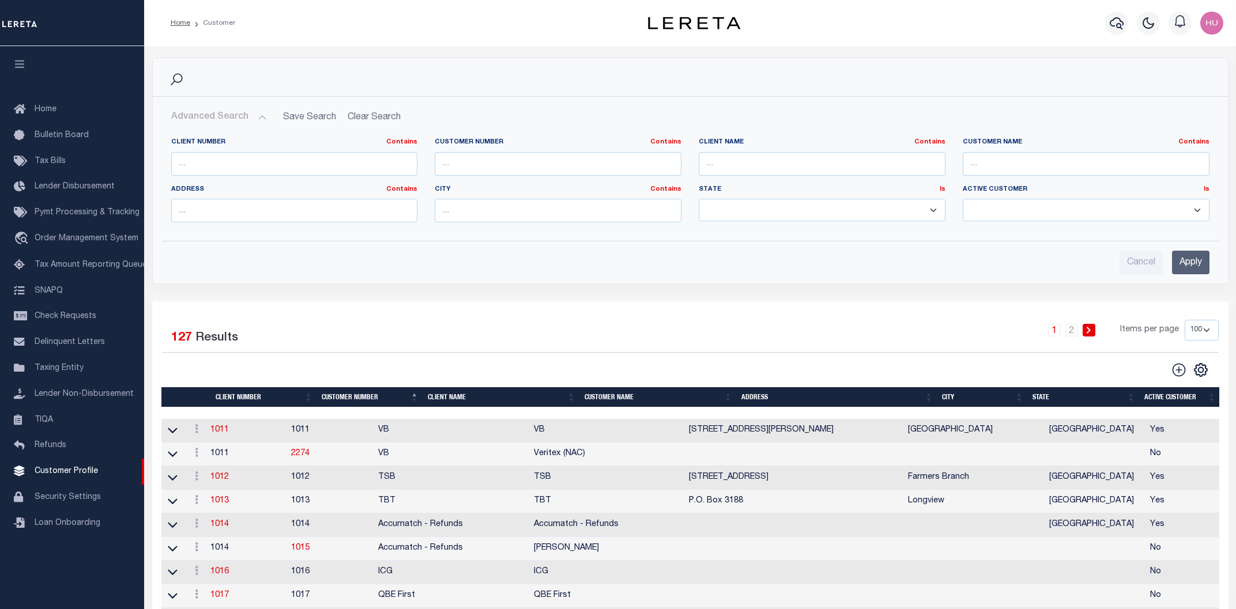
click at [240, 105] on div "Advanced Search Save Search Clear Search Client Number Contains Contains" at bounding box center [690, 190] width 1075 height 187
click at [236, 112] on button "Advanced Search" at bounding box center [219, 117] width 96 height 22
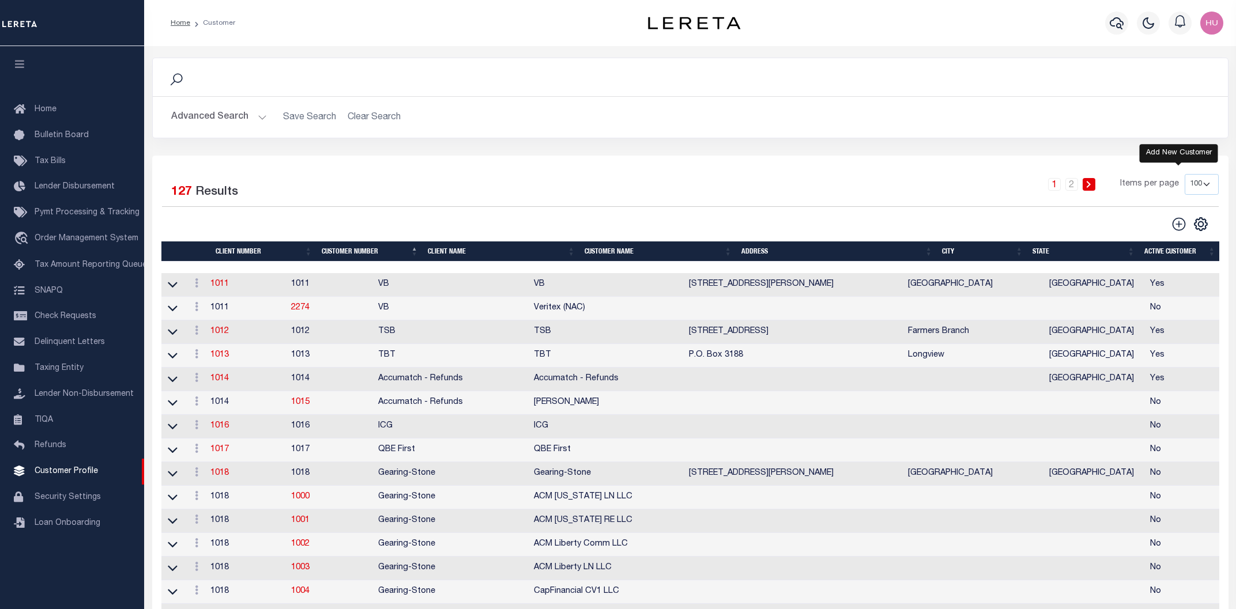
click at [1176, 230] on icon at bounding box center [1178, 224] width 15 height 15
type input "0"
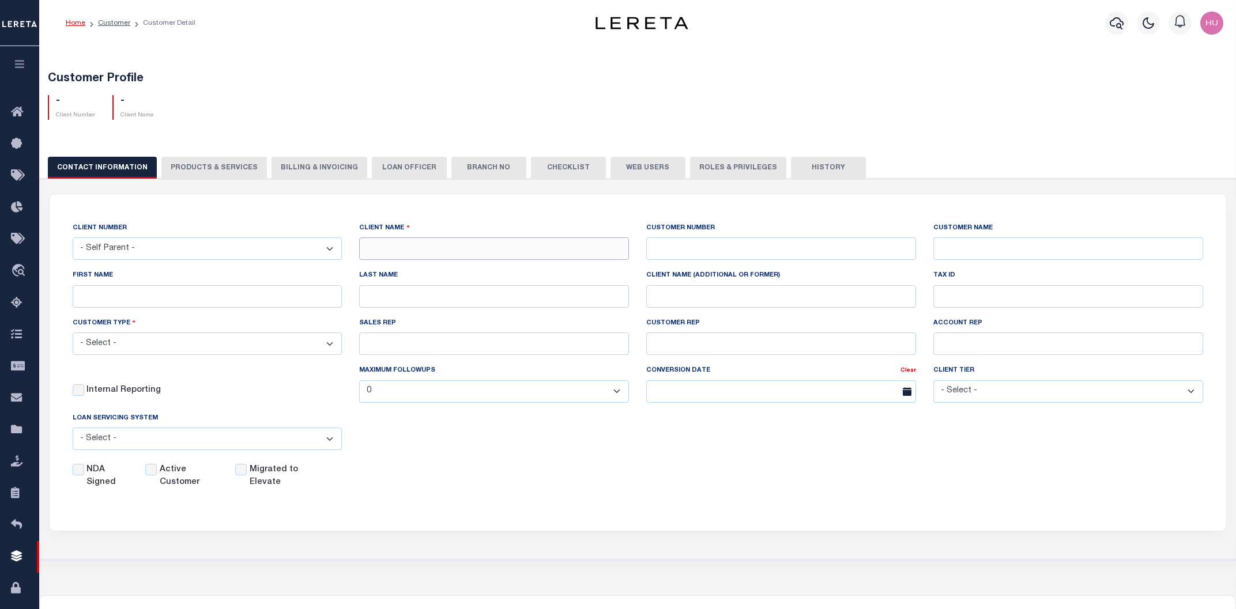
click at [452, 251] on input "text" at bounding box center [494, 248] width 270 height 22
type input "New HMO Bank"
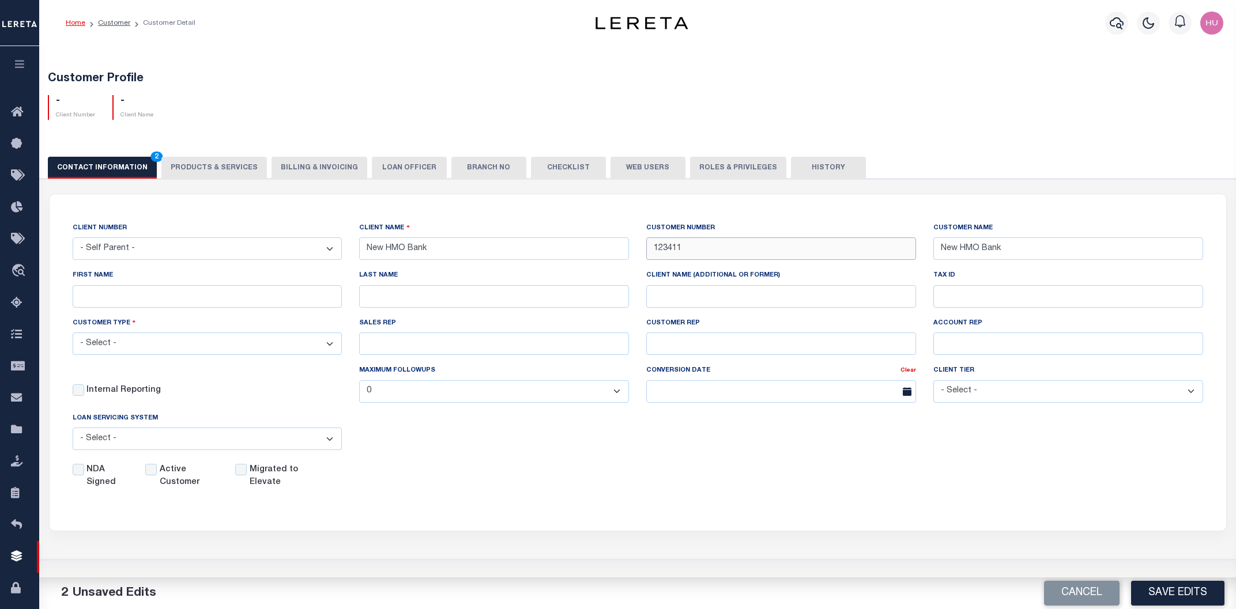
type input "123411"
click at [73, 333] on select "- Select - Residential Commercial Mixed Portfolio" at bounding box center [208, 344] width 270 height 22
select select "Residential"
click option "Residential" at bounding box center [0, 0] width 0 height 0
click at [175, 469] on label "Active Customer" at bounding box center [191, 476] width 62 height 25
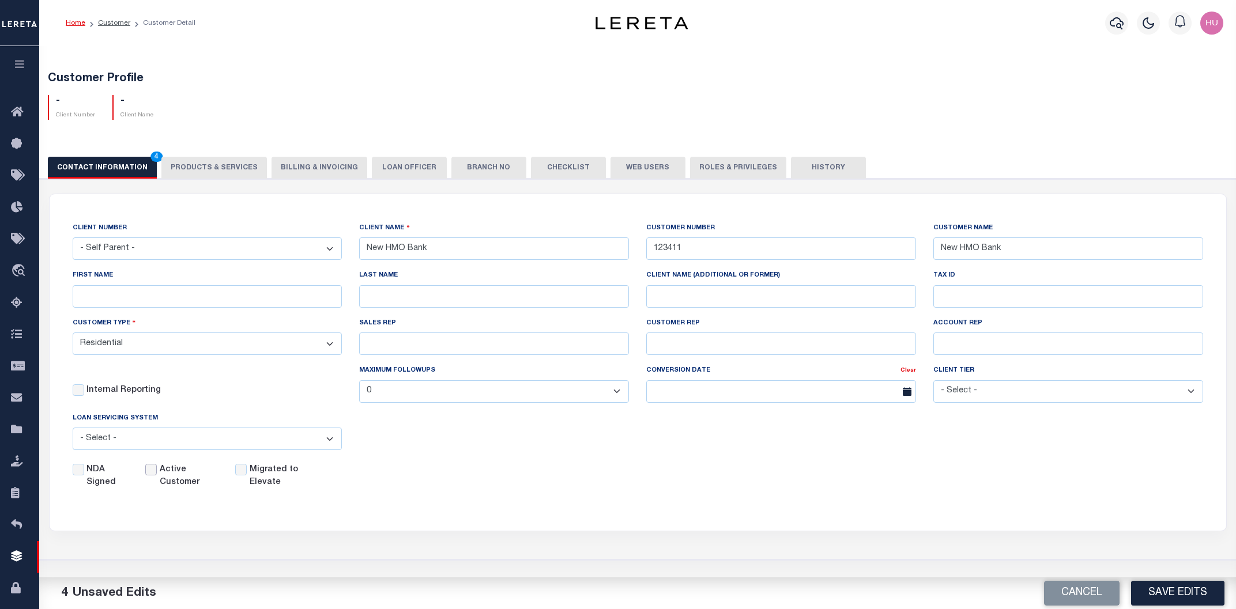
click at [157, 469] on input "Active Customer" at bounding box center [151, 470] width 12 height 12
checkbox input "true"
click at [601, 479] on div "NDA Signed Active Customer Migrated to Elevate" at bounding box center [629, 474] width 1148 height 30
click at [1168, 587] on button "Save Edits" at bounding box center [1177, 593] width 93 height 25
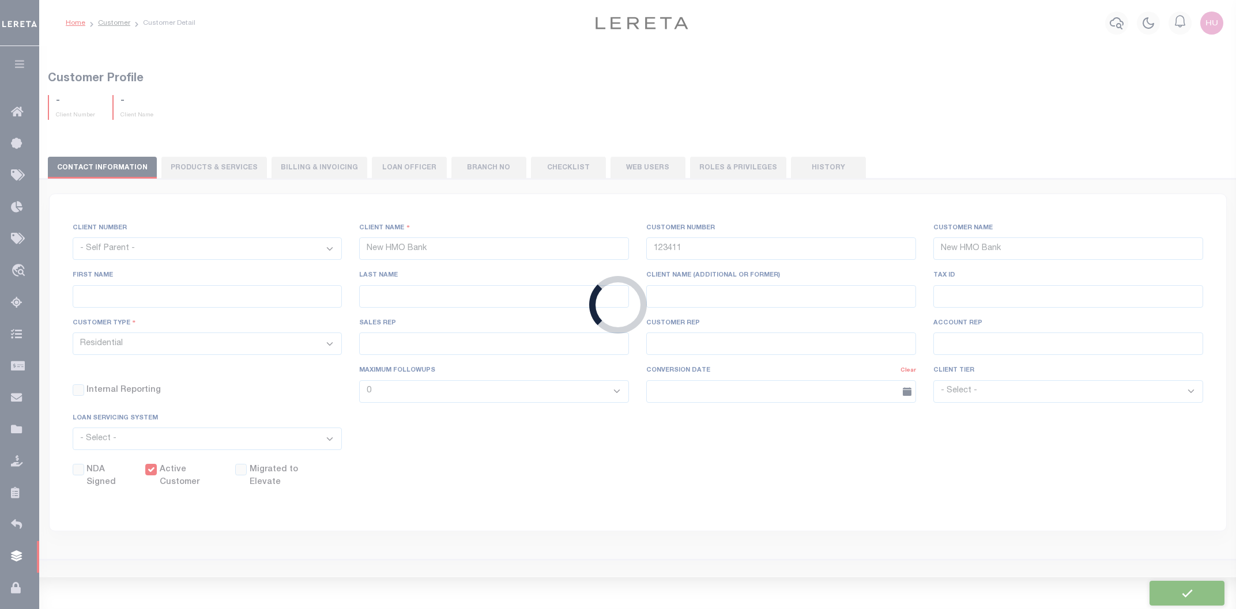
select select
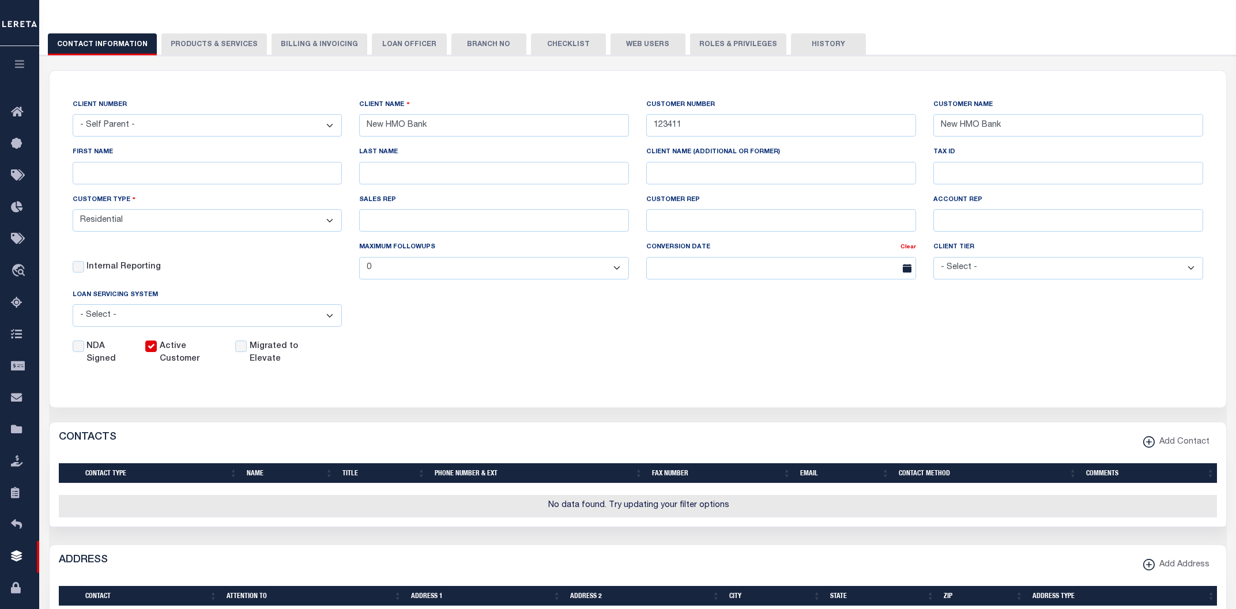
scroll to position [247, 0]
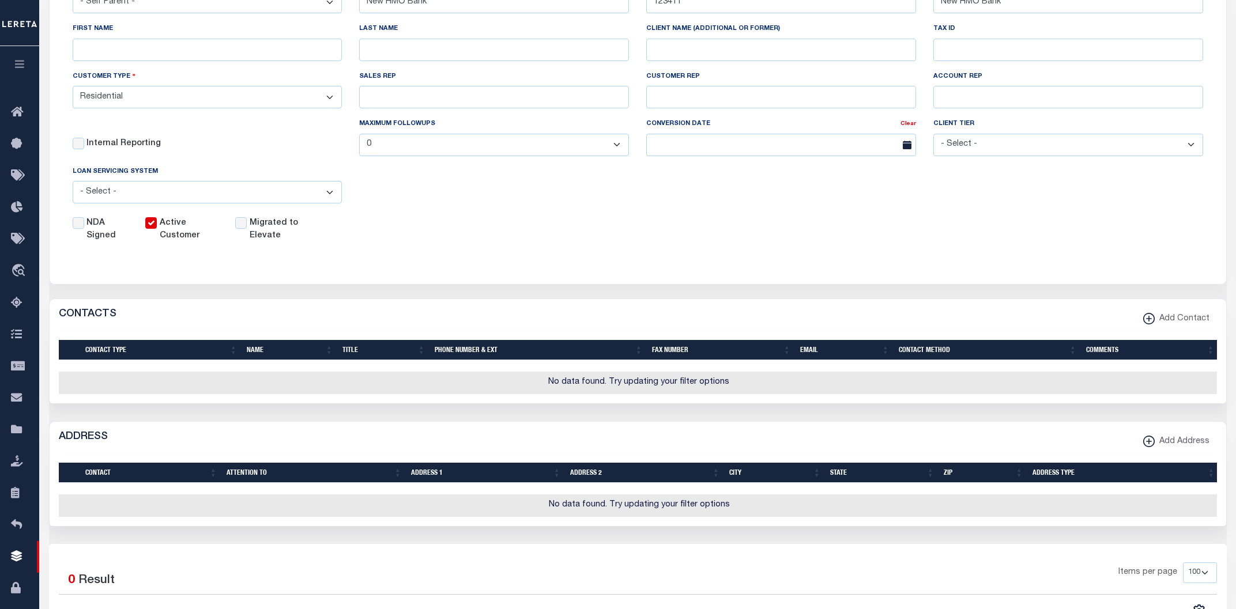
click at [817, 447] on div "ADDRESS Add Address" at bounding box center [638, 438] width 1176 height 32
click at [1155, 443] on icon "button" at bounding box center [1149, 442] width 12 height 12
select select
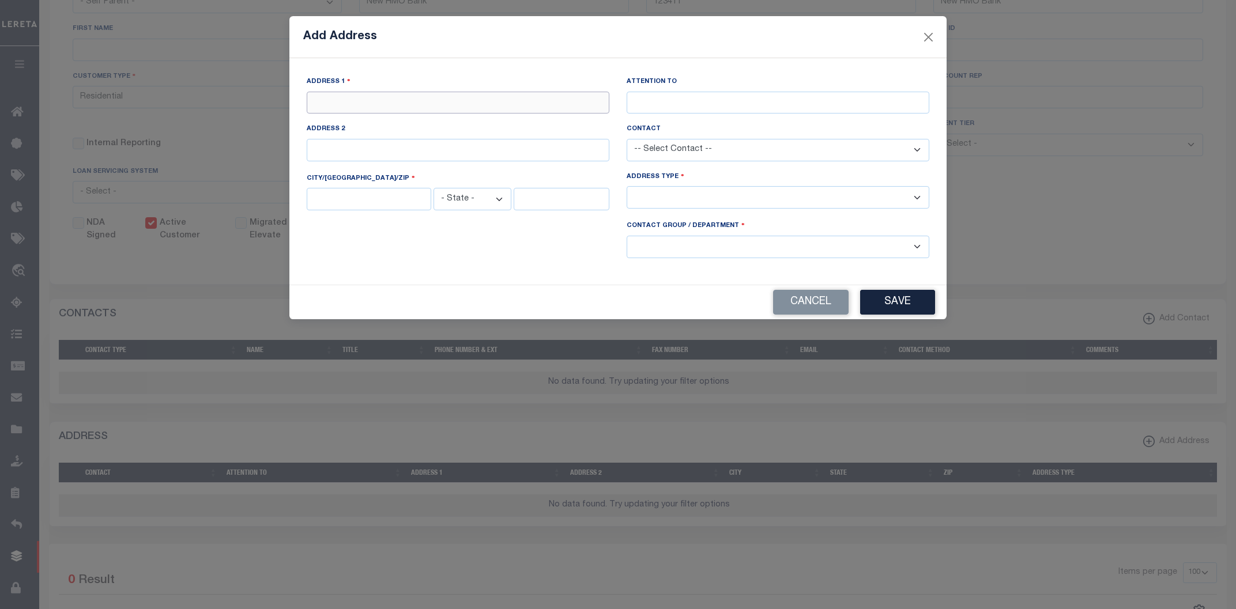
click at [322, 105] on input "text" at bounding box center [458, 103] width 303 height 22
paste input "[STREET_ADDRESS][PERSON_NAME]"
type input "[STREET_ADDRESS][PERSON_NAME]"
click at [376, 202] on input "text" at bounding box center [369, 199] width 125 height 22
type input "[US_STATE]"
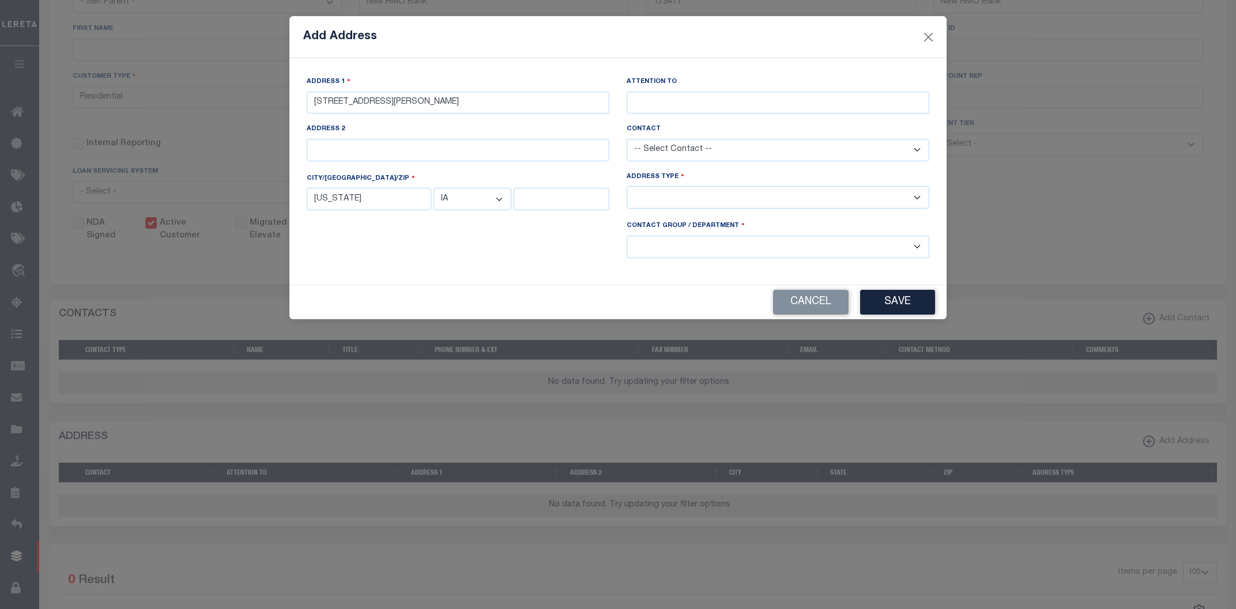
select select "IN"
type input "46360"
click at [627, 186] on select "-- Select Address Type -- Billing Fedex Overnight Lock Box Mailing Address Phys…" at bounding box center [778, 197] width 303 height 22
select select "1"
click option "Physical Address" at bounding box center [0, 0] width 0 height 0
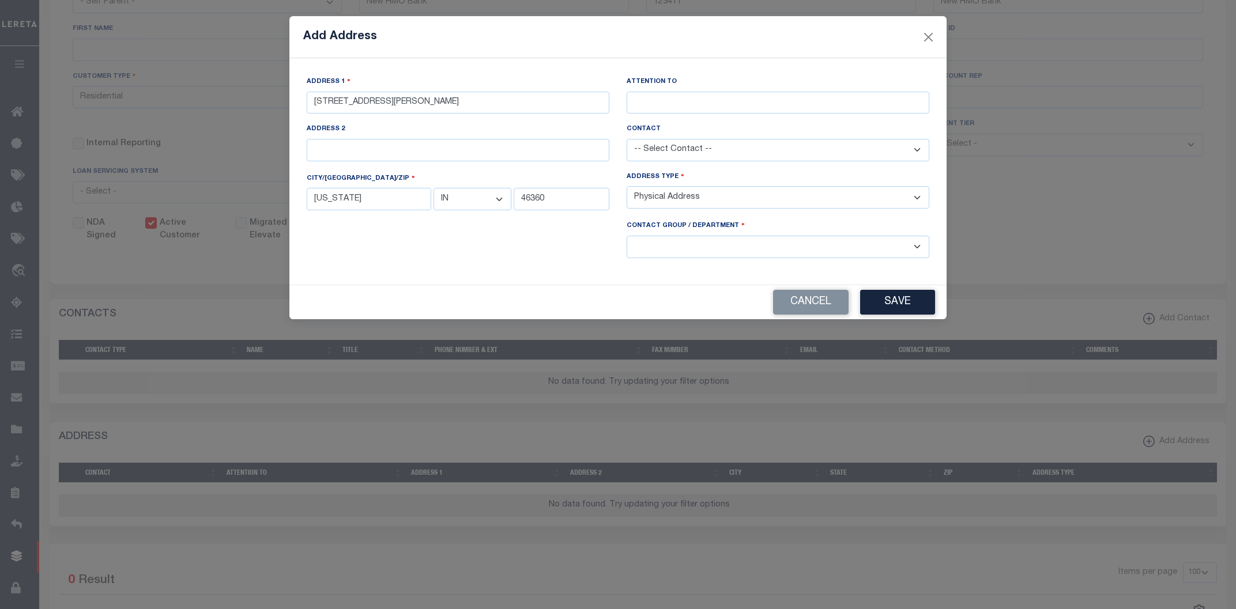
click at [627, 236] on select "-- Select Contact Group / Department -- Billing Corporate Delinquncy Escrow Ret…" at bounding box center [778, 247] width 303 height 22
select select "1"
click option "Escrow" at bounding box center [0, 0] width 0 height 0
click at [878, 301] on button "Save" at bounding box center [897, 302] width 75 height 25
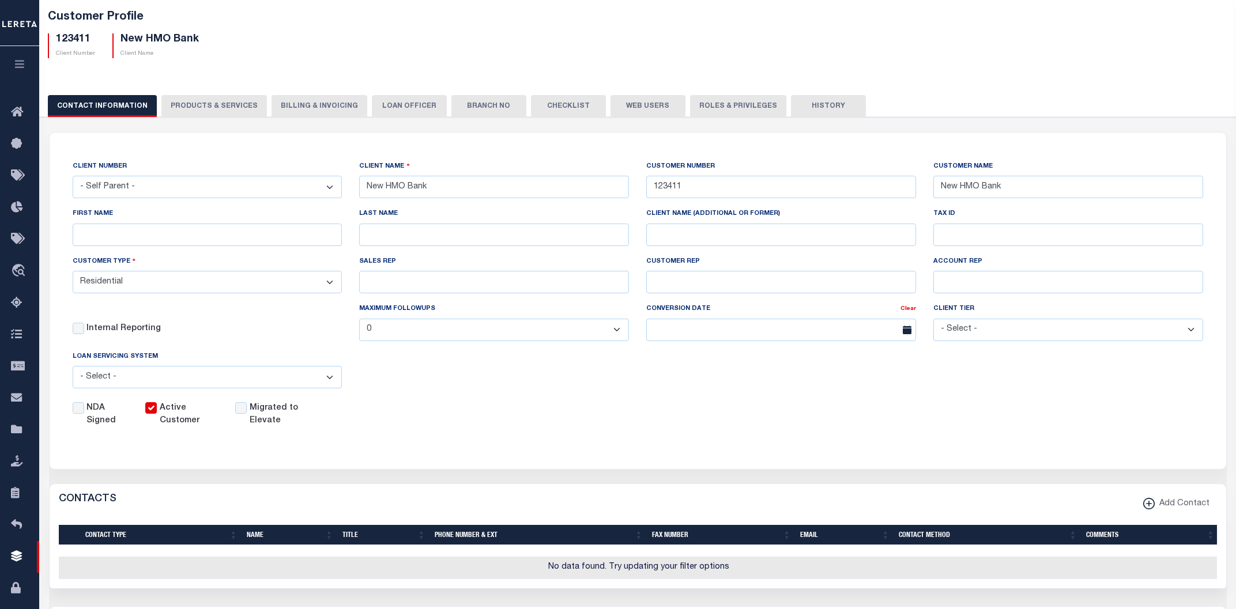
scroll to position [0, 0]
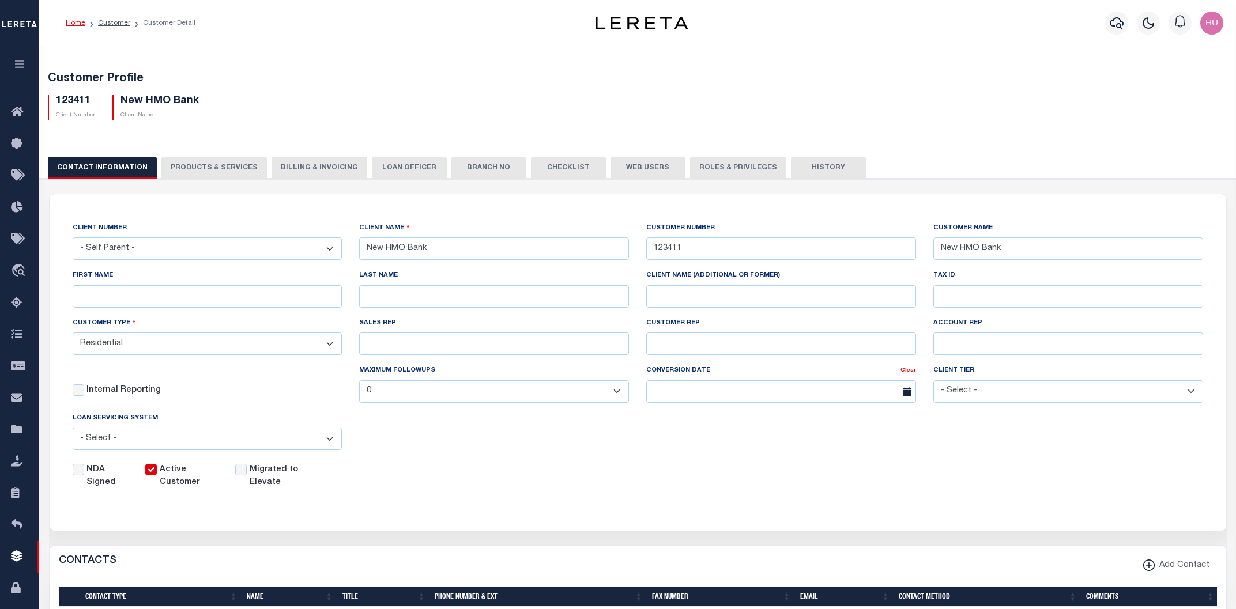
click at [188, 165] on button "PRODUCTS & SERVICES" at bounding box center [213, 168] width 105 height 22
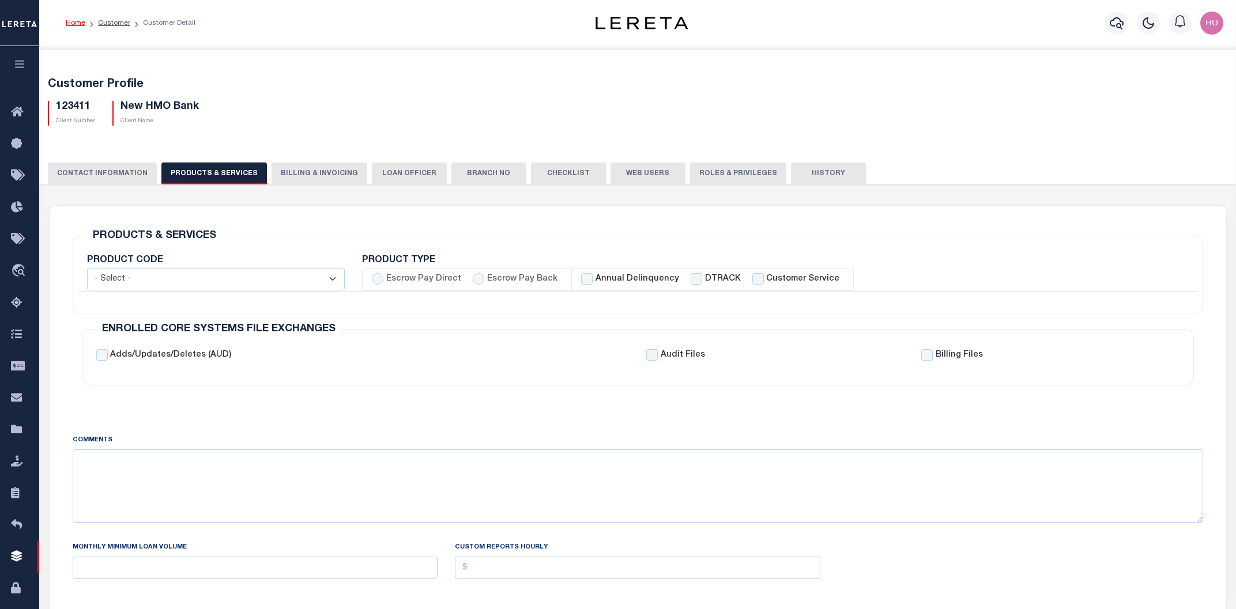
click at [497, 280] on label "Escrow Pay Back" at bounding box center [522, 279] width 70 height 13
click at [484, 280] on input "Escrow Pay Back" at bounding box center [479, 279] width 12 height 12
radio input "true"
checkbox input "true"
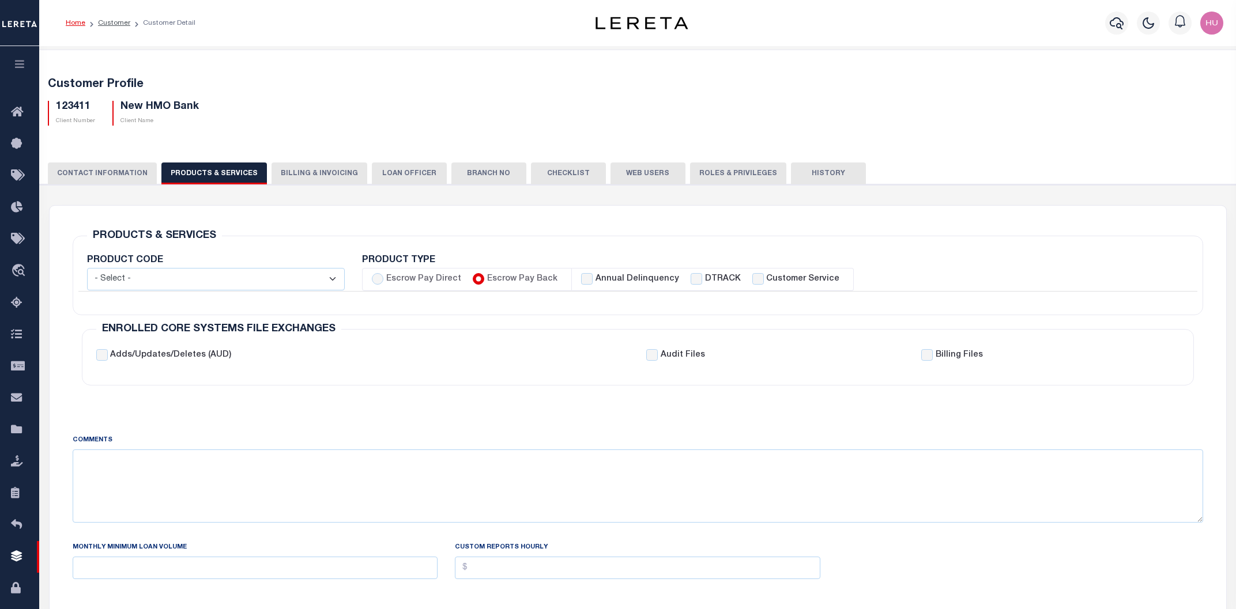
checkbox input "true"
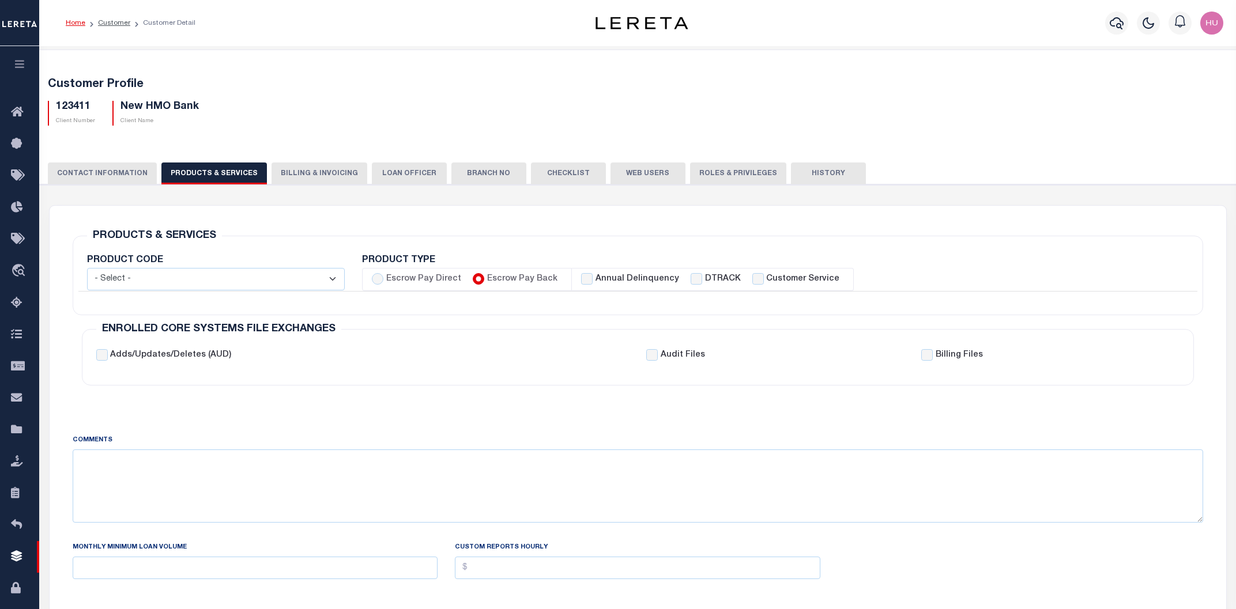
checkbox input "true"
checkbox input "false"
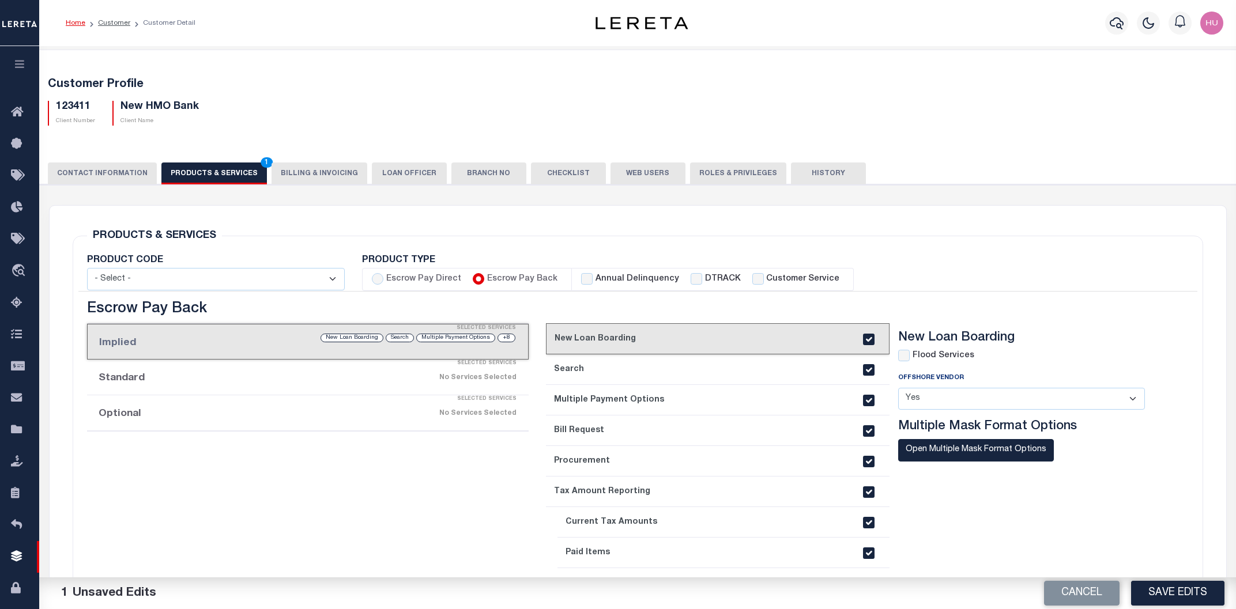
click at [401, 401] on div "Selected Services" at bounding box center [320, 399] width 442 height 23
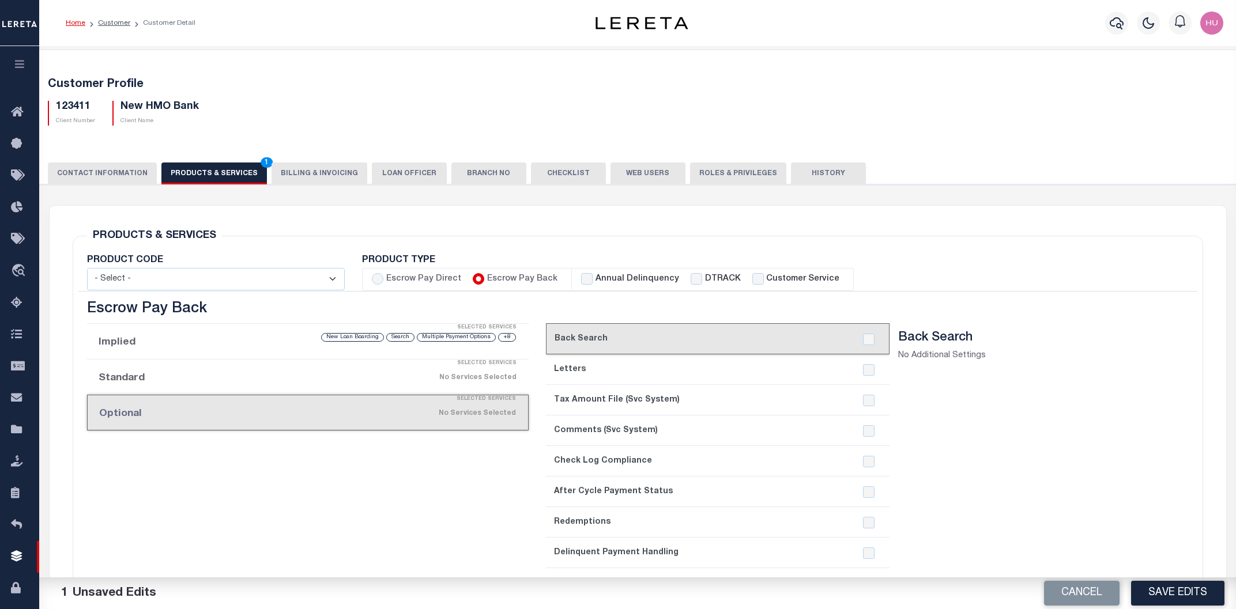
scroll to position [123, 0]
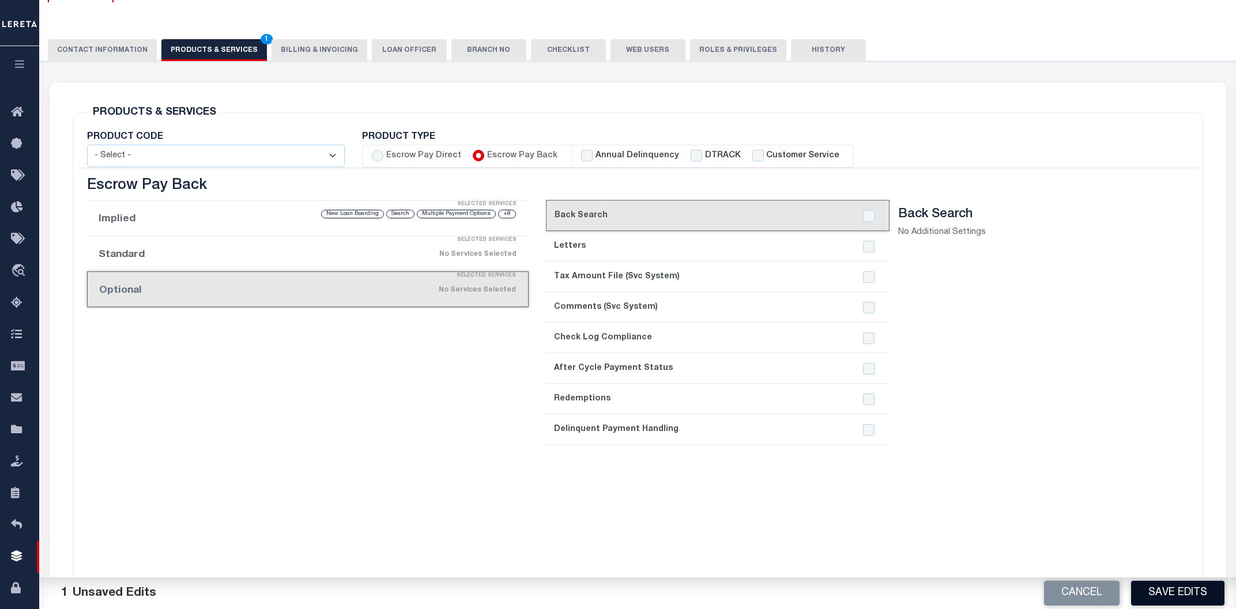
click at [1157, 592] on button "Save Edits" at bounding box center [1177, 593] width 93 height 25
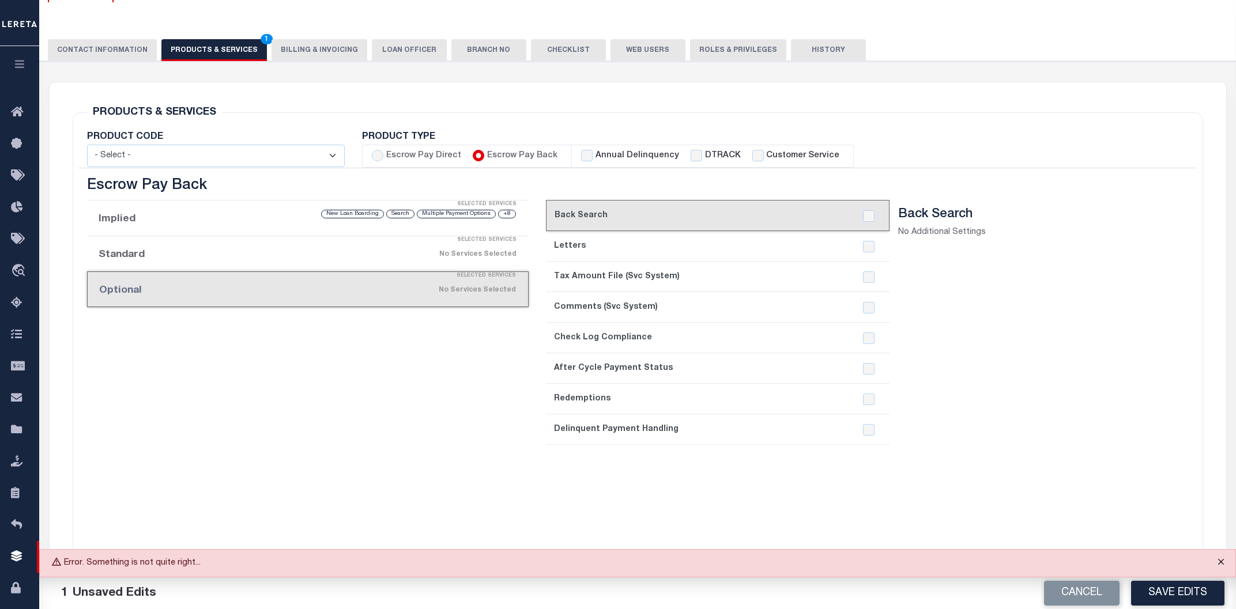
click at [1220, 560] on button "Close" at bounding box center [1220, 562] width 29 height 25
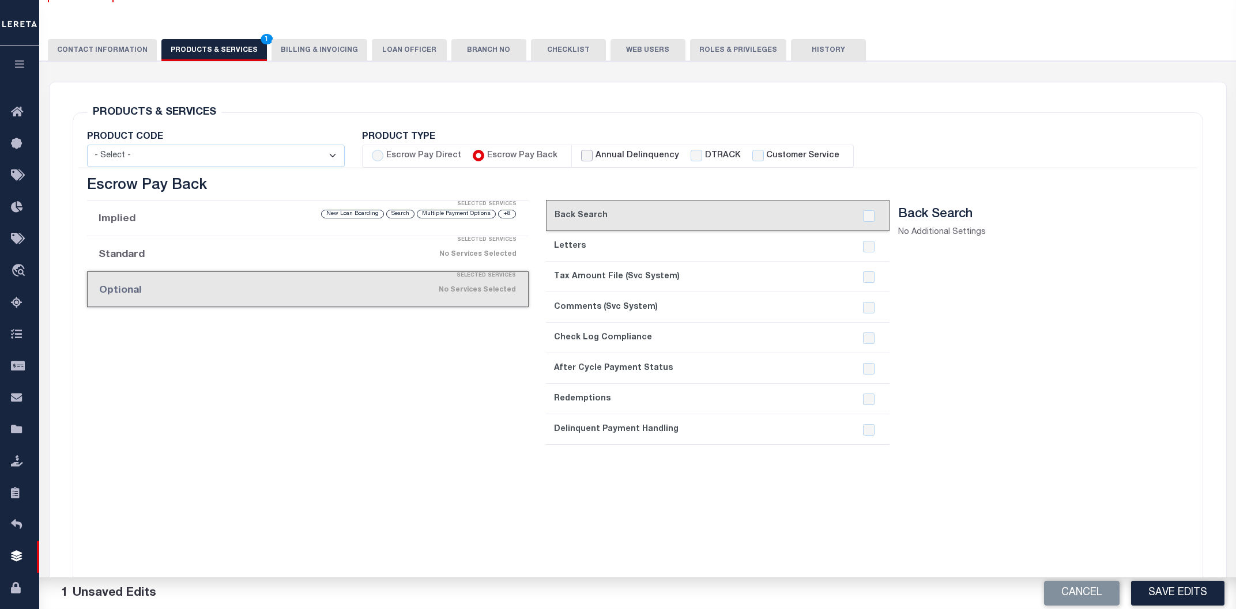
click at [581, 154] on input "Annual Delinquency" at bounding box center [587, 156] width 12 height 12
checkbox input "true"
checkbox input "false"
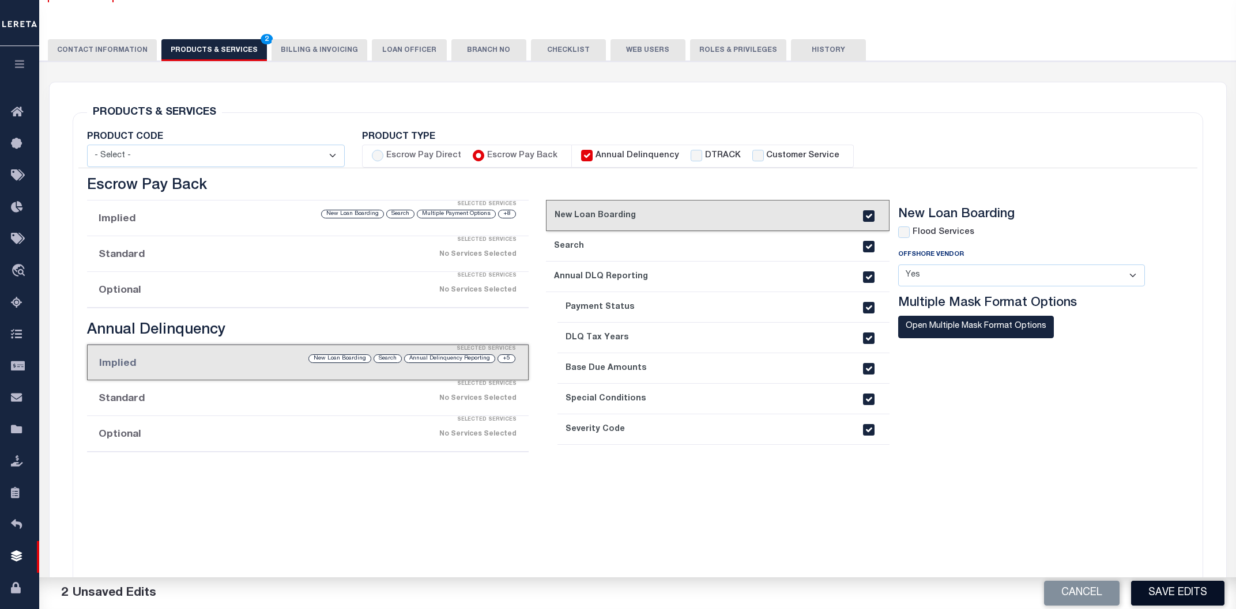
click at [1160, 591] on button "Save Edits" at bounding box center [1177, 593] width 93 height 25
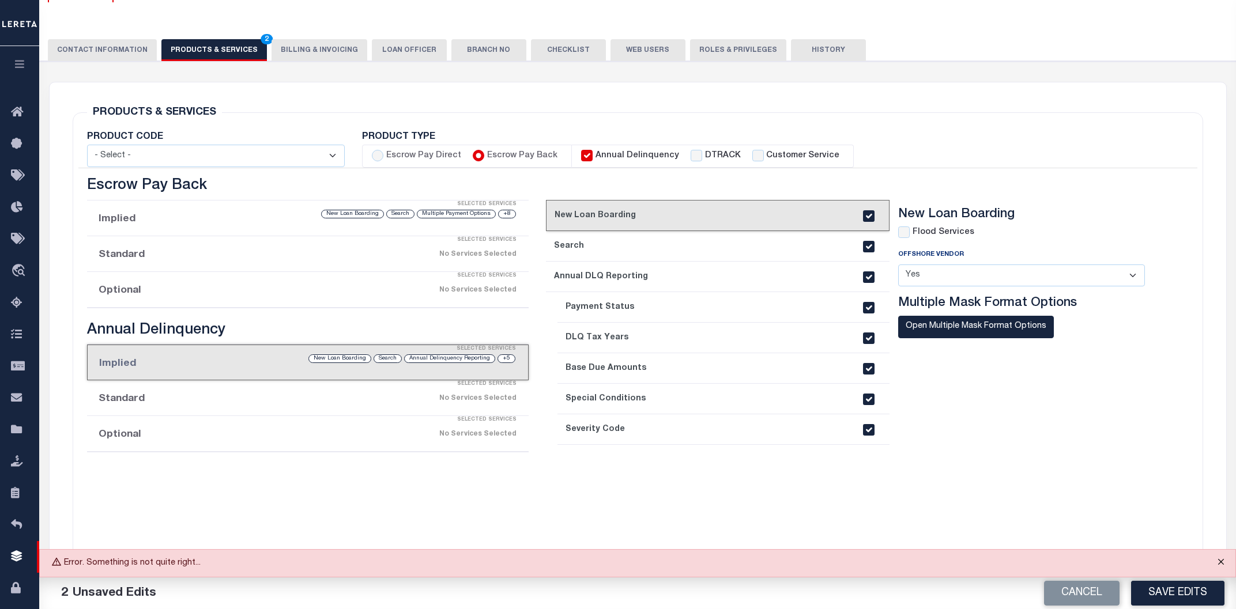
click at [1218, 564] on button "Close" at bounding box center [1220, 562] width 29 height 25
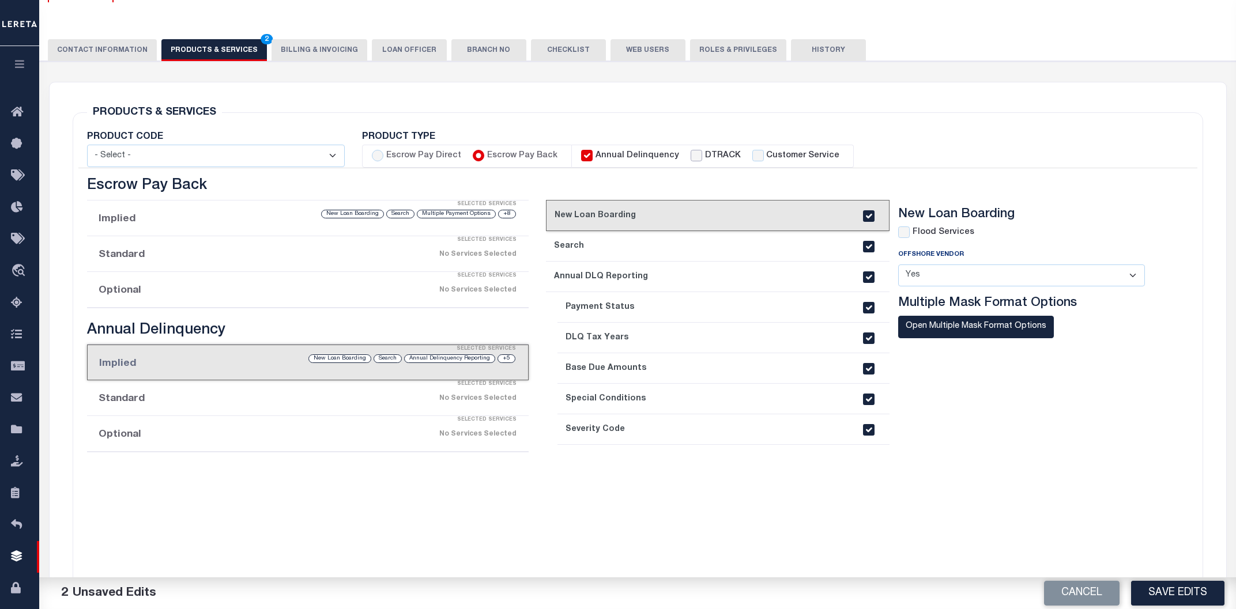
click at [691, 152] on input "DTRACK" at bounding box center [697, 156] width 12 height 12
checkbox input "true"
checkbox input "false"
checkbox input "true"
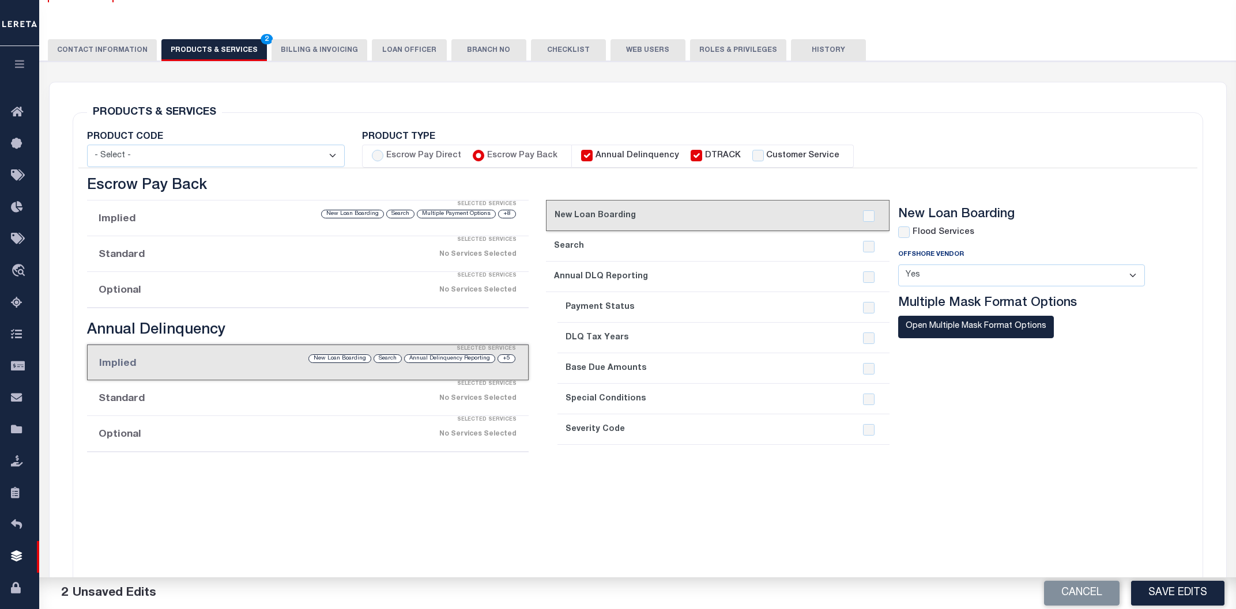
checkbox input "true"
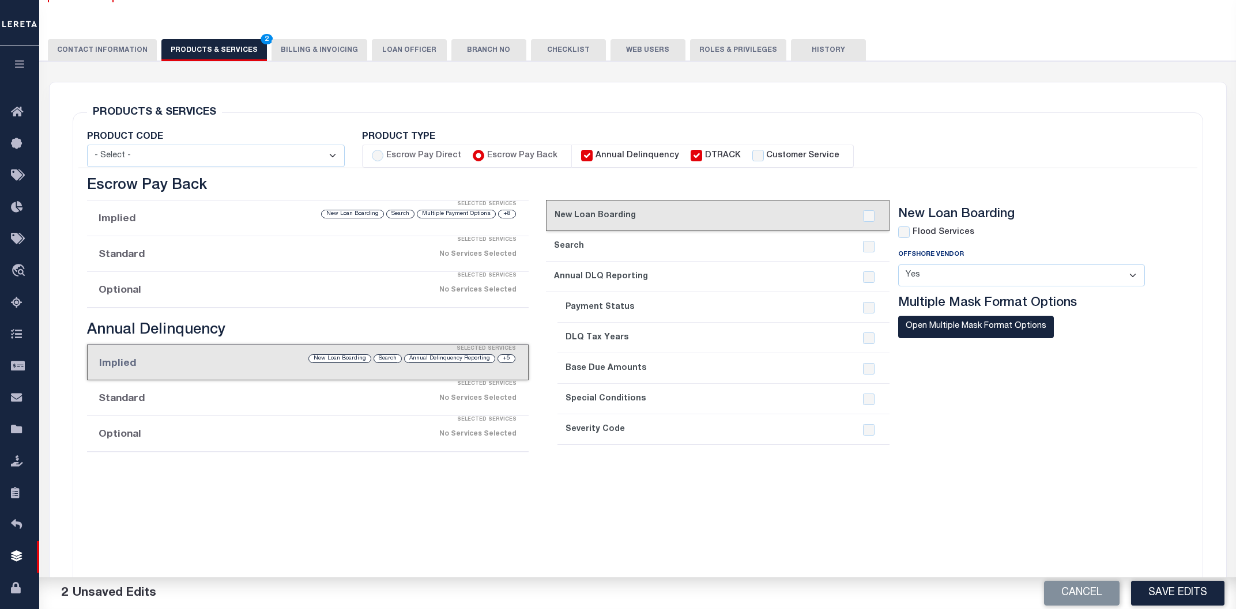
checkbox input "true"
checkbox input "false"
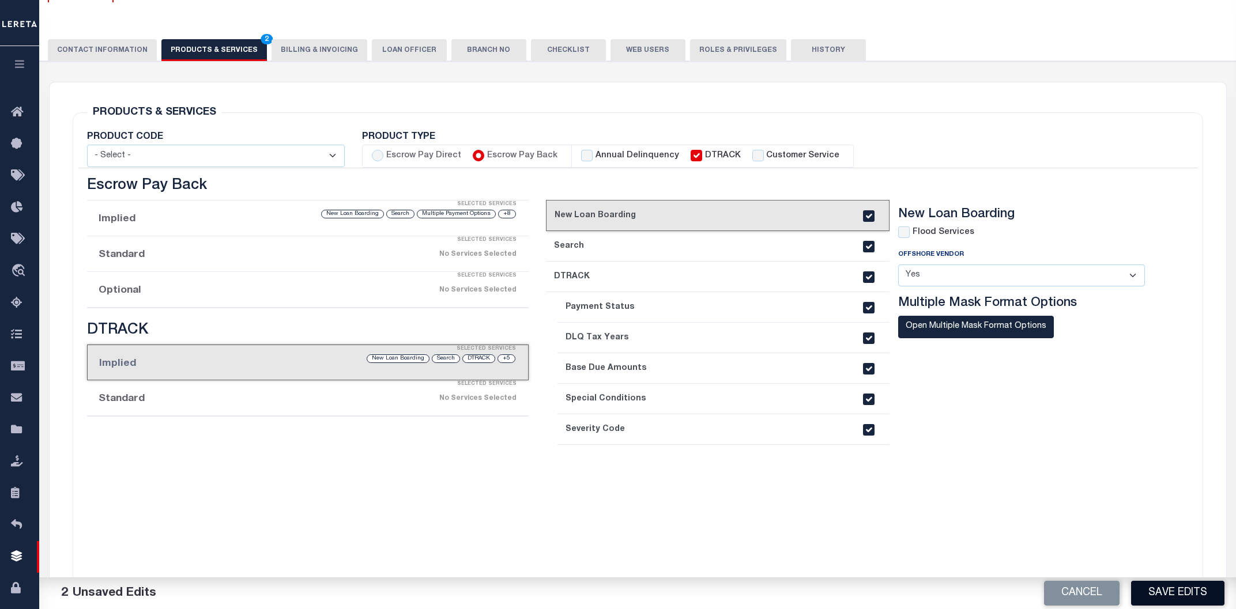
click at [1151, 592] on button "Save Edits" at bounding box center [1177, 593] width 93 height 25
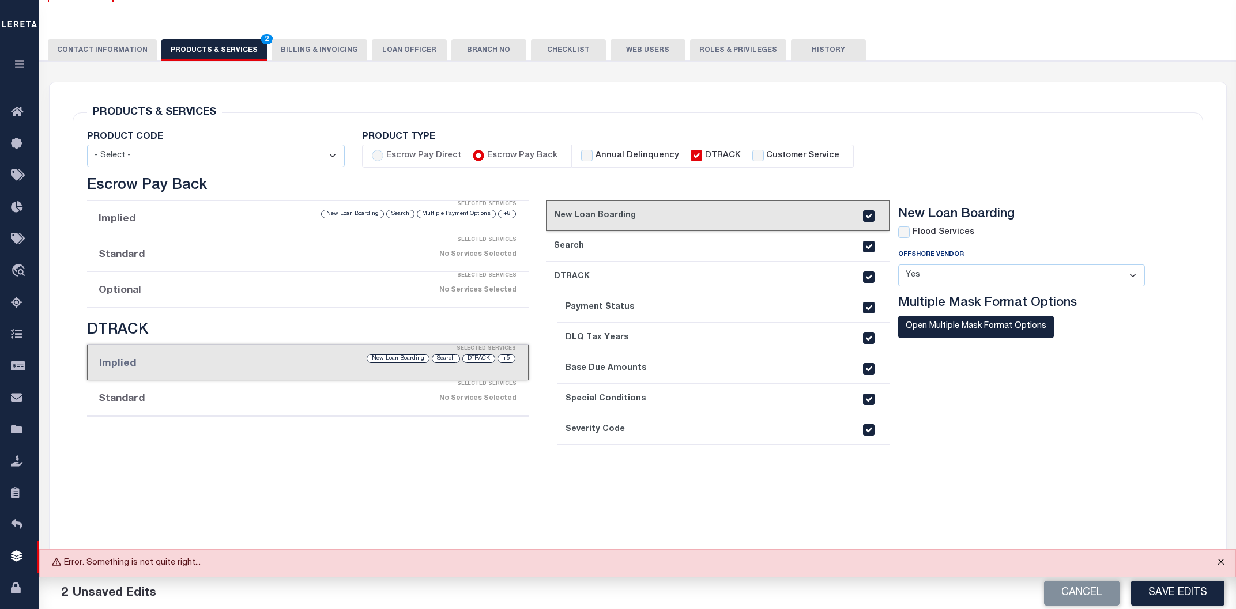
click at [1220, 563] on button "Close" at bounding box center [1220, 562] width 29 height 25
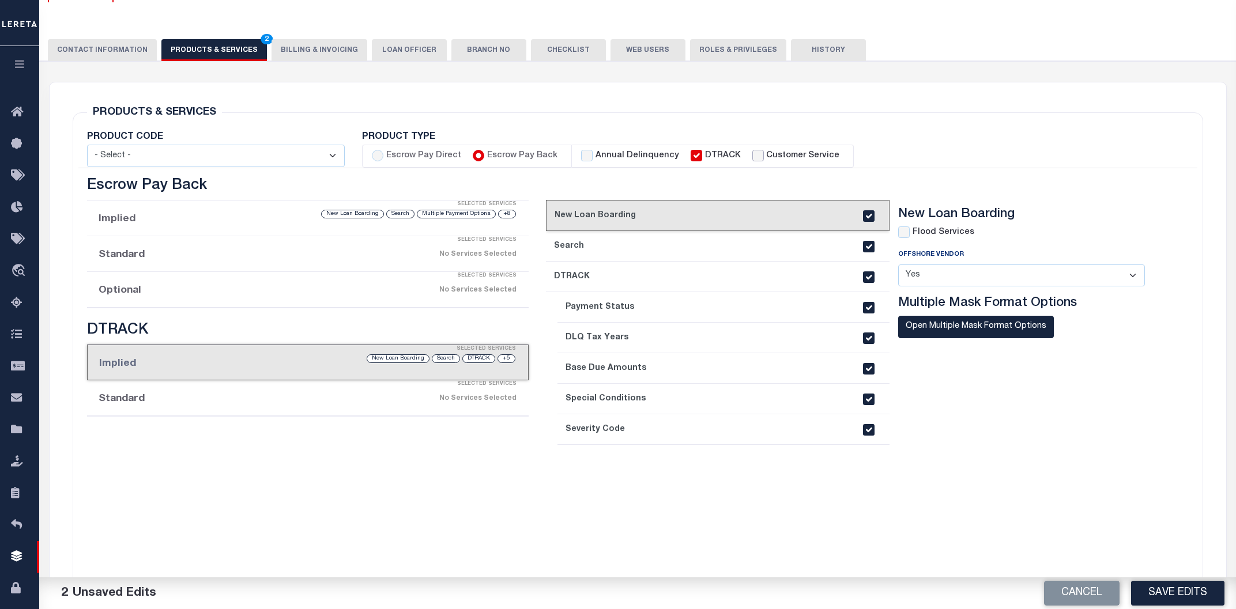
click at [752, 156] on input "Customer Service" at bounding box center [758, 156] width 12 height 12
checkbox input "true"
click at [1159, 605] on button "Save Edits" at bounding box center [1177, 593] width 93 height 25
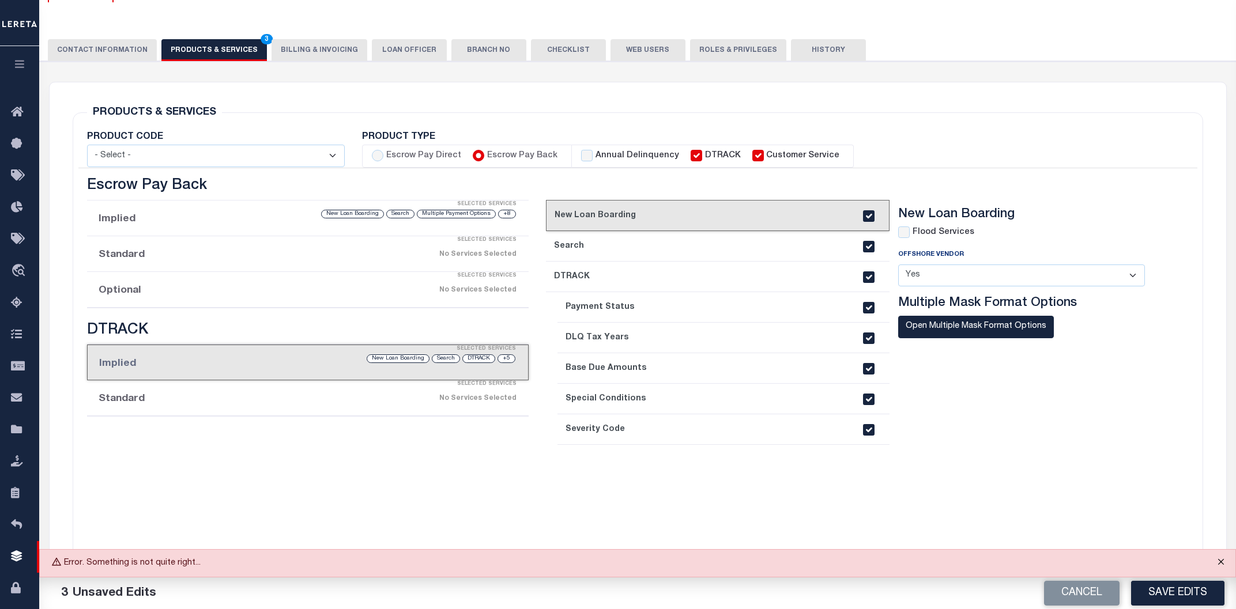
click at [1219, 563] on button "Close" at bounding box center [1220, 562] width 29 height 25
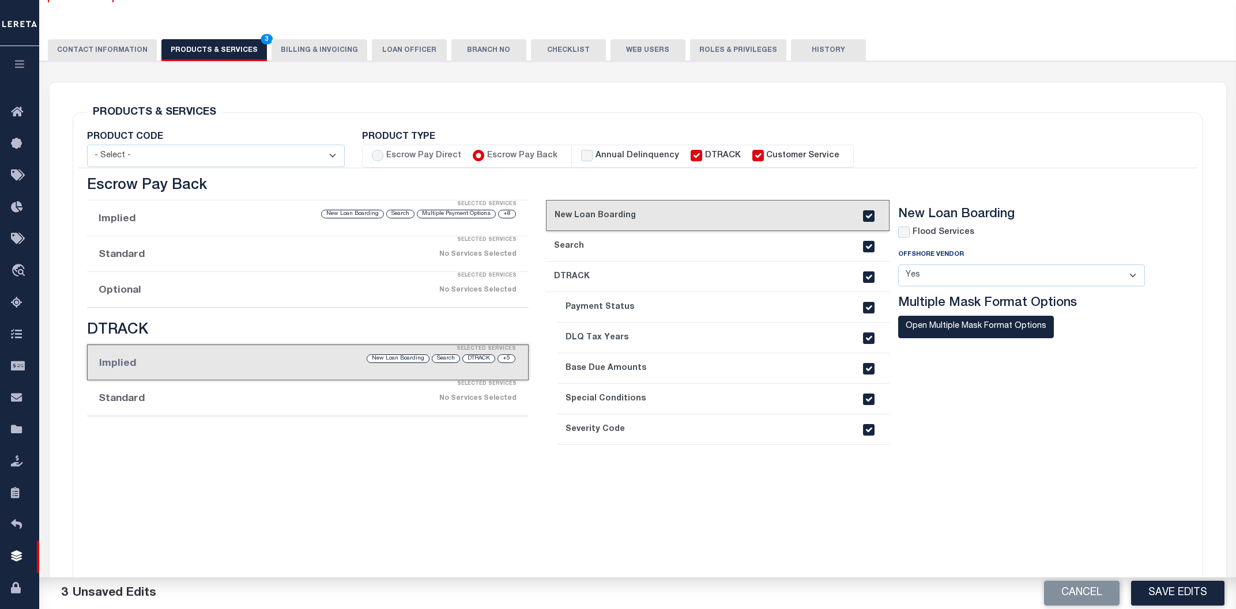
click at [635, 154] on label "Annual Delinquency" at bounding box center [637, 156] width 84 height 13
click at [593, 154] on input "Annual Delinquency" at bounding box center [587, 156] width 12 height 12
checkbox input "true"
checkbox input "false"
checkbox input "true"
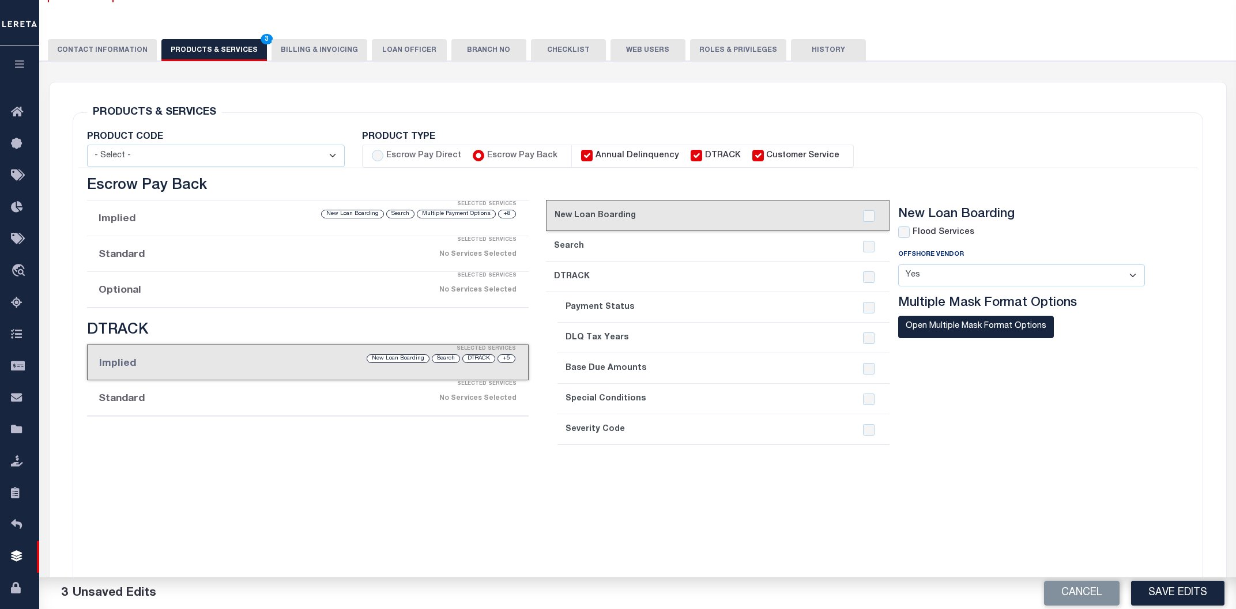
checkbox input "true"
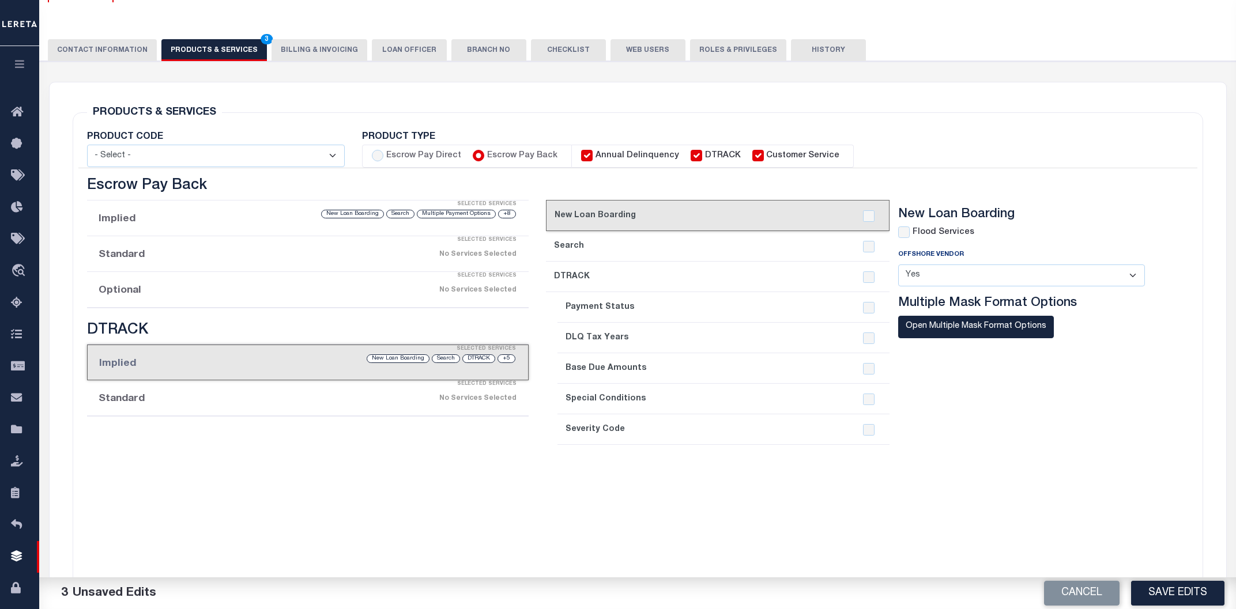
checkbox input "true"
checkbox input "false"
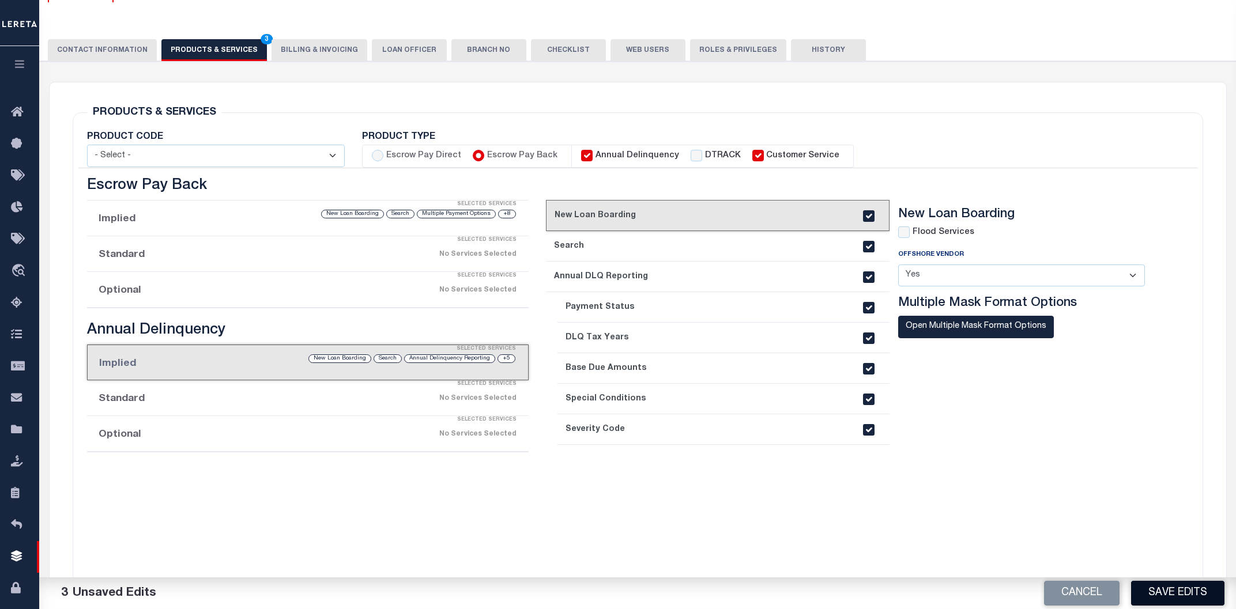
click at [1189, 601] on button "Save Edits" at bounding box center [1177, 593] width 93 height 25
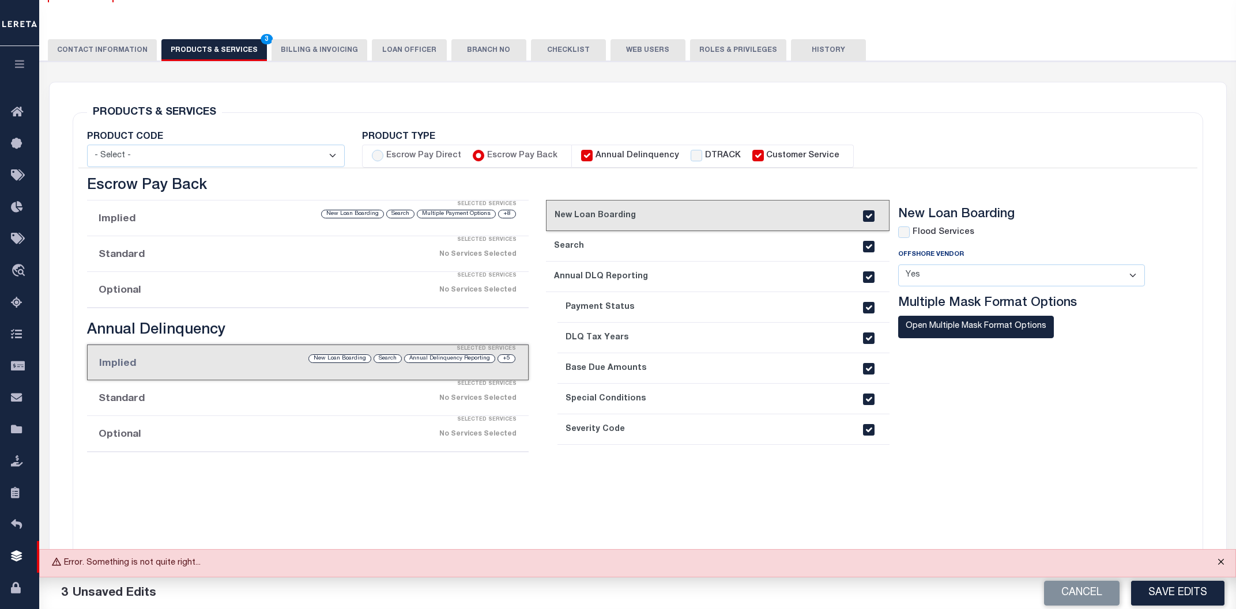
click at [1219, 564] on button "Close" at bounding box center [1220, 562] width 29 height 25
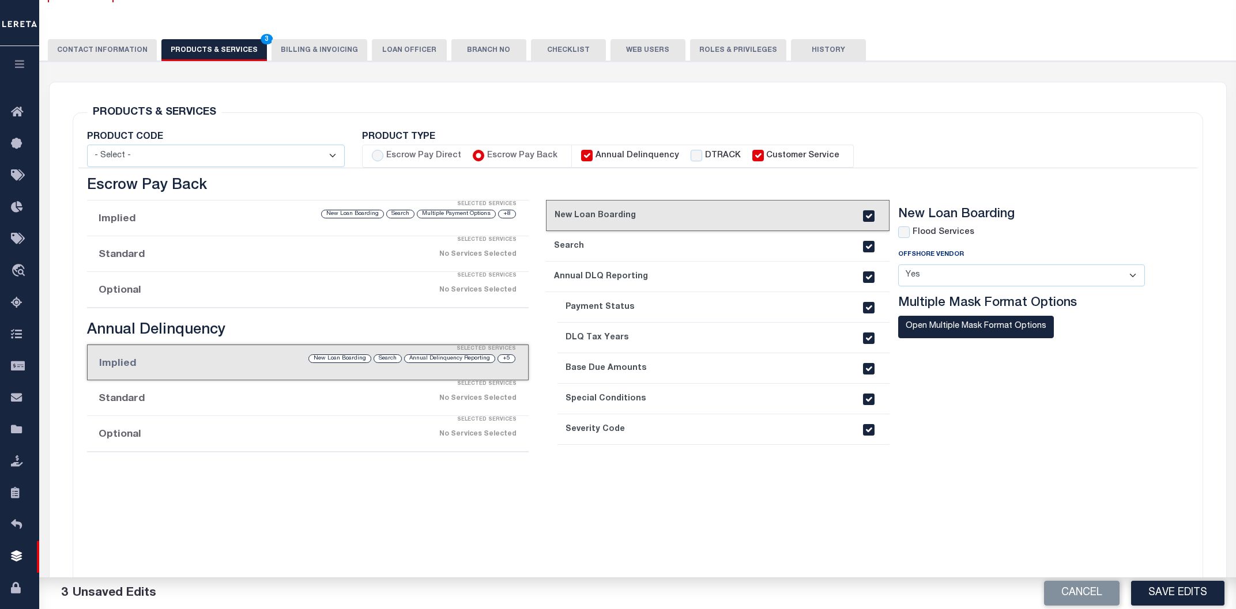
scroll to position [0, 0]
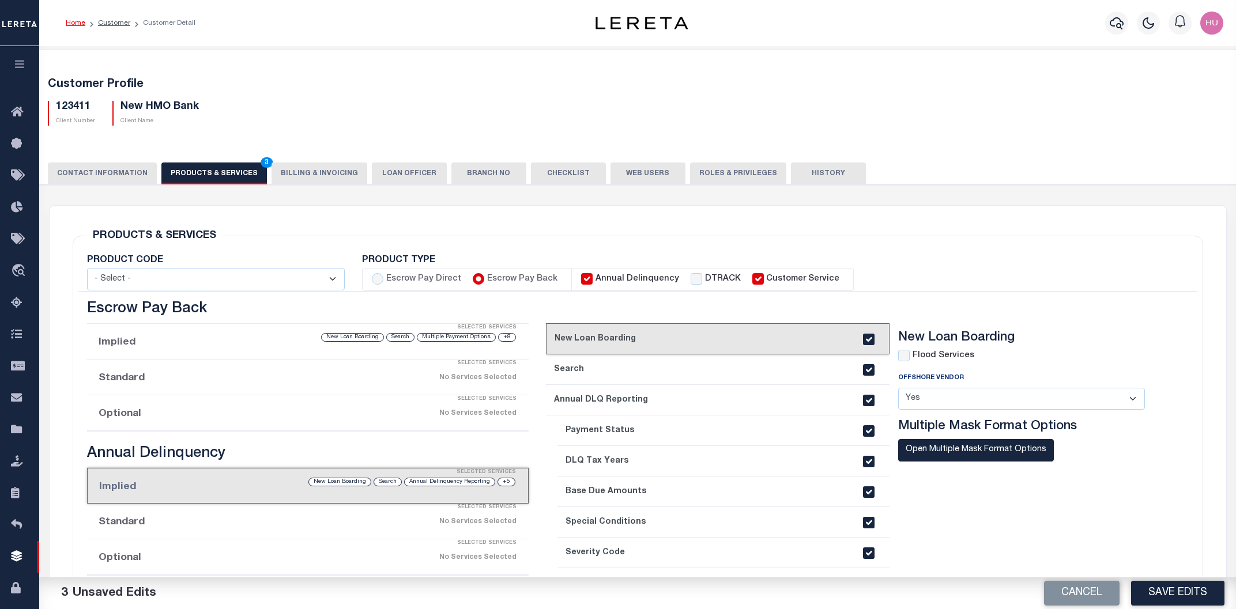
click at [87, 105] on h5 "123411" at bounding box center [75, 107] width 39 height 13
copy h5 "123411"
